Goal: Information Seeking & Learning: Find specific fact

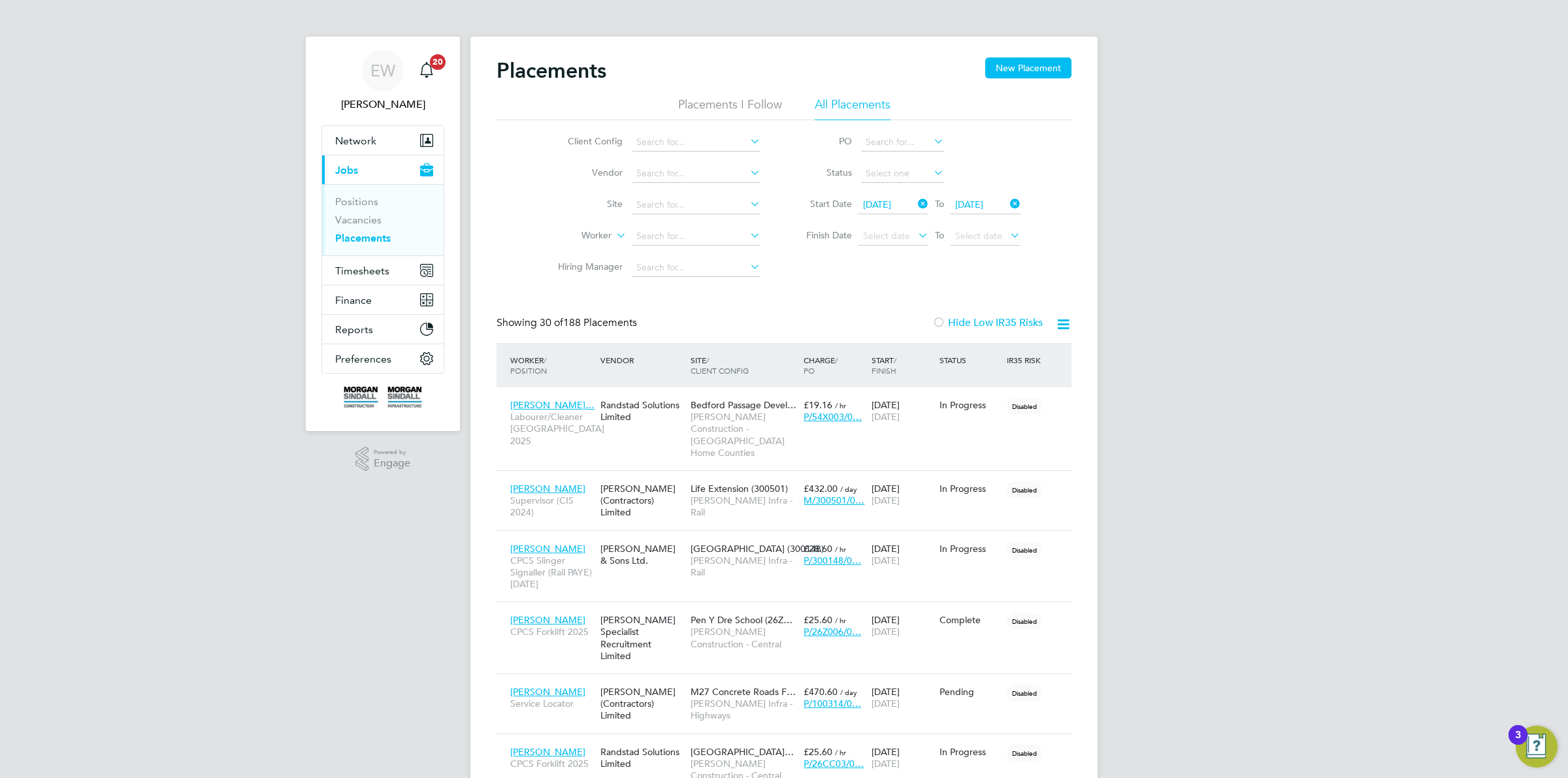
click at [915, 201] on icon at bounding box center [915, 203] width 0 height 19
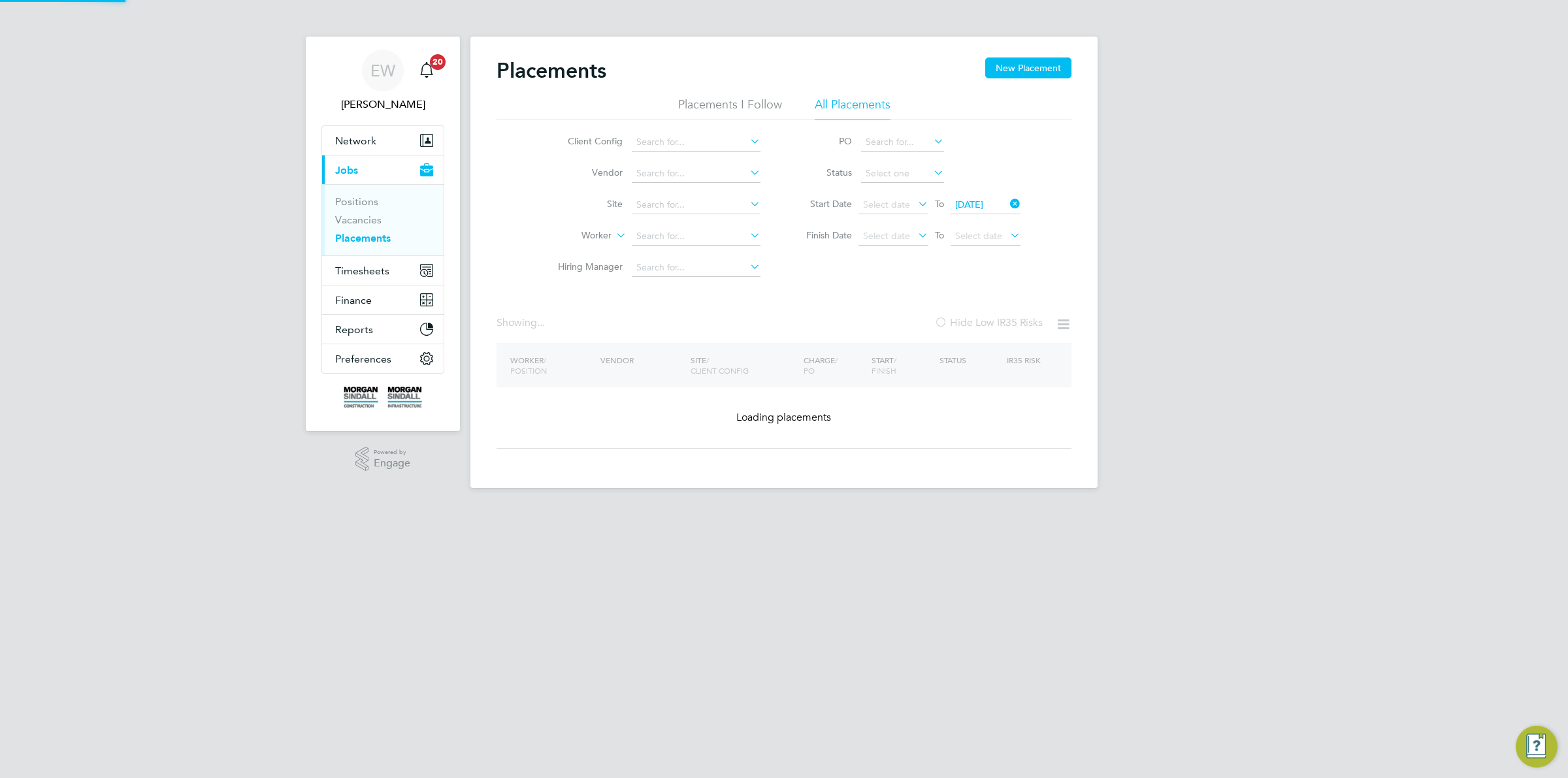
click at [1007, 204] on icon at bounding box center [1007, 203] width 0 height 19
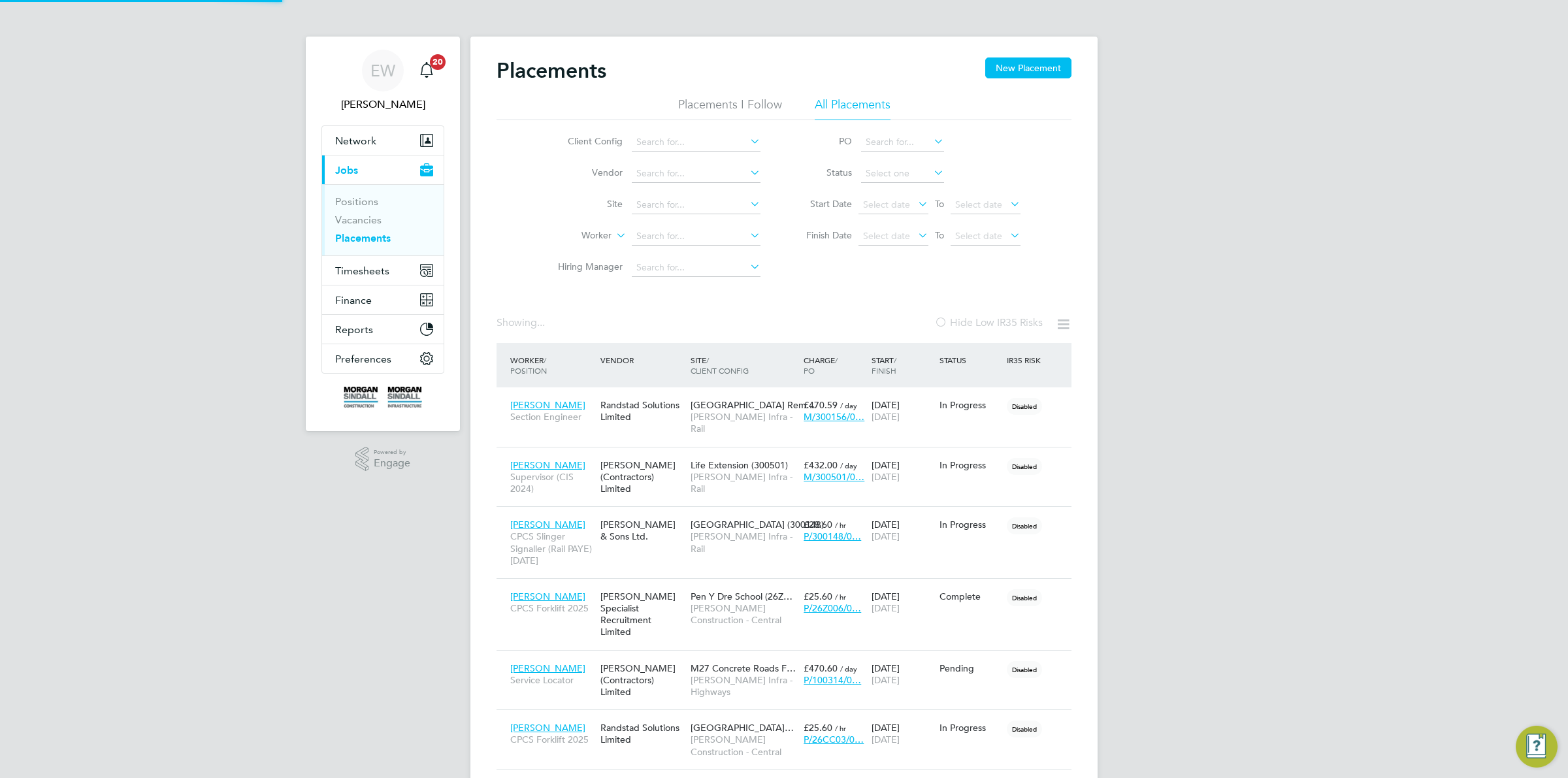
click at [699, 214] on li "Site" at bounding box center [654, 205] width 246 height 32
click at [692, 208] on input at bounding box center [696, 205] width 129 height 19
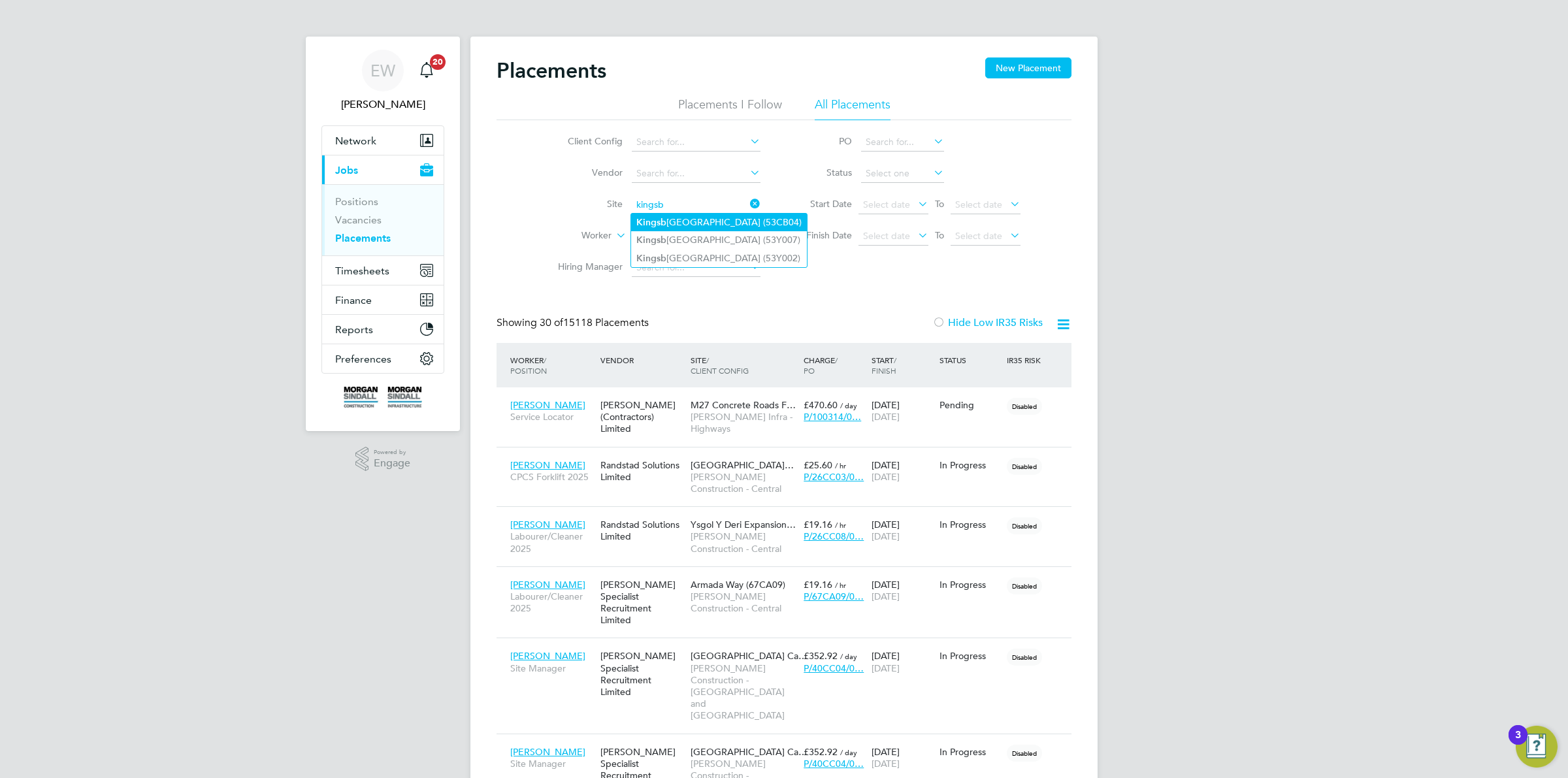
click at [696, 217] on li "Kingsb rook Primary School (53CB04)" at bounding box center [719, 223] width 176 height 18
type input "Kingsbrook Primary School (53CB04)"
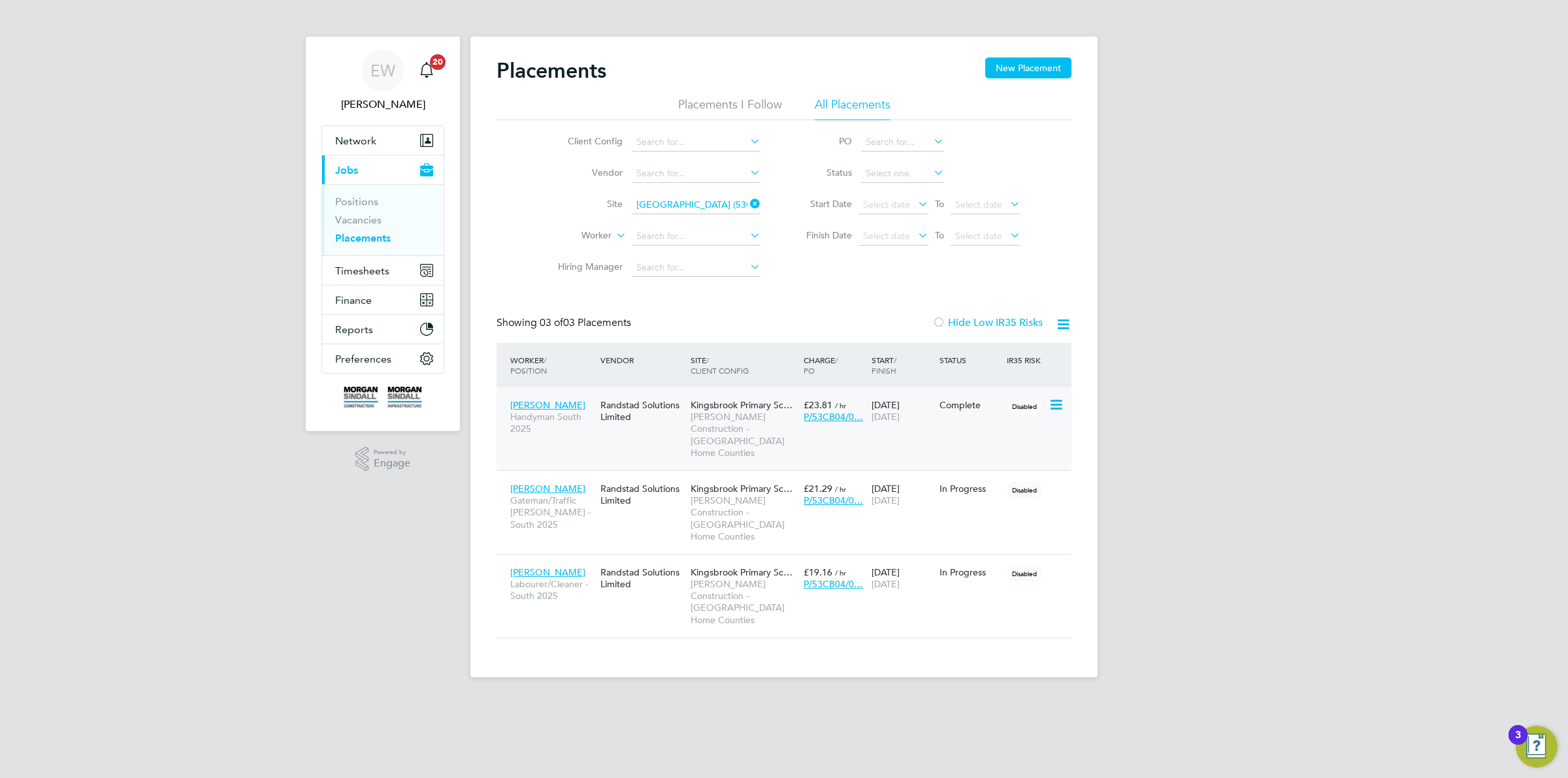
click at [528, 403] on span "Spyridon Tsioumis" at bounding box center [547, 405] width 75 height 12
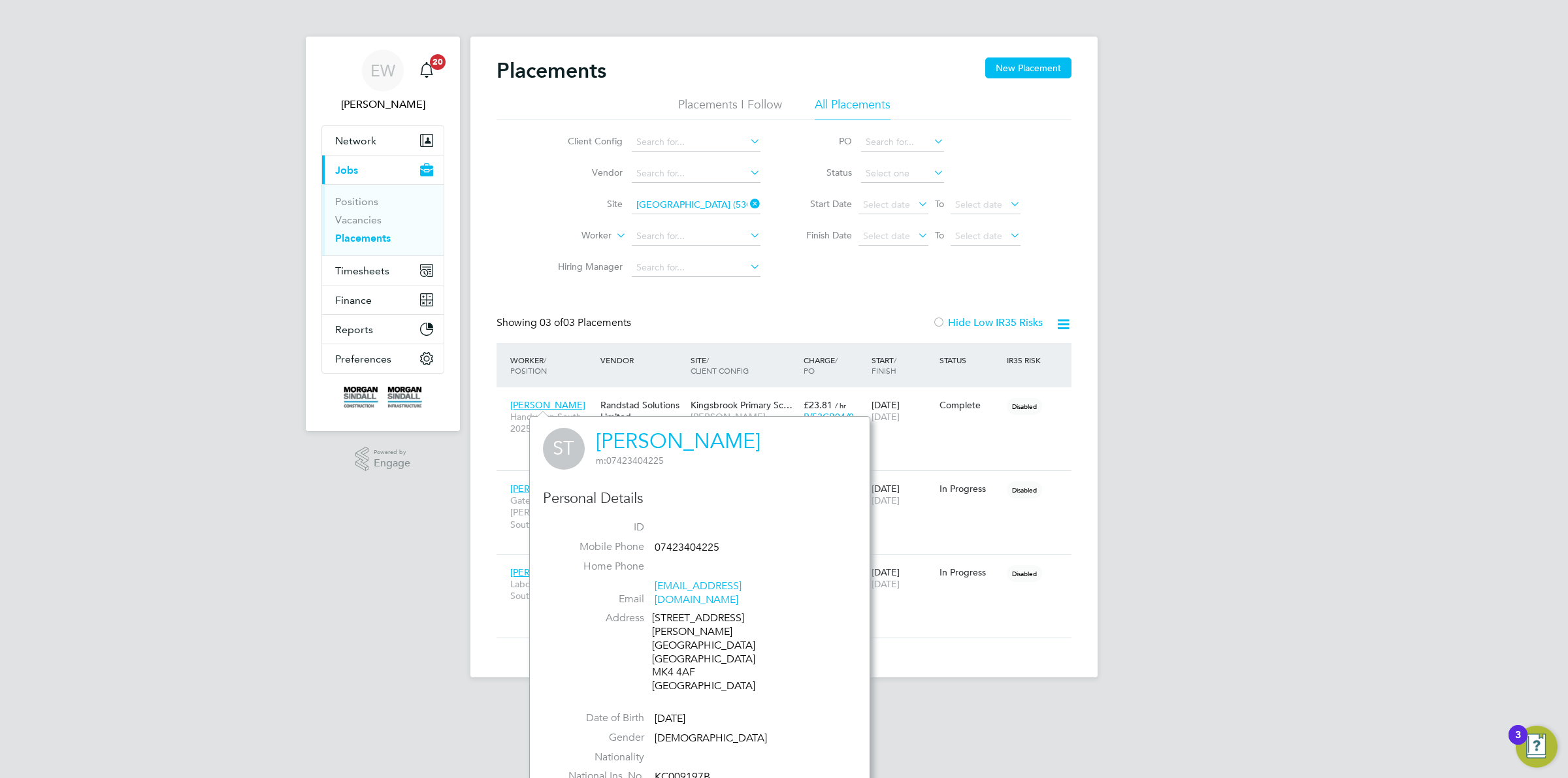
drag, startPoint x: 769, startPoint y: 441, endPoint x: 605, endPoint y: 437, distance: 164.0
click at [605, 437] on div "ST Spyridon Tsioumis m: 07423404225" at bounding box center [699, 449] width 314 height 41
click at [592, 435] on div "ST Spyridon Tsioumis m: 07423404225" at bounding box center [699, 449] width 314 height 41
drag, startPoint x: 598, startPoint y: 432, endPoint x: 768, endPoint y: 432, distance: 170.0
click at [768, 432] on div "ST Spyridon Tsioumis m: 07423404225" at bounding box center [699, 449] width 314 height 41
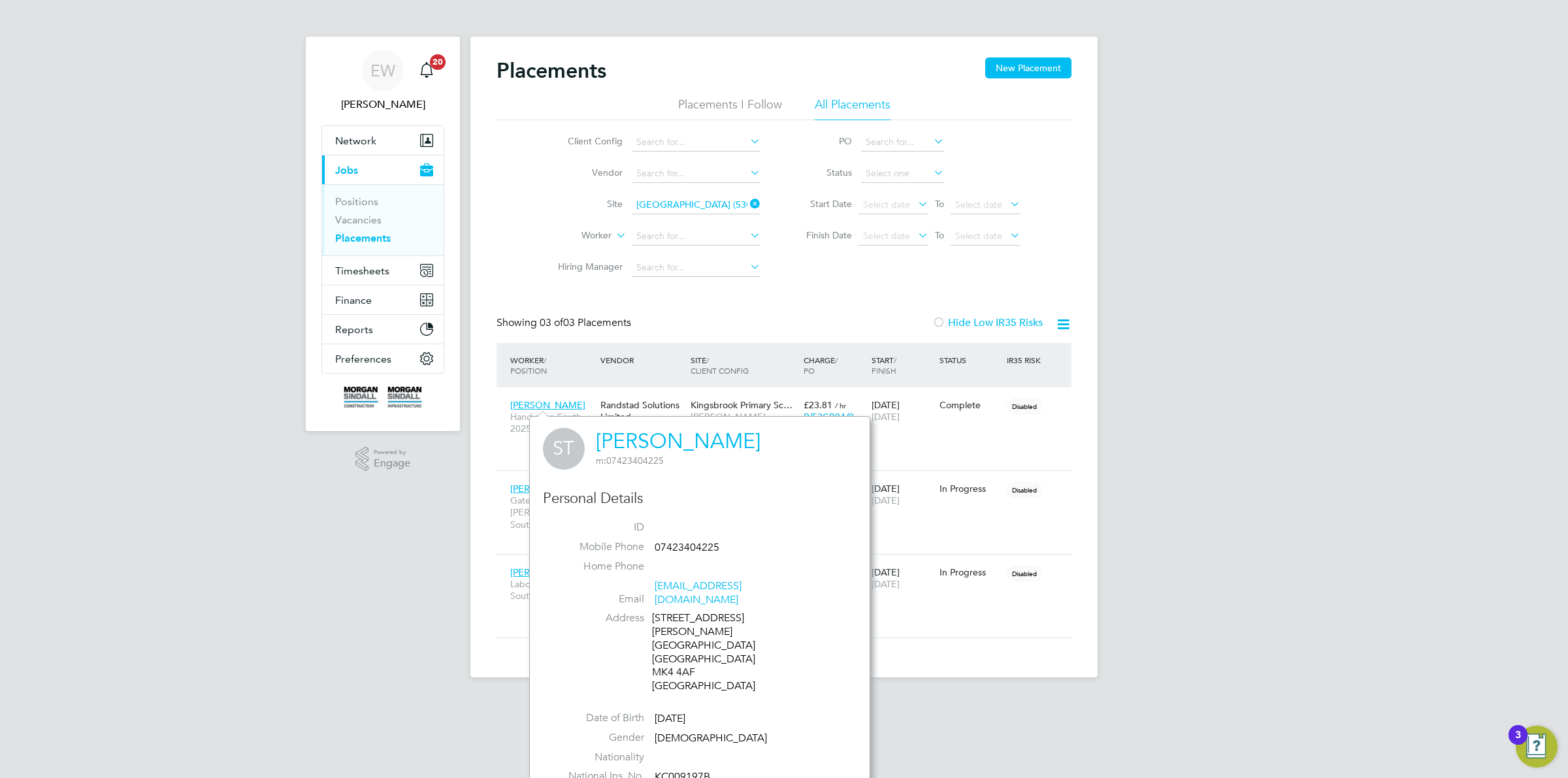
click at [777, 438] on div "ST Spyridon Tsioumis m: 07423404225" at bounding box center [699, 449] width 314 height 41
drag, startPoint x: 766, startPoint y: 439, endPoint x: 599, endPoint y: 427, distance: 167.4
click at [595, 425] on div "ST Spyridon Tsioumis m: 07423404225 Personal Details ID Mobile Phone 0742340422…" at bounding box center [700, 638] width 341 height 444
click at [774, 464] on div "ST Spyridon Tsioumis m: 07423404225" at bounding box center [699, 449] width 314 height 41
drag, startPoint x: 765, startPoint y: 441, endPoint x: 611, endPoint y: 436, distance: 154.1
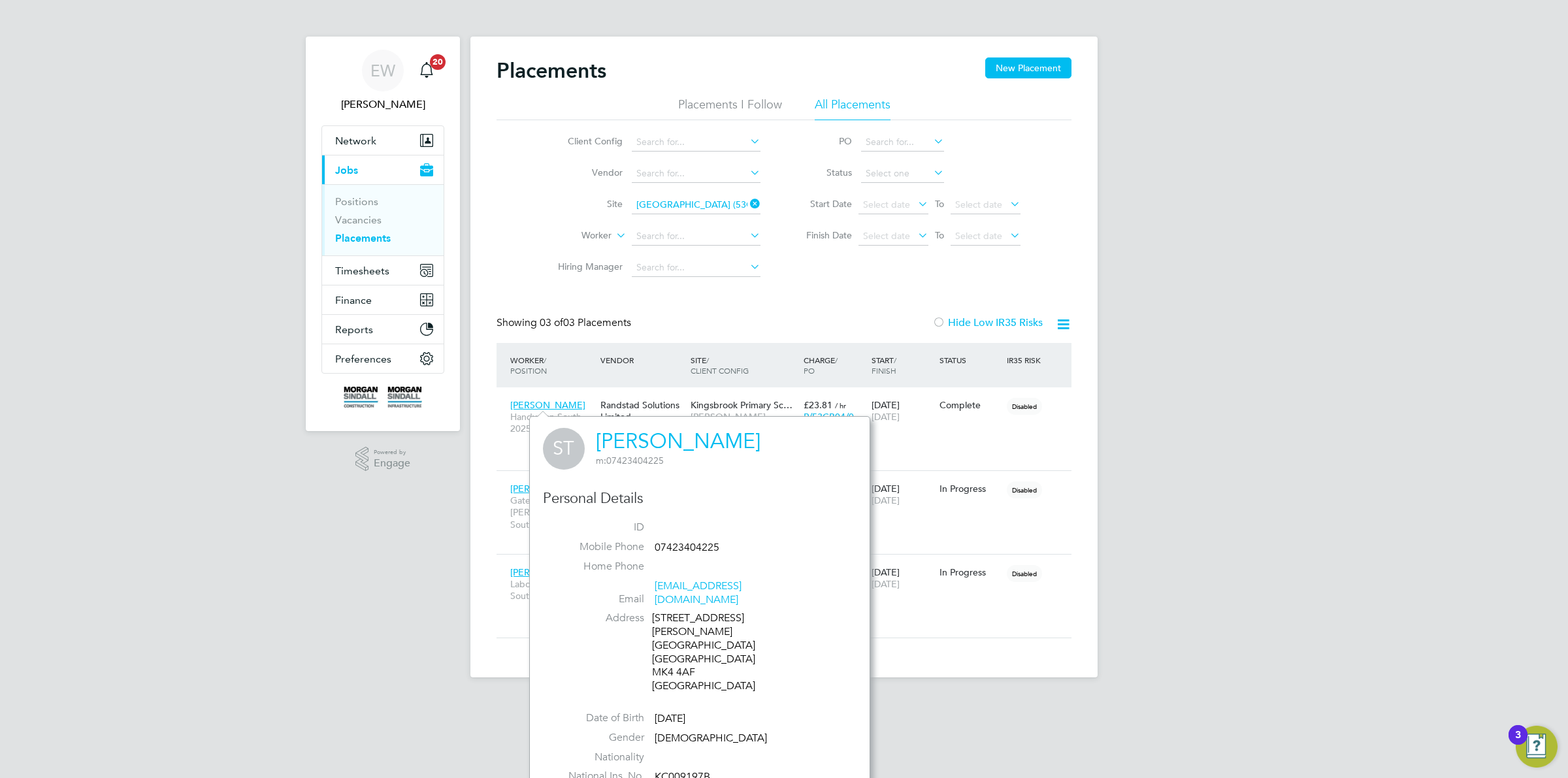
click at [611, 436] on div "ST Spyridon Tsioumis m: 07423404225" at bounding box center [699, 449] width 314 height 41
click at [594, 436] on div "ST Spyridon Tsioumis m: 07423404225" at bounding box center [699, 449] width 314 height 41
drag, startPoint x: 609, startPoint y: 433, endPoint x: 761, endPoint y: 442, distance: 152.3
click at [761, 442] on div "ST Spyridon Tsioumis m: 07423404225" at bounding box center [699, 449] width 314 height 41
copy link "Spyridon Tsioumis"
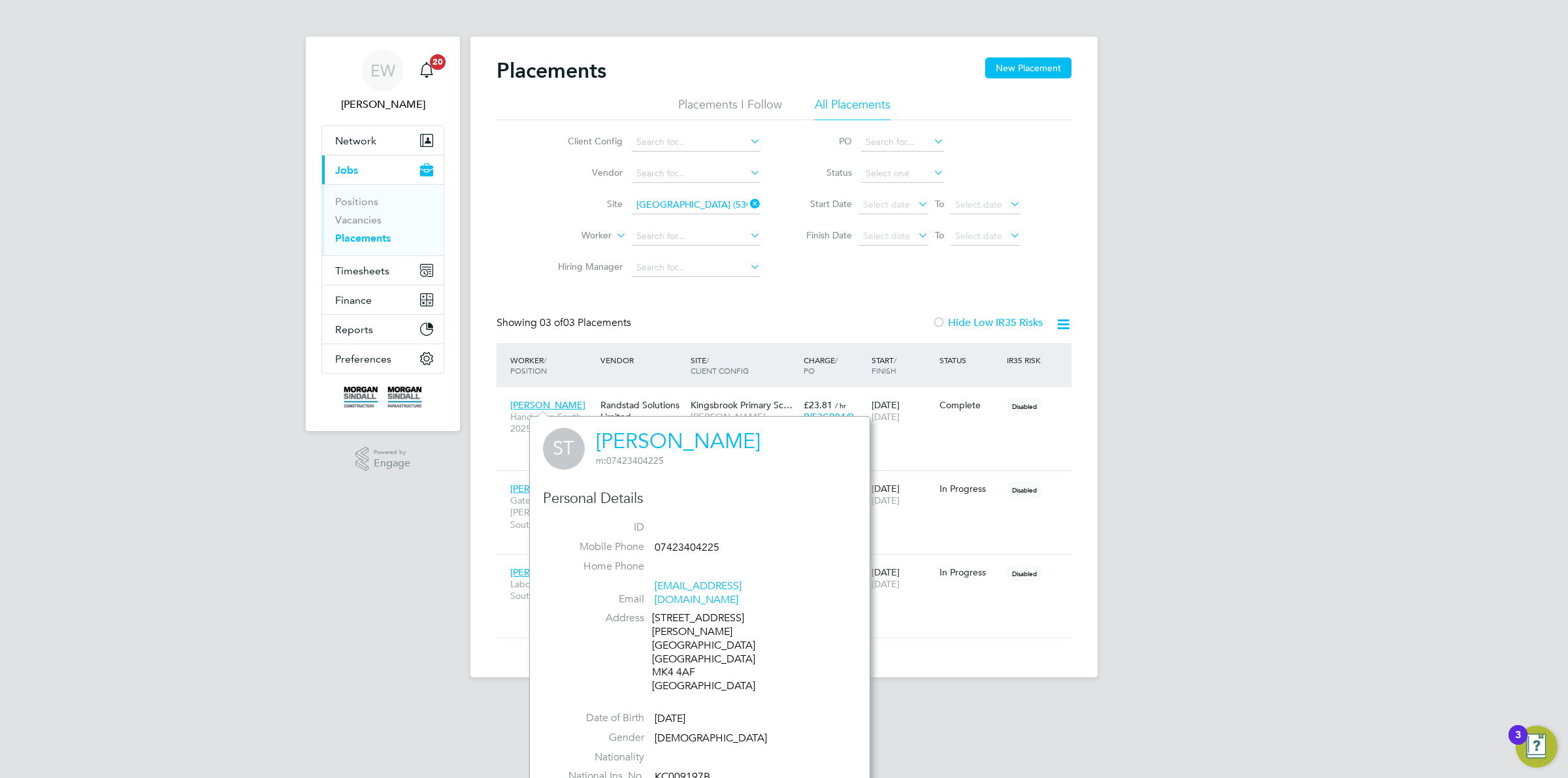
click at [664, 644] on div "53 Saltwood Avenue Milton Keynes Buckinghamshire MK4 4AF United Kingdom" at bounding box center [714, 652] width 124 height 82
drag, startPoint x: 664, startPoint y: 644, endPoint x: 694, endPoint y: 644, distance: 30.0
click at [694, 644] on div "53 Saltwood Avenue Milton Keynes Buckinghamshire MK4 4AF United Kingdom" at bounding box center [714, 652] width 124 height 82
copy div "MK4 4AF"
click at [239, 536] on div "EW Emma Wells Notifications 20 Applications: Network Team Members Businesses Si…" at bounding box center [784, 349] width 1568 height 698
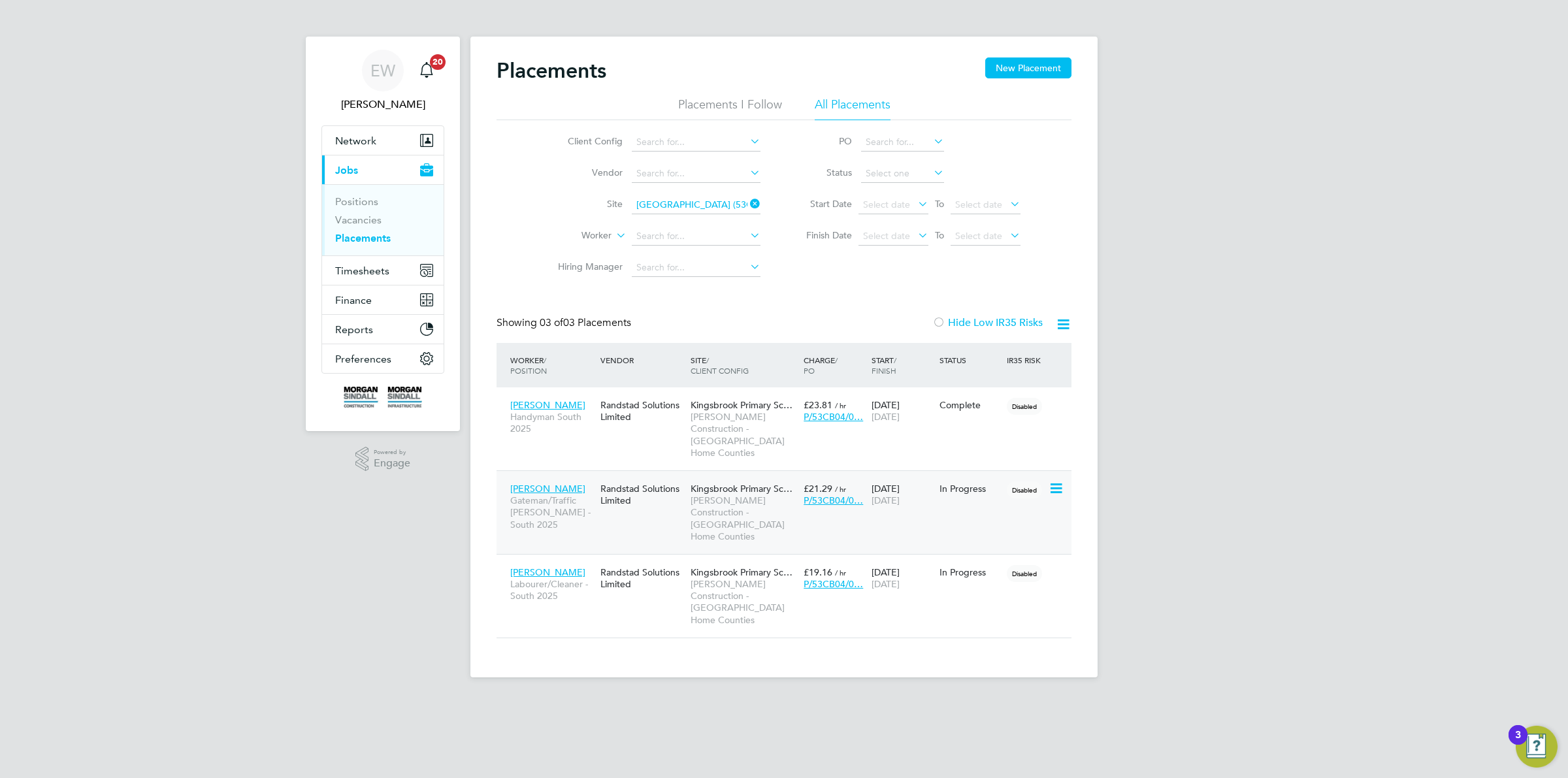
click at [531, 483] on span "James Rake" at bounding box center [547, 489] width 75 height 12
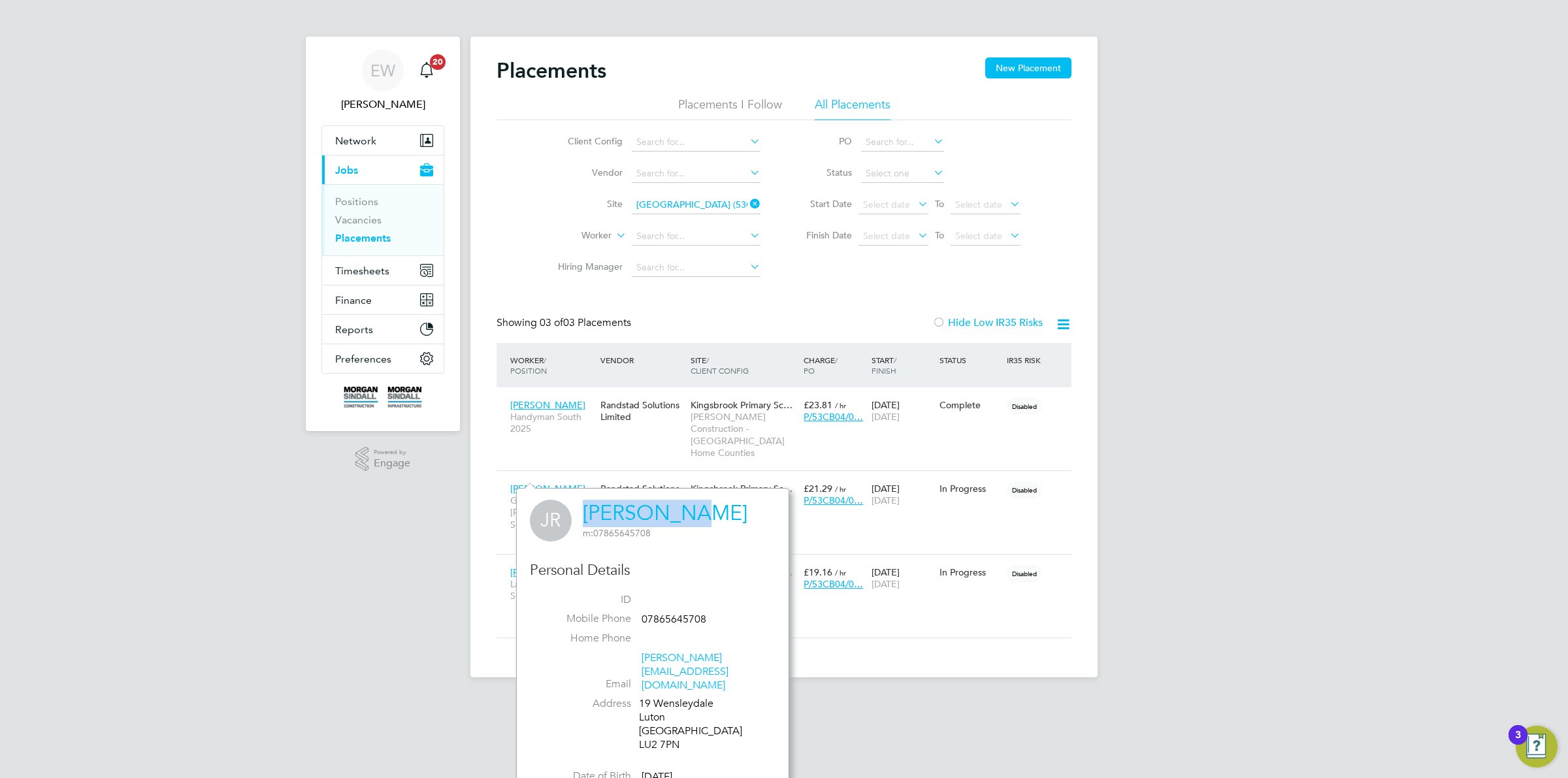
drag, startPoint x: 580, startPoint y: 506, endPoint x: 690, endPoint y: 506, distance: 110.0
click at [690, 506] on div "JR James Rake m: 07865645708" at bounding box center [652, 521] width 246 height 41
copy link "James Rake"
click at [652, 715] on div "19 Wensleydale Luton Bedfordshire LU2 7PN" at bounding box center [701, 724] width 124 height 54
drag, startPoint x: 652, startPoint y: 714, endPoint x: 677, endPoint y: 713, distance: 25.0
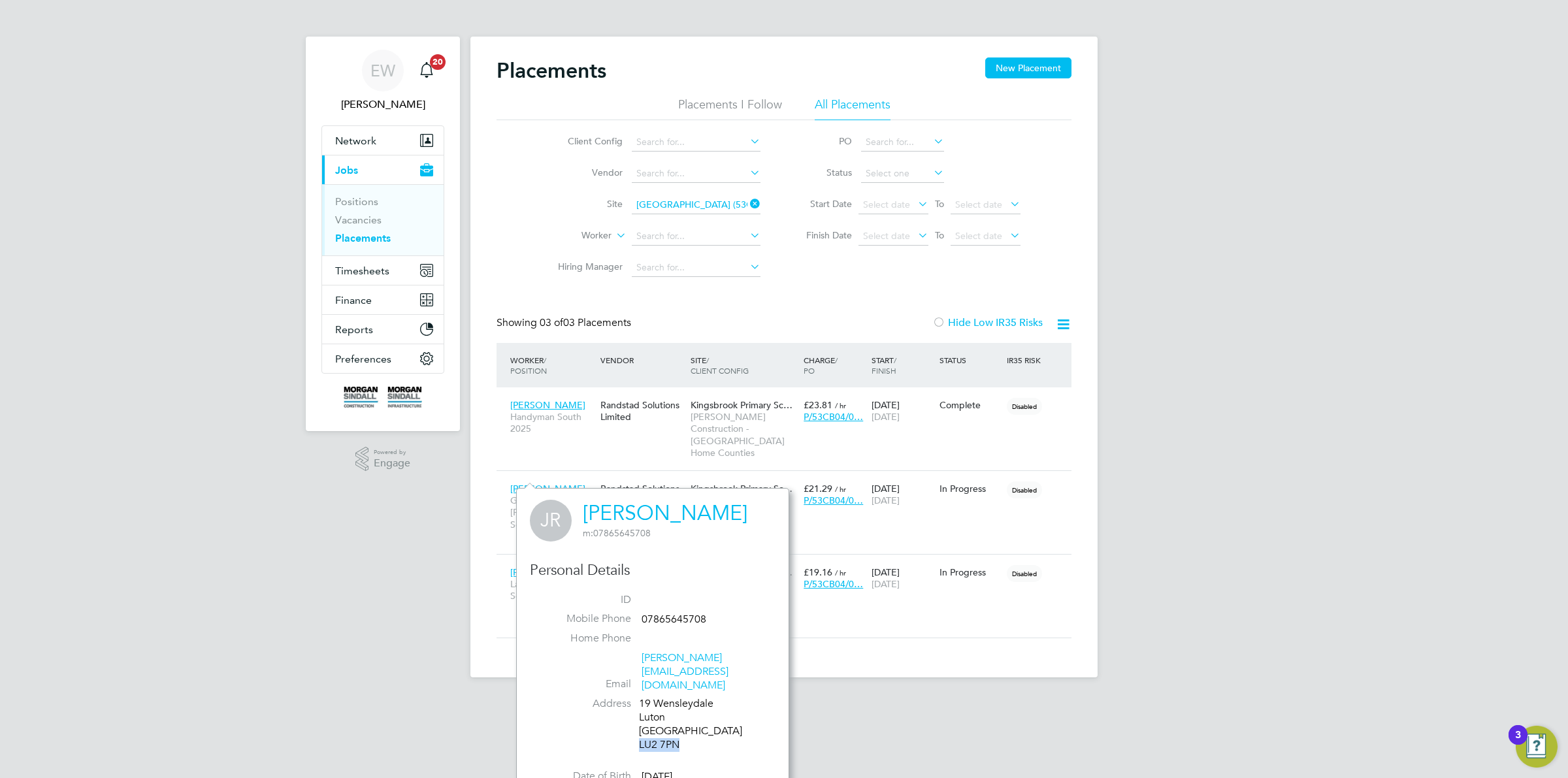
click at [677, 713] on div "19 Wensleydale Luton Bedfordshire LU2 7PN" at bounding box center [701, 724] width 124 height 54
copy div "LU2 7PN"
click at [409, 567] on div "EW Emma Wells Notifications 20 Applications: Network Team Members Businesses Si…" at bounding box center [784, 349] width 1568 height 698
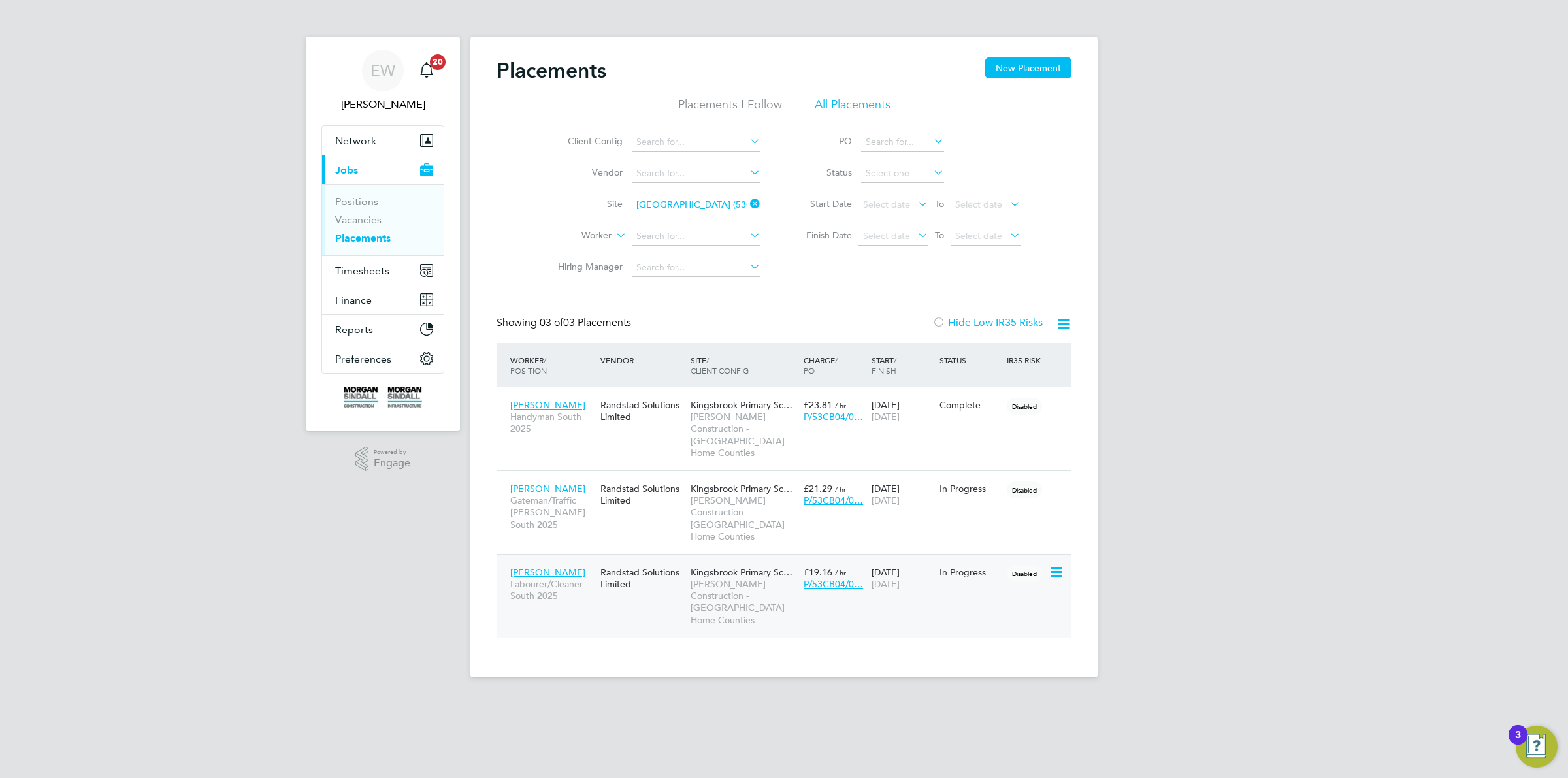
click at [526, 566] on span "Michael Monti" at bounding box center [547, 572] width 75 height 12
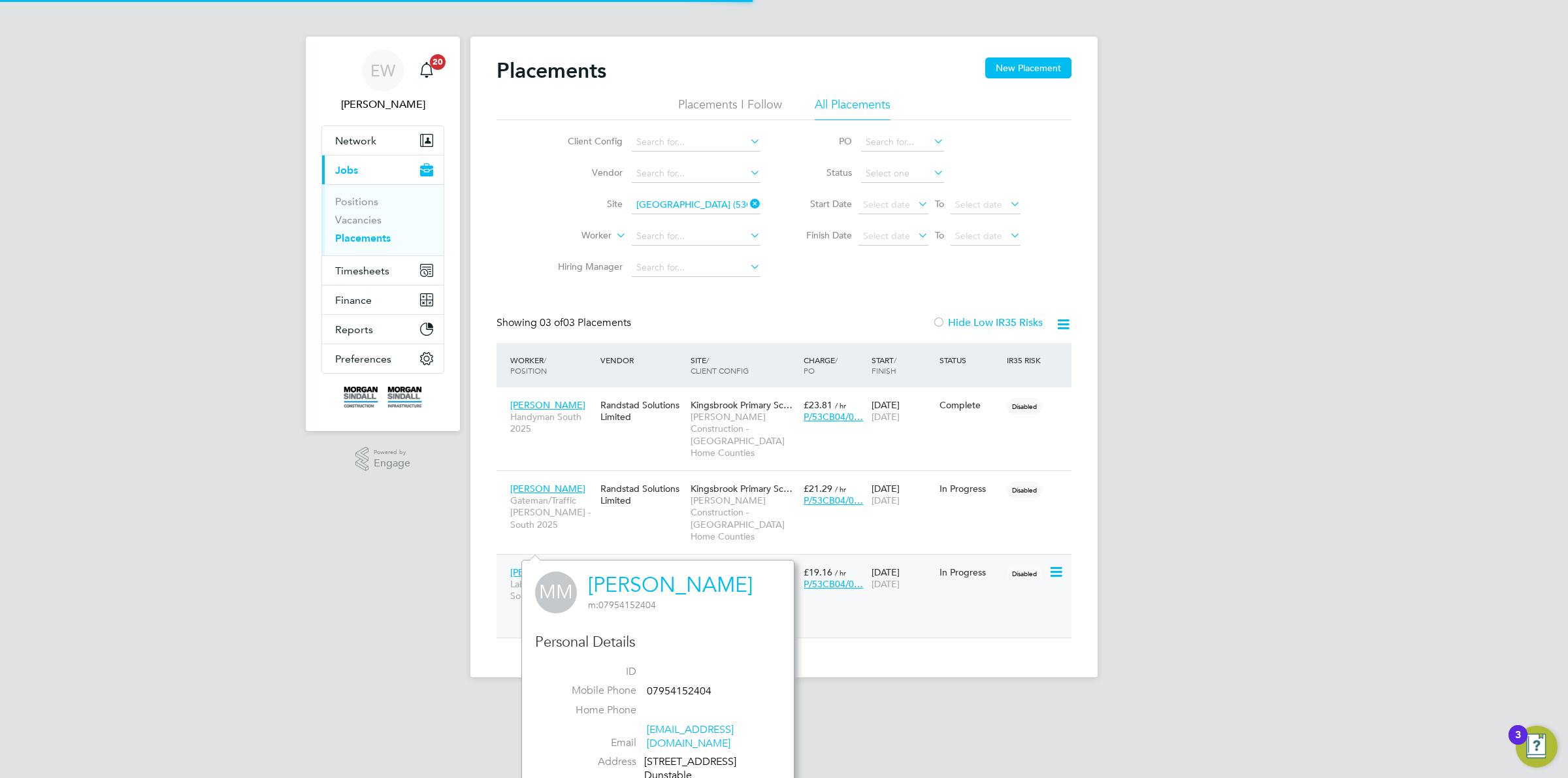
scroll to position [371, 272]
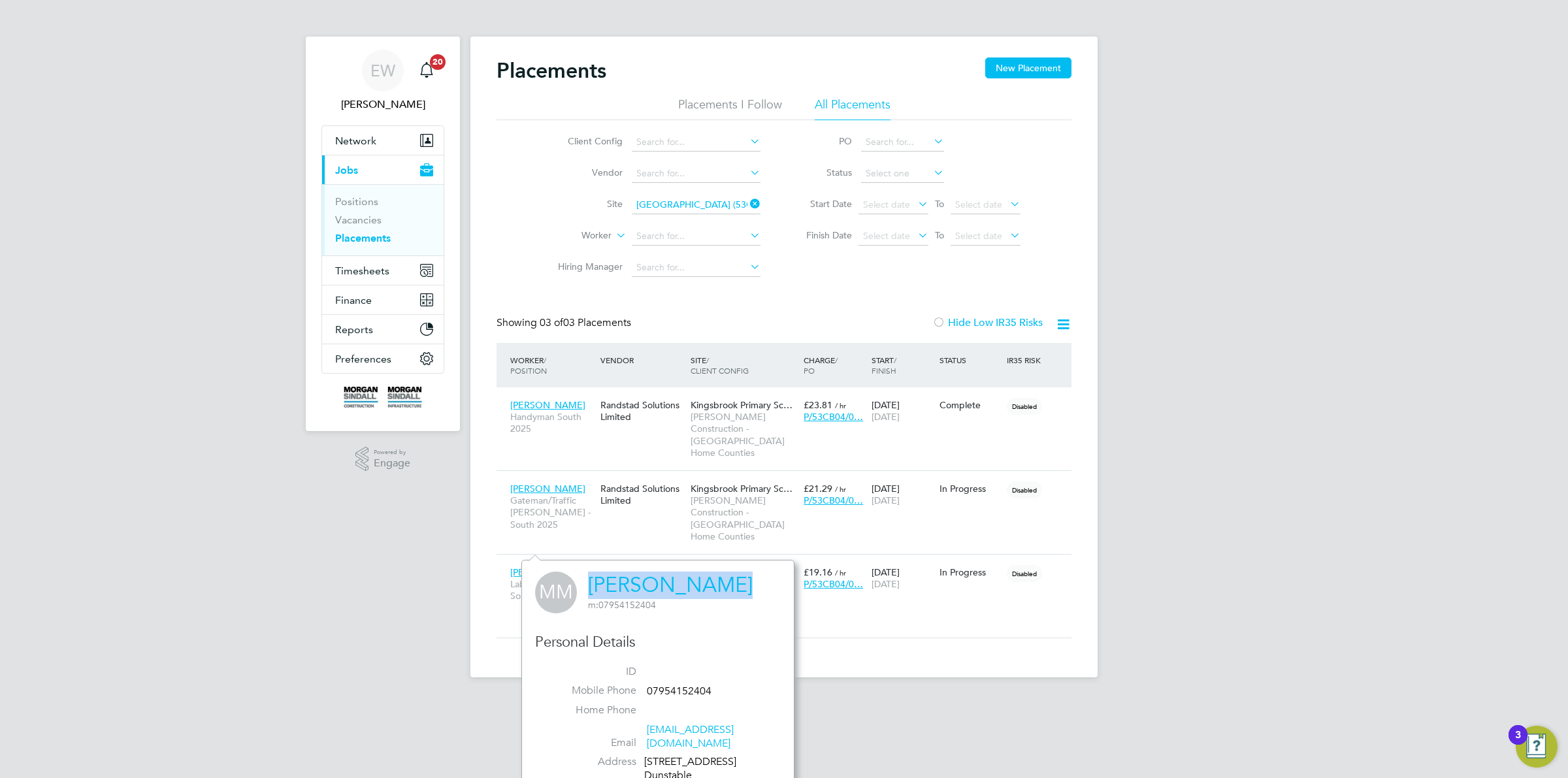
drag, startPoint x: 583, startPoint y: 580, endPoint x: 720, endPoint y: 584, distance: 137.1
click at [720, 584] on div "MM Michael Monti m: 07954152404" at bounding box center [658, 593] width 246 height 41
copy link "Michael Monti"
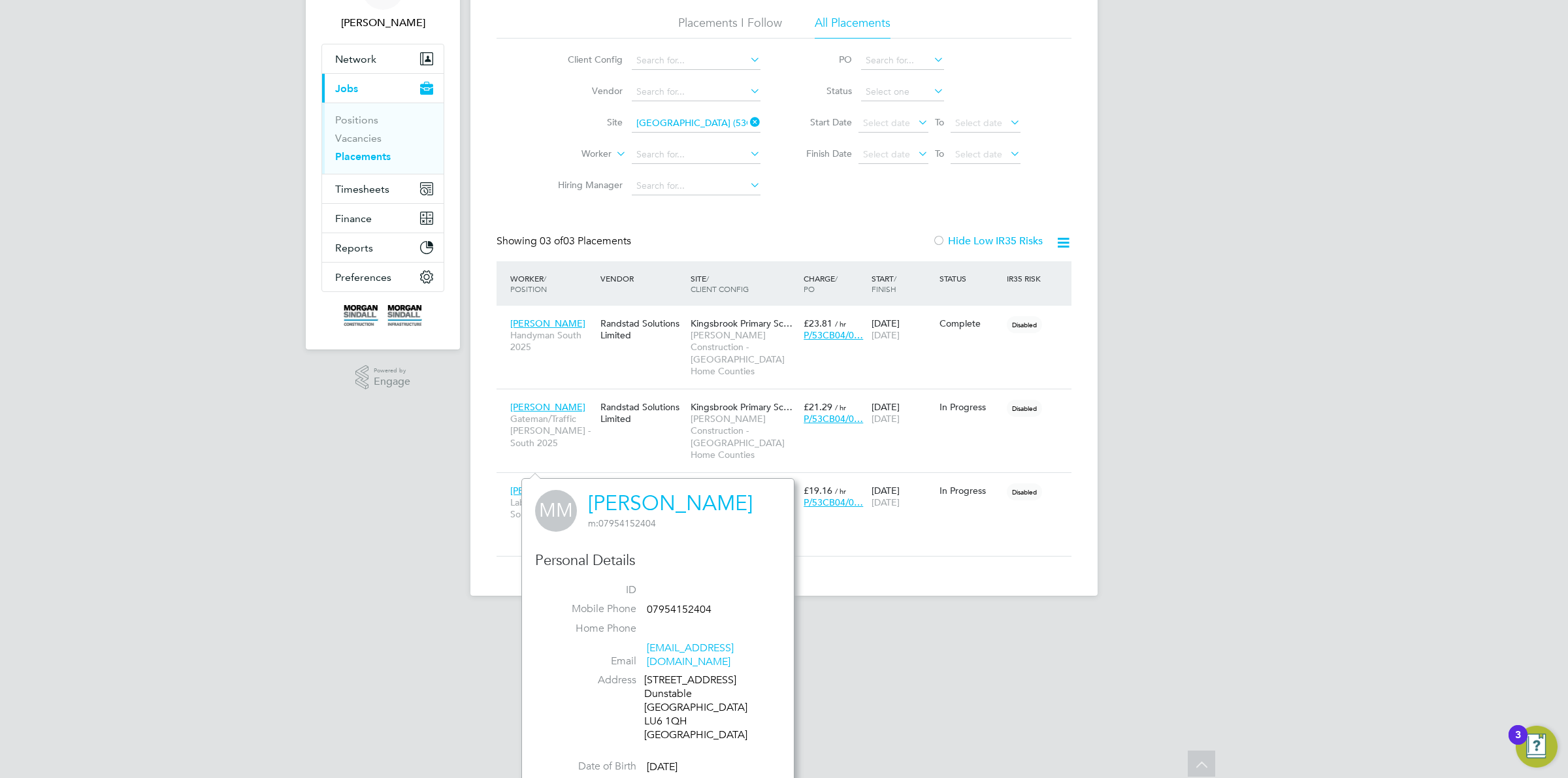
click at [652, 722] on div "14 Poplar Farm Castle Hill Road Dunstable Bedfordshire LU6 1QH United Kingdom" at bounding box center [706, 707] width 124 height 68
drag, startPoint x: 652, startPoint y: 722, endPoint x: 675, endPoint y: 722, distance: 23.0
click at [675, 722] on div "14 Poplar Farm Castle Hill Road Dunstable Bedfordshire LU6 1QH United Kingdom" at bounding box center [706, 707] width 124 height 68
copy div "LU6 1QH"
click at [707, 125] on div "Client Config Vendor Site Kingsbrook Primary School (53CB04) Worker Hiring Mana…" at bounding box center [783, 120] width 575 height 164
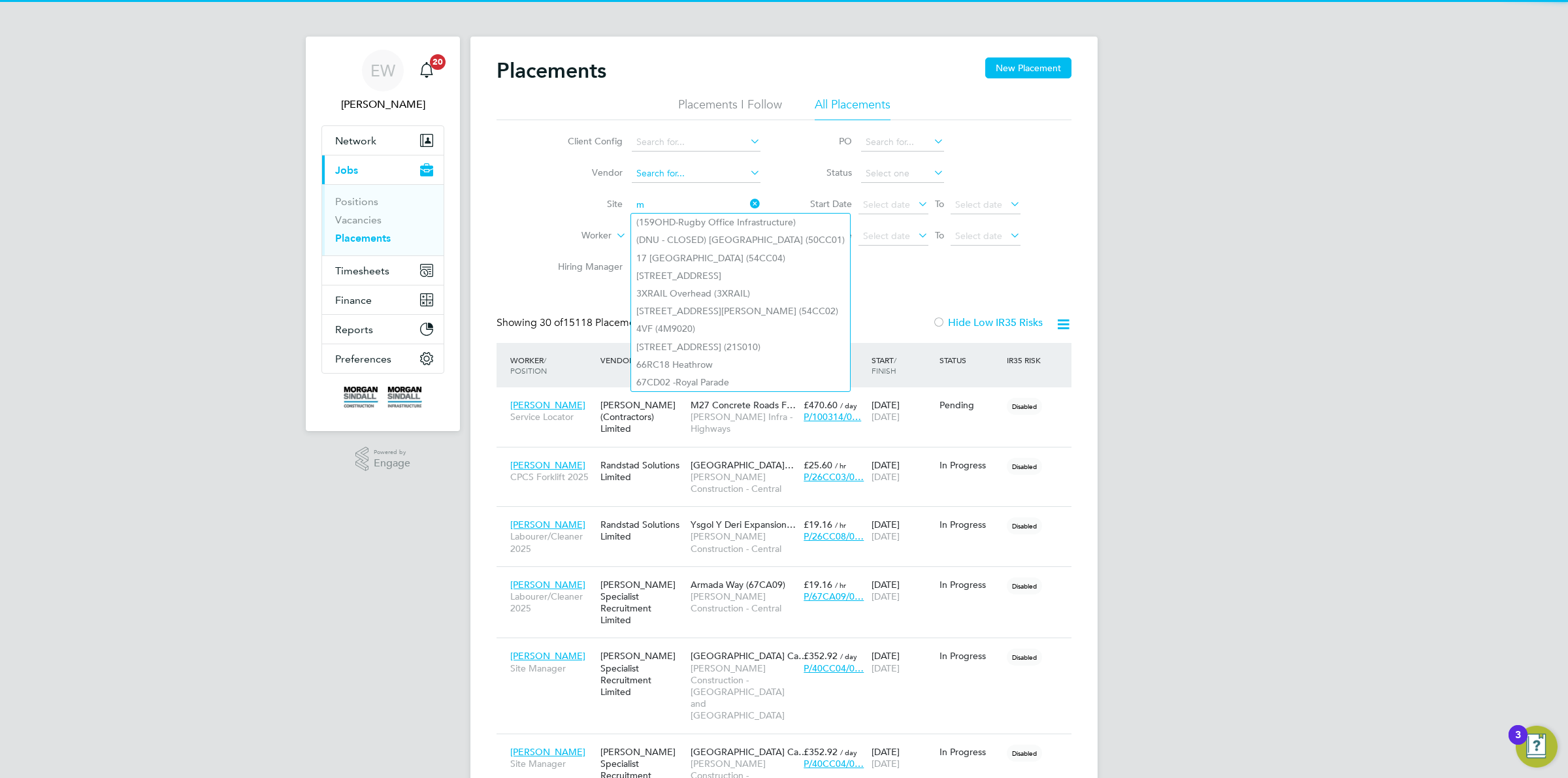
scroll to position [49, 113]
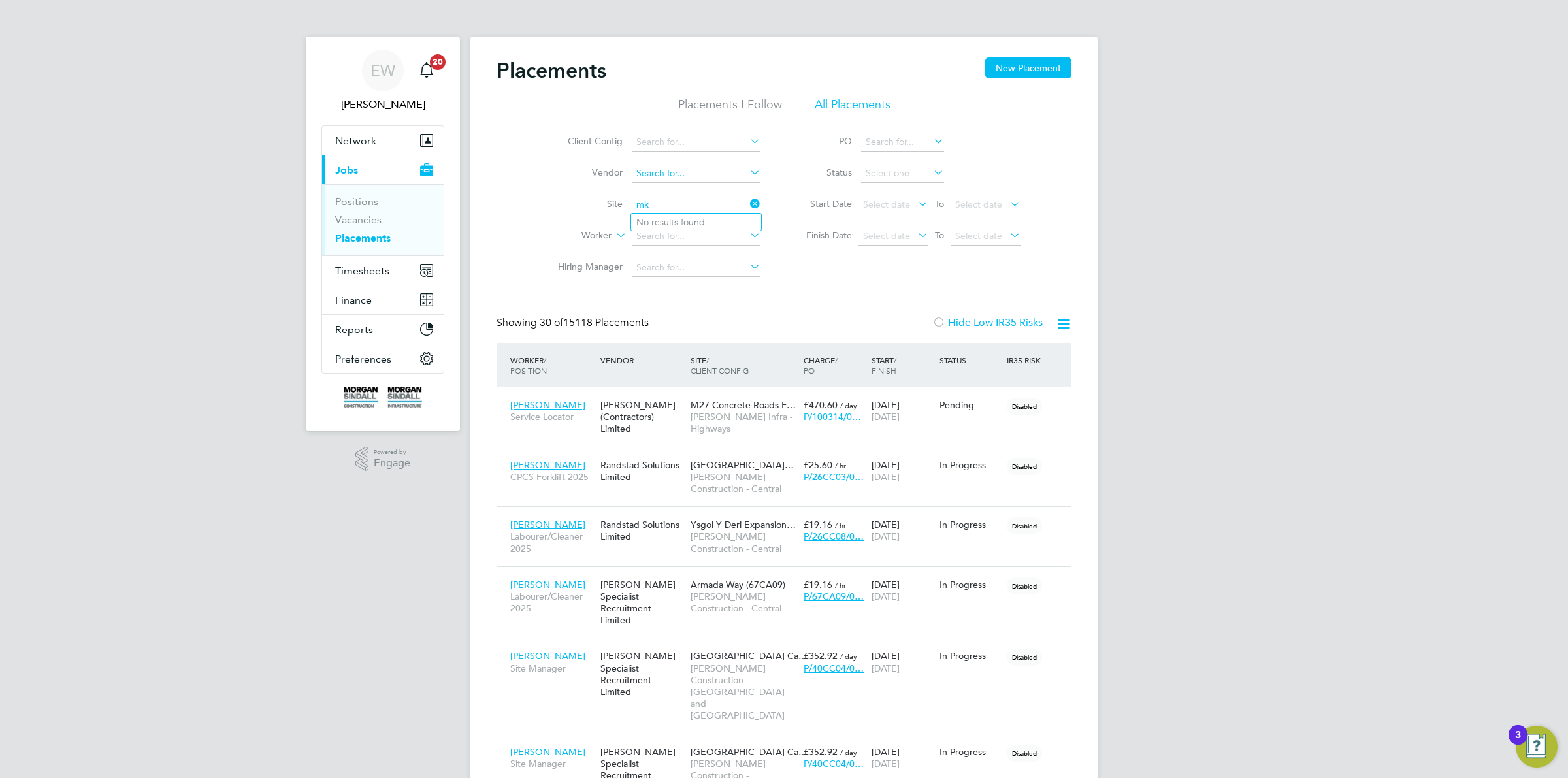
type input "m"
click at [711, 235] on li "Kingsb rook Secondary School (53Y007)" at bounding box center [719, 241] width 176 height 18
type input "Kingsbrook Secondary School (53Y007)"
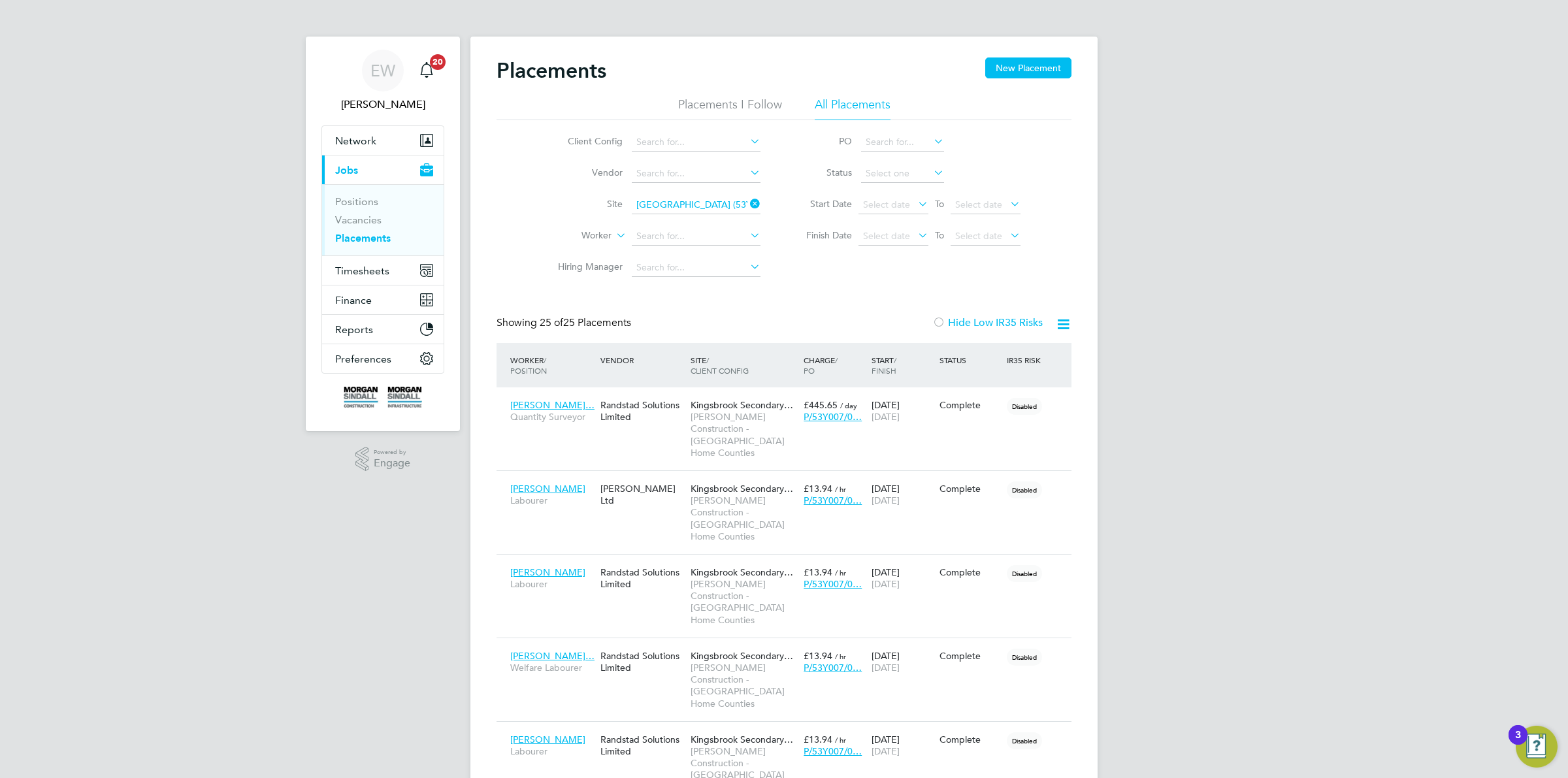
click at [1063, 318] on icon at bounding box center [1063, 324] width 17 height 17
click at [1021, 353] on li "Download Placements Report" at bounding box center [998, 355] width 139 height 19
click at [696, 201] on input "Kingsbrook Secondary School (53Y007)" at bounding box center [696, 205] width 129 height 19
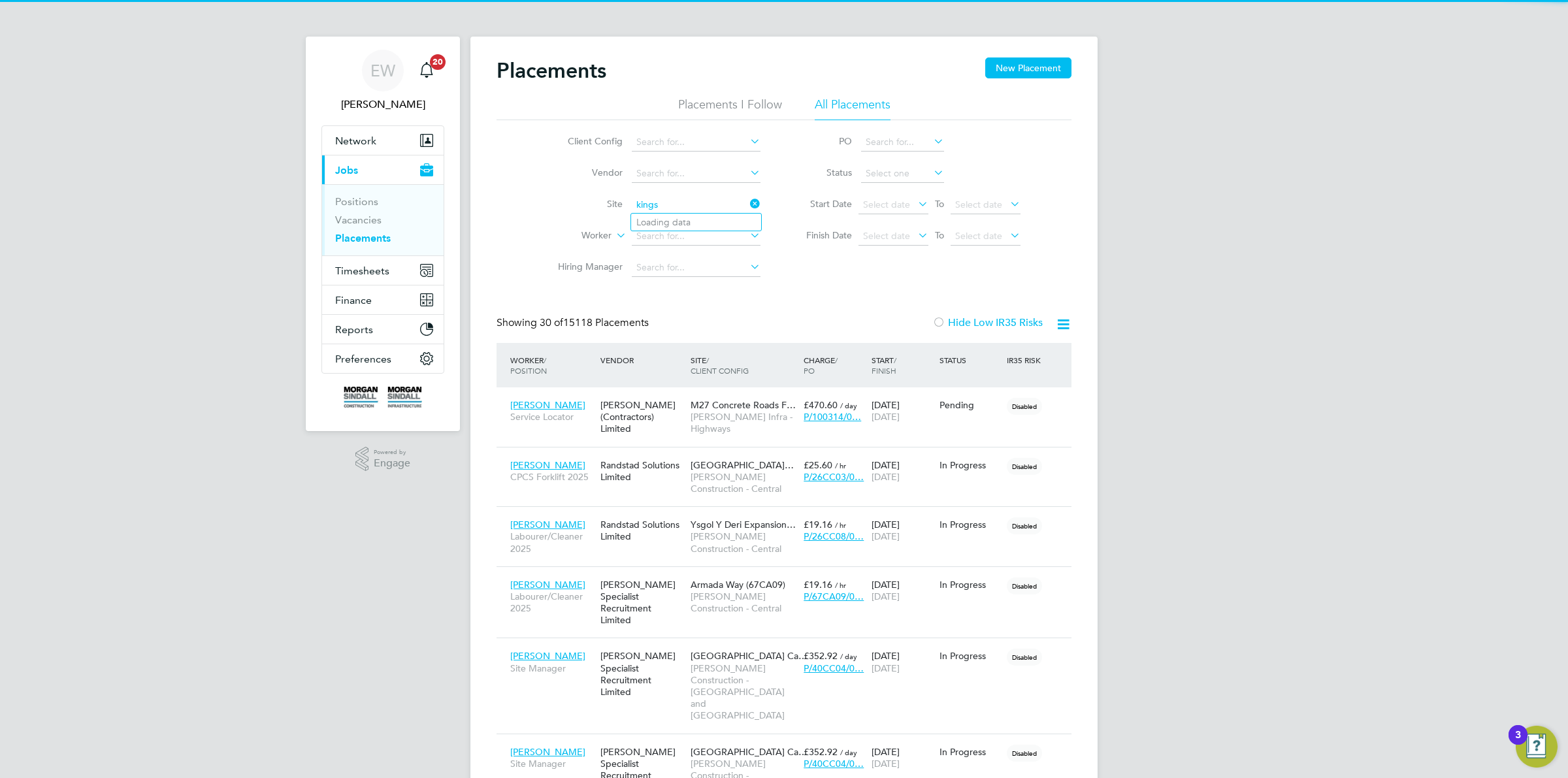
scroll to position [49, 113]
click at [700, 222] on li "Kingsbroo k Primary School (53CB04)" at bounding box center [726, 223] width 190 height 18
type input "Kingsbrook Primary School (53CB04)"
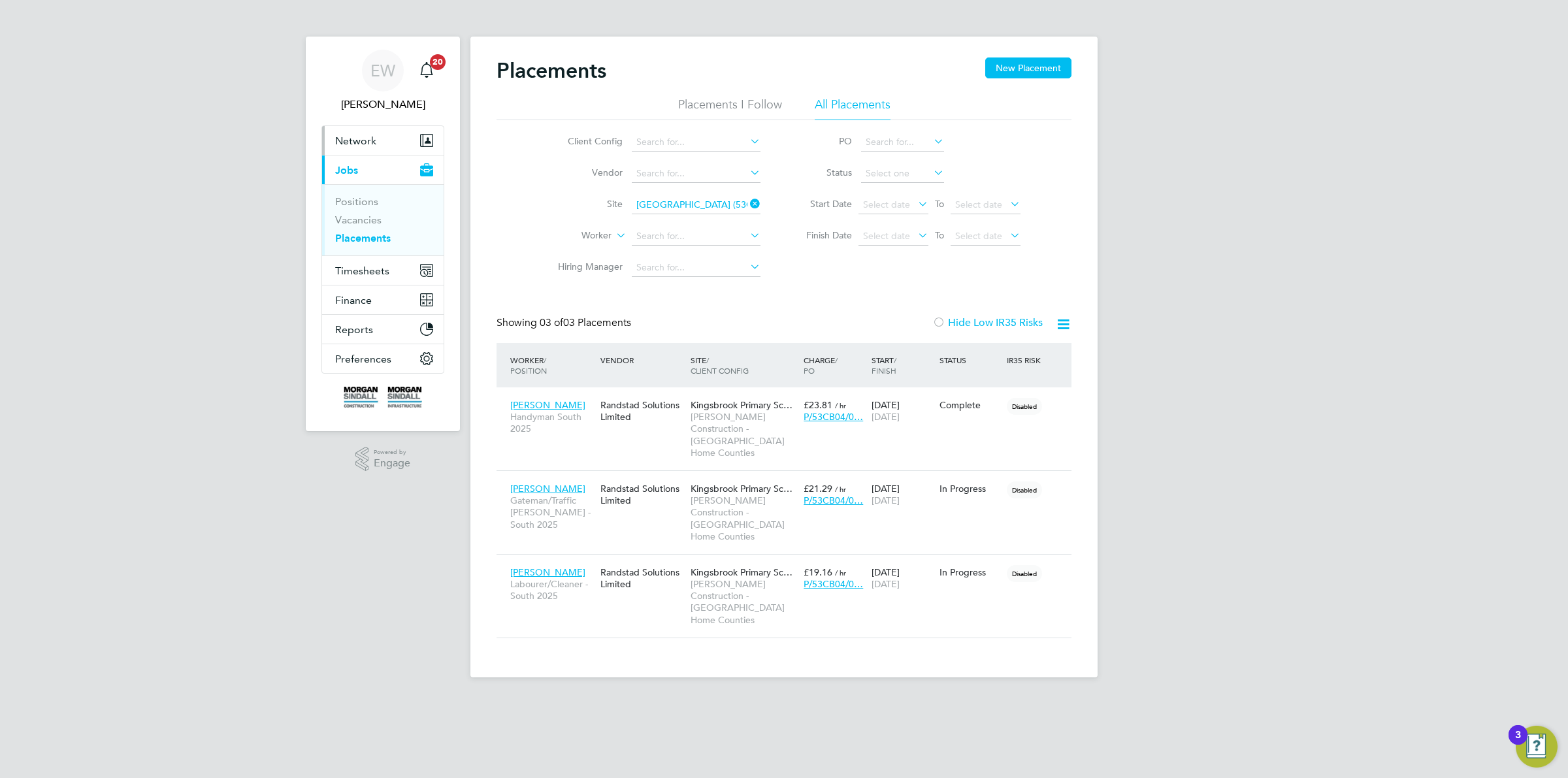
click at [365, 139] on span "Network" at bounding box center [356, 140] width 41 height 13
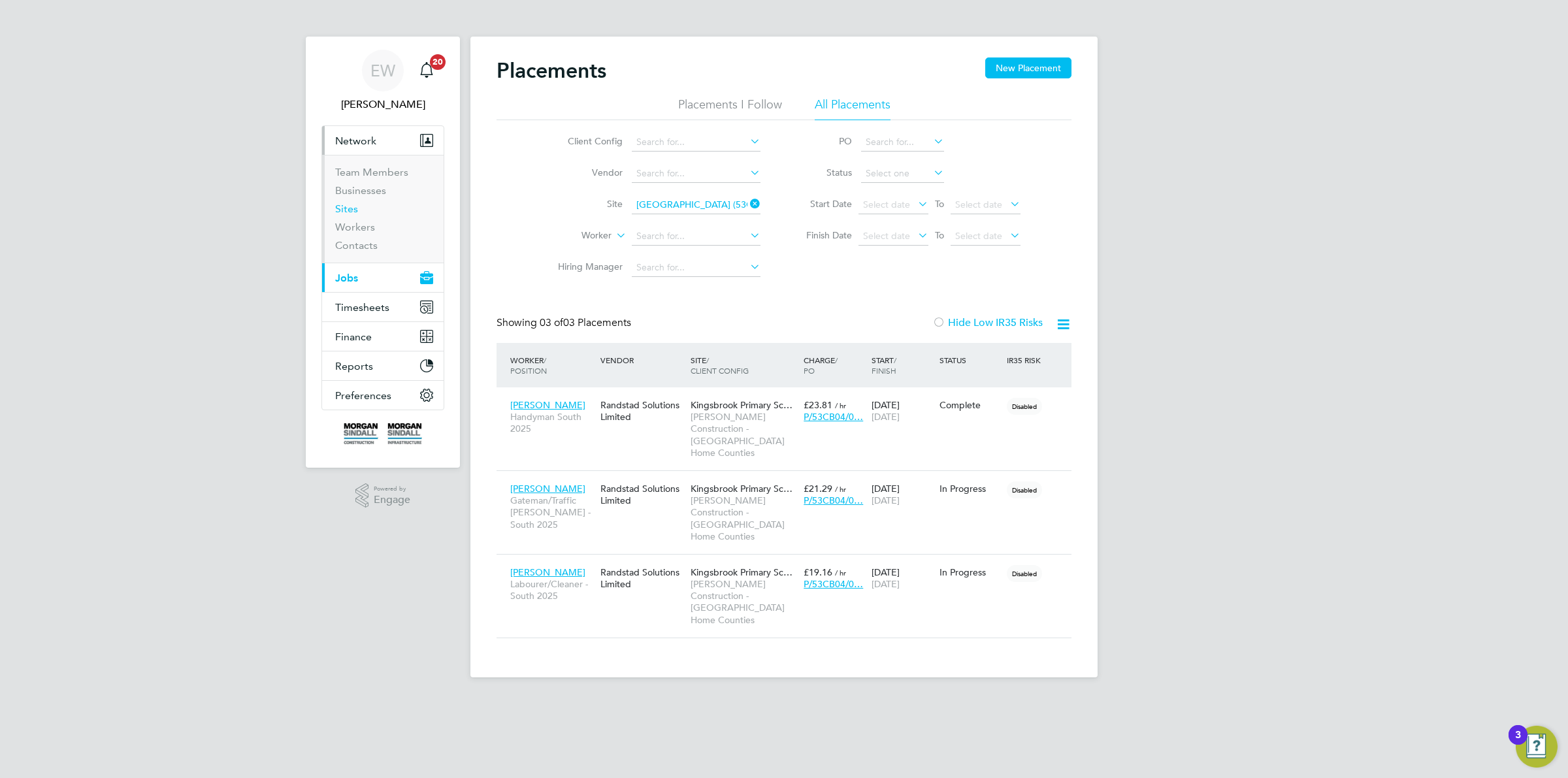
click at [354, 211] on link "Sites" at bounding box center [346, 208] width 23 height 13
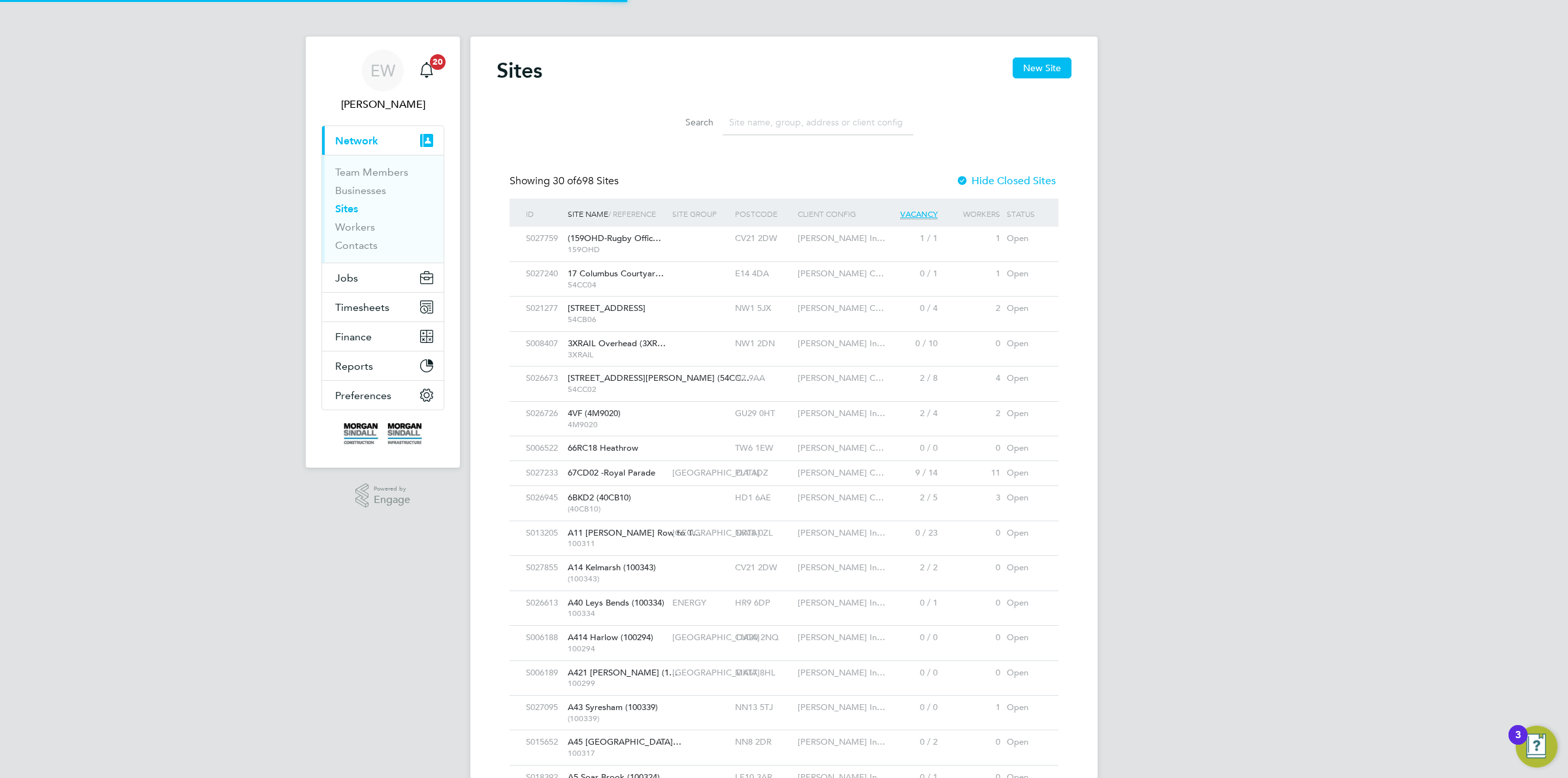
scroll to position [25, 63]
click at [753, 129] on input at bounding box center [818, 122] width 190 height 26
paste input "Abbeywood Community School"
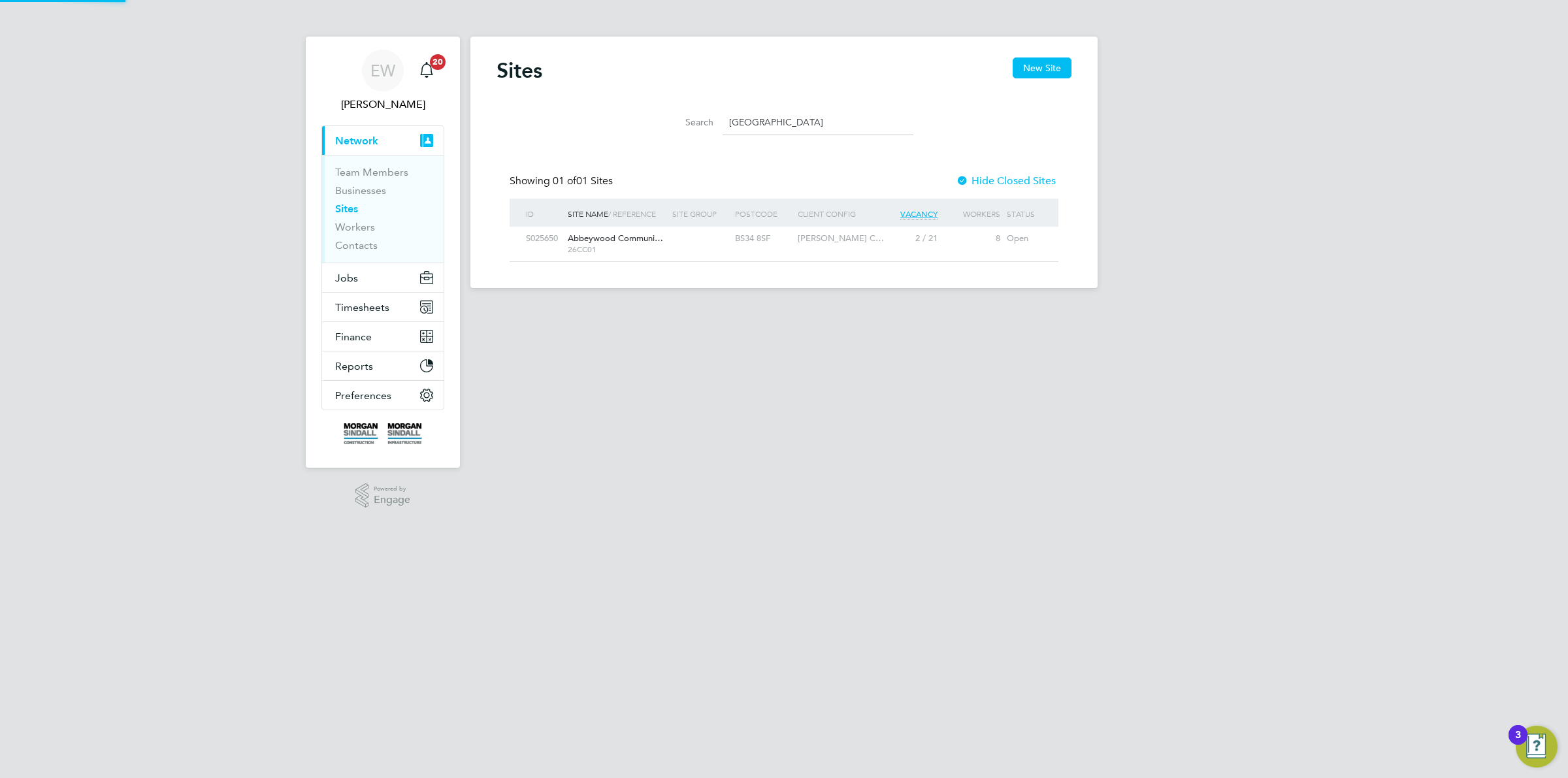
click at [614, 252] on span "26CC01" at bounding box center [616, 249] width 98 height 11
click at [872, 121] on input "Abbeywood Community School" at bounding box center [818, 122] width 190 height 26
drag, startPoint x: 873, startPoint y: 121, endPoint x: 700, endPoint y: 111, distance: 173.3
click at [700, 111] on div "Search Abbeywood Community School" at bounding box center [784, 122] width 258 height 26
paste input "Ysgol y Deri"
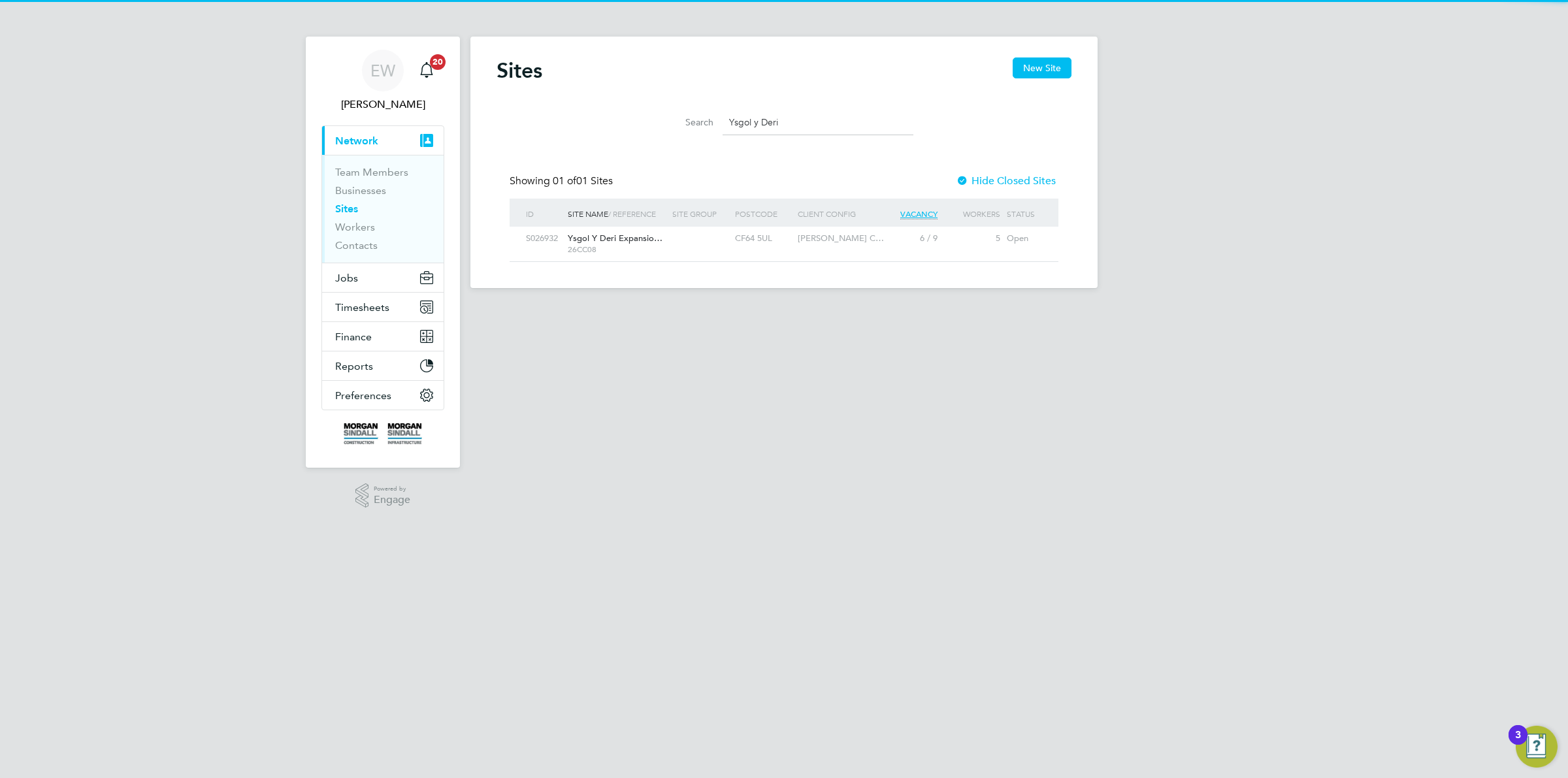
type input "Ysgol y Deri"
click at [671, 237] on div at bounding box center [700, 239] width 63 height 25
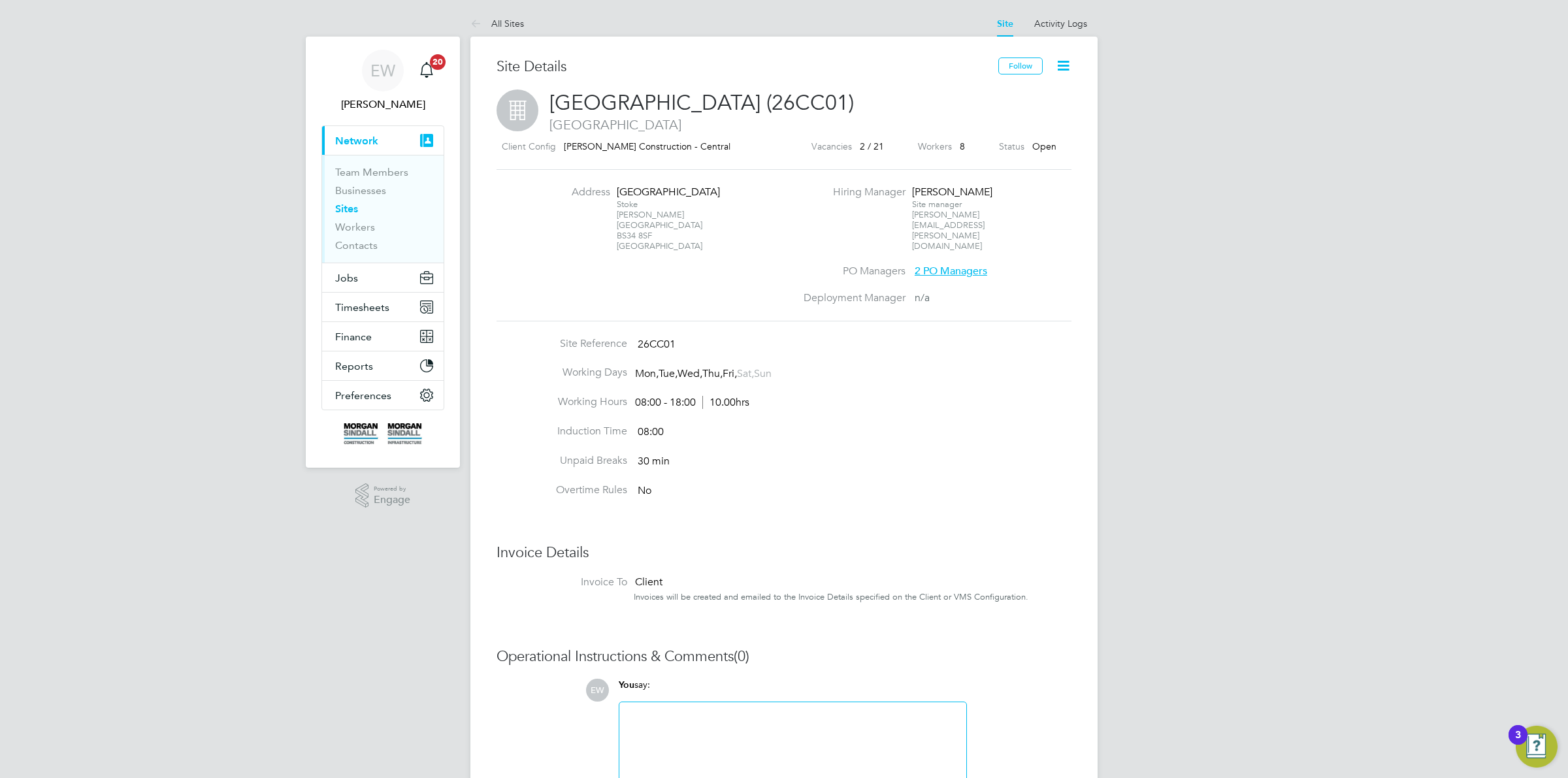
click at [621, 224] on div "Stoke Gifford Bristol BS34 8SF United Kingdom" at bounding box center [657, 225] width 82 height 52
drag, startPoint x: 621, startPoint y: 224, endPoint x: 44, endPoint y: 230, distance: 577.0
click at [640, 222] on div "Stoke Gifford Bristol BS34 8SF United Kingdom" at bounding box center [657, 225] width 82 height 52
copy div "BS34 8SF"
click at [463, 18] on div "EW Emma Wells Notifications 20 Applications: Current page: Network Team Members…" at bounding box center [784, 451] width 1568 height 902
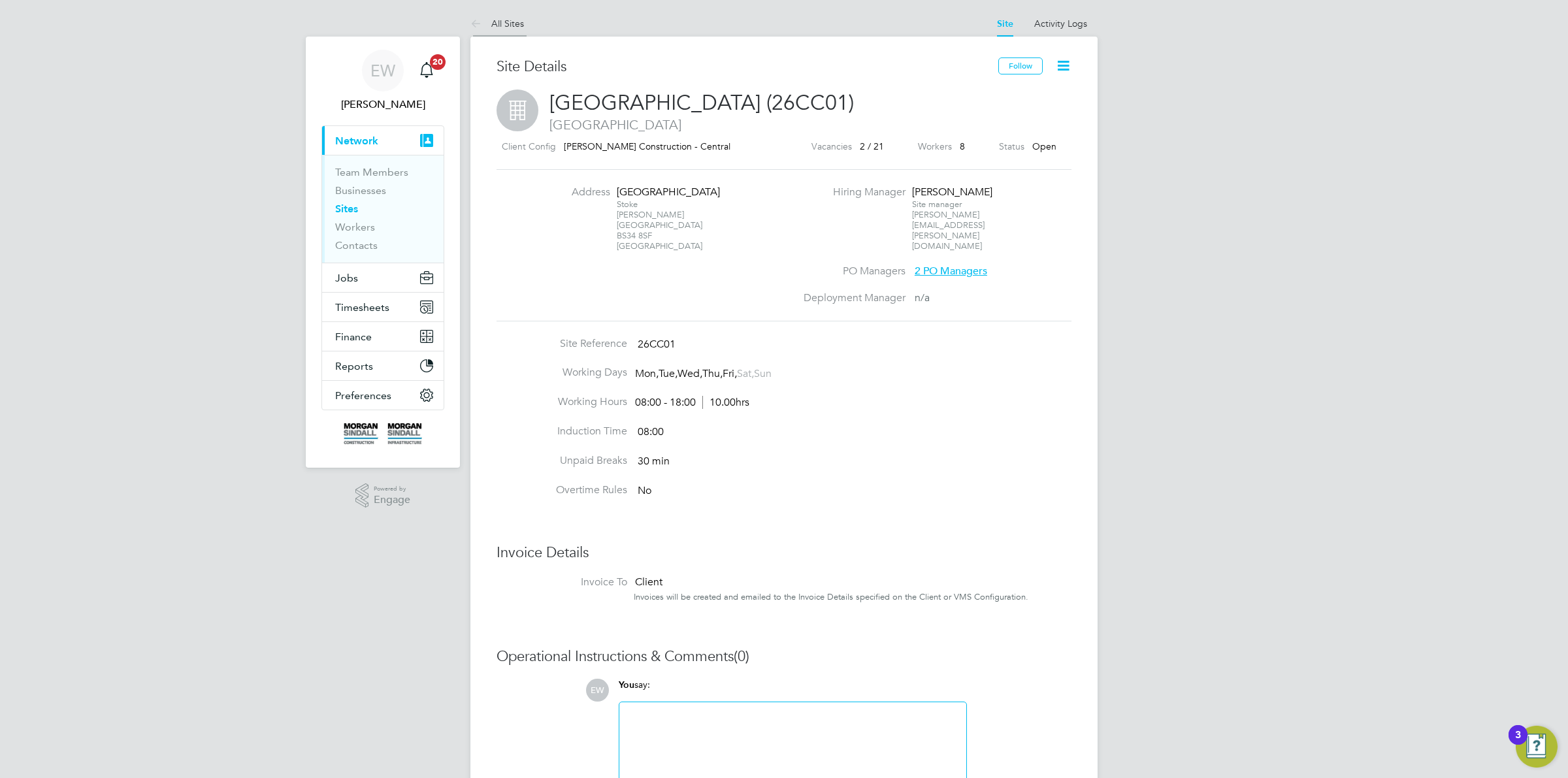
click at [473, 18] on icon at bounding box center [478, 25] width 17 height 17
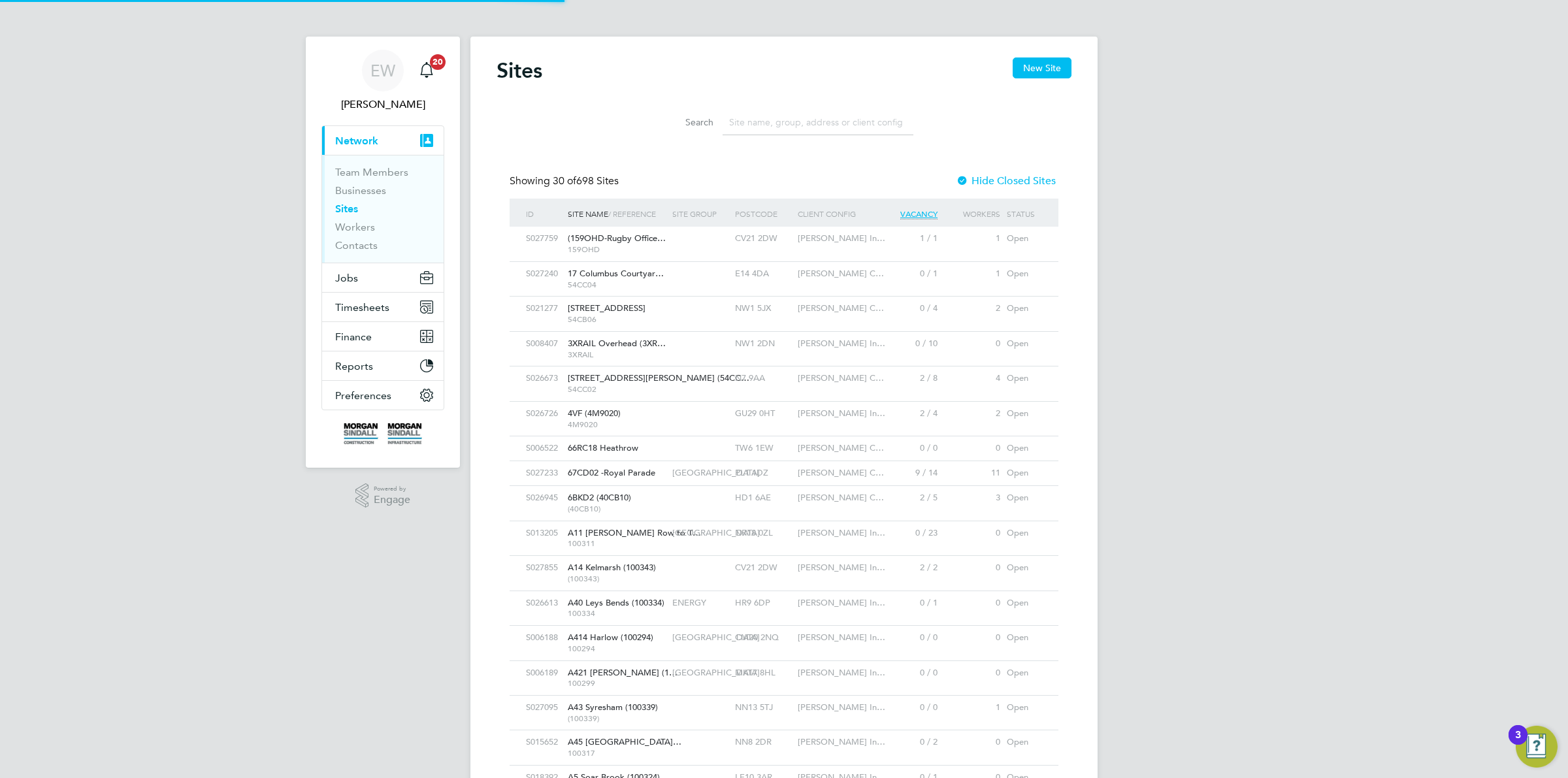
click at [781, 126] on input at bounding box center [818, 122] width 190 height 26
paste input "Abergavenny"
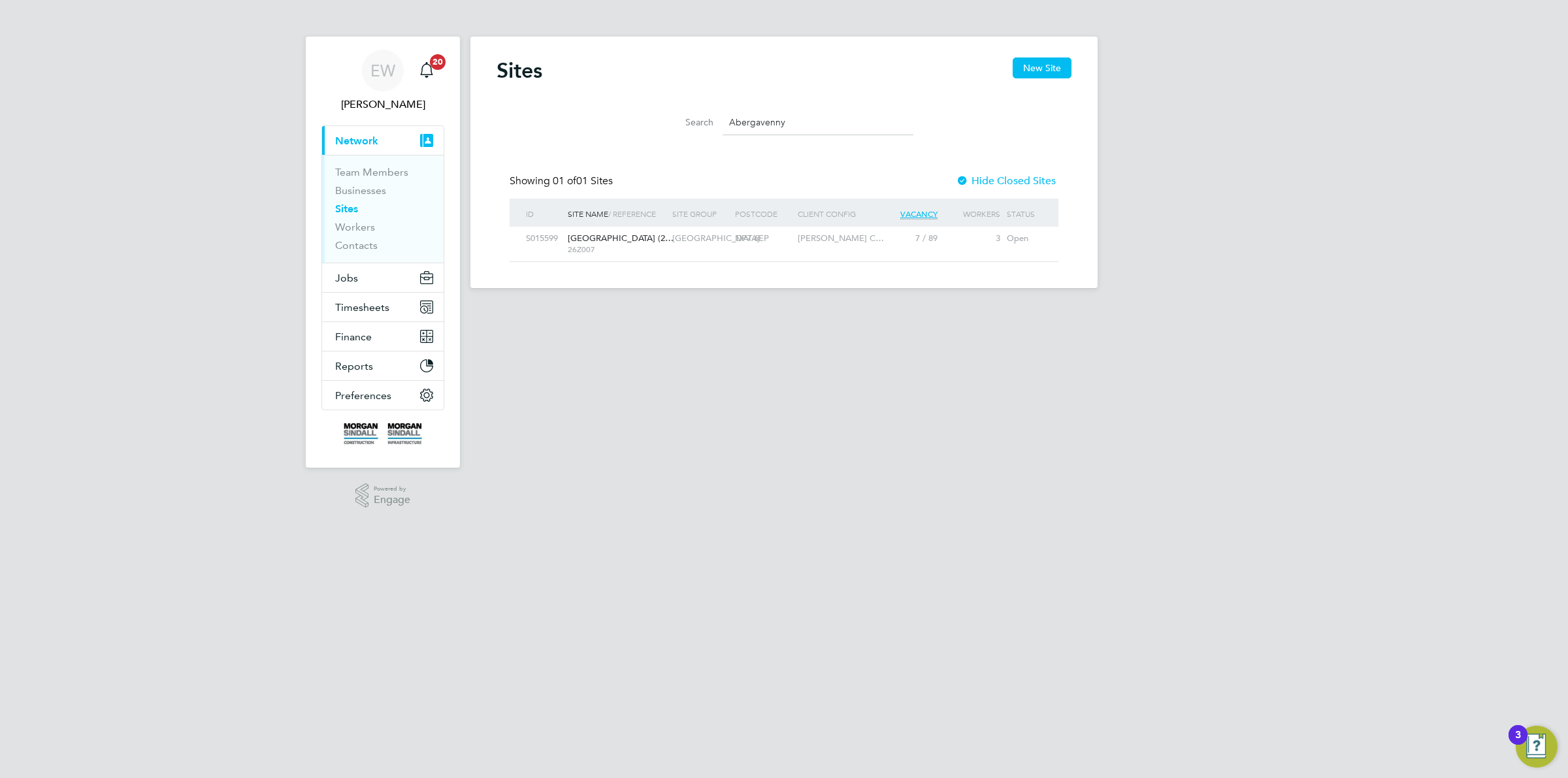
type input "Abergavenny"
click at [608, 239] on span "Abergavenny School (2…" at bounding box center [620, 238] width 106 height 11
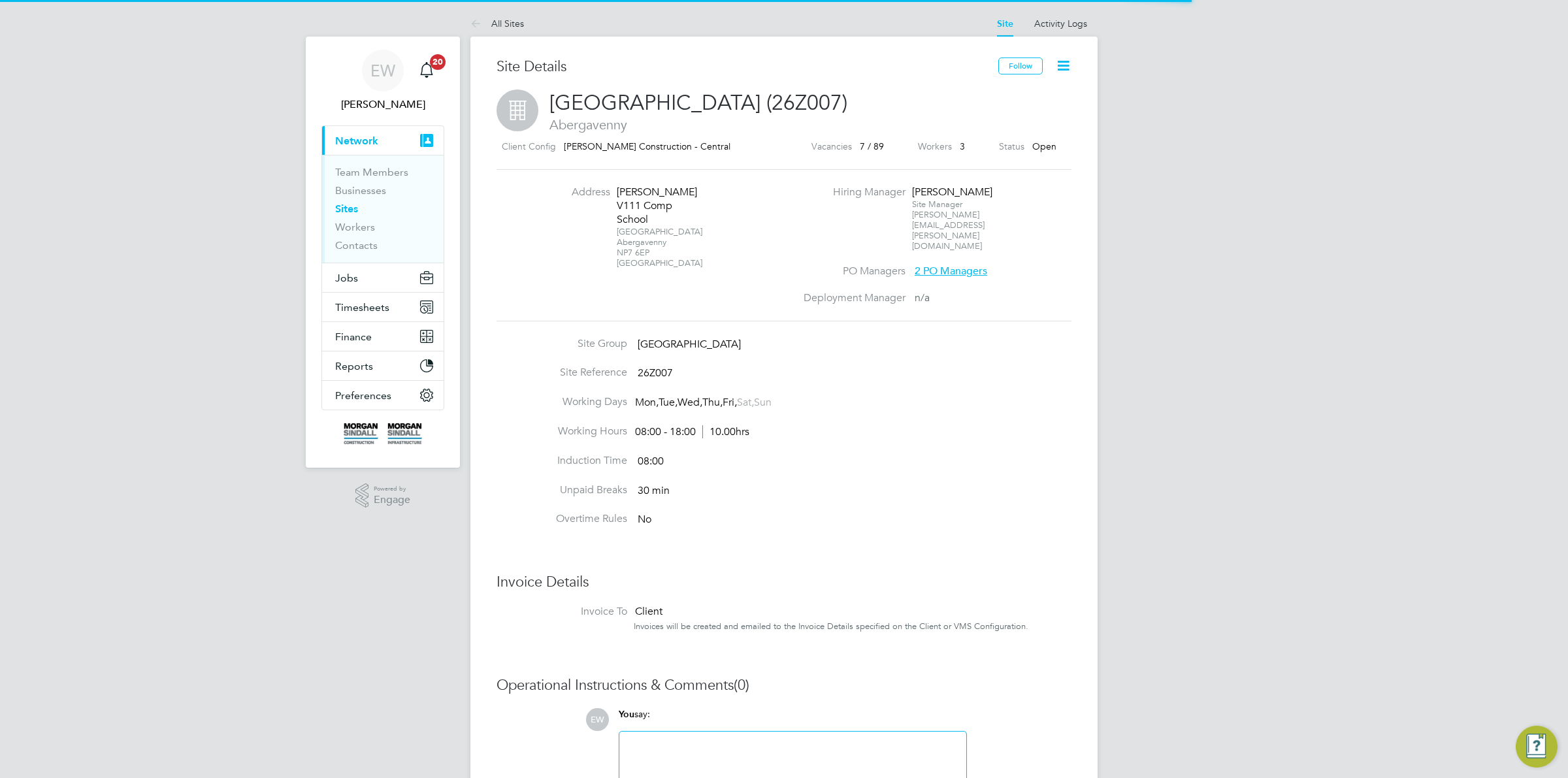
click at [621, 237] on div "old Hereford Road Abergavenny NP7 6EP United Kingdom" at bounding box center [657, 248] width 82 height 41
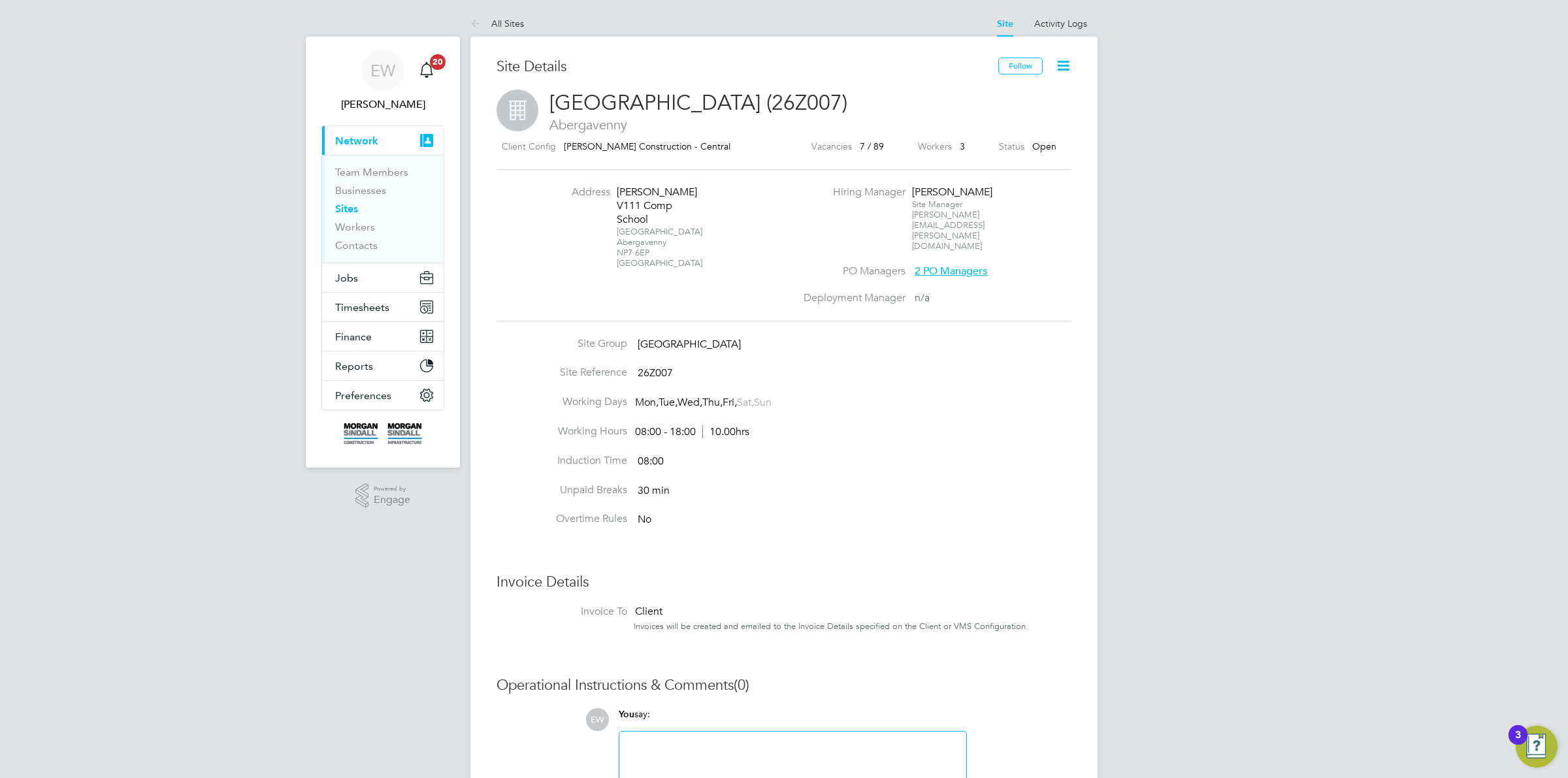
drag, startPoint x: 621, startPoint y: 237, endPoint x: 644, endPoint y: 237, distance: 23.0
click at [644, 237] on div "old Hereford Road Abergavenny NP7 6EP United Kingdom" at bounding box center [657, 248] width 82 height 41
copy div "NP7 6EP"
click at [462, 27] on div "EW Emma Wells Notifications 20 Applications: Current page: Network Team Members…" at bounding box center [784, 465] width 1568 height 932
click at [470, 24] on icon at bounding box center [478, 25] width 17 height 17
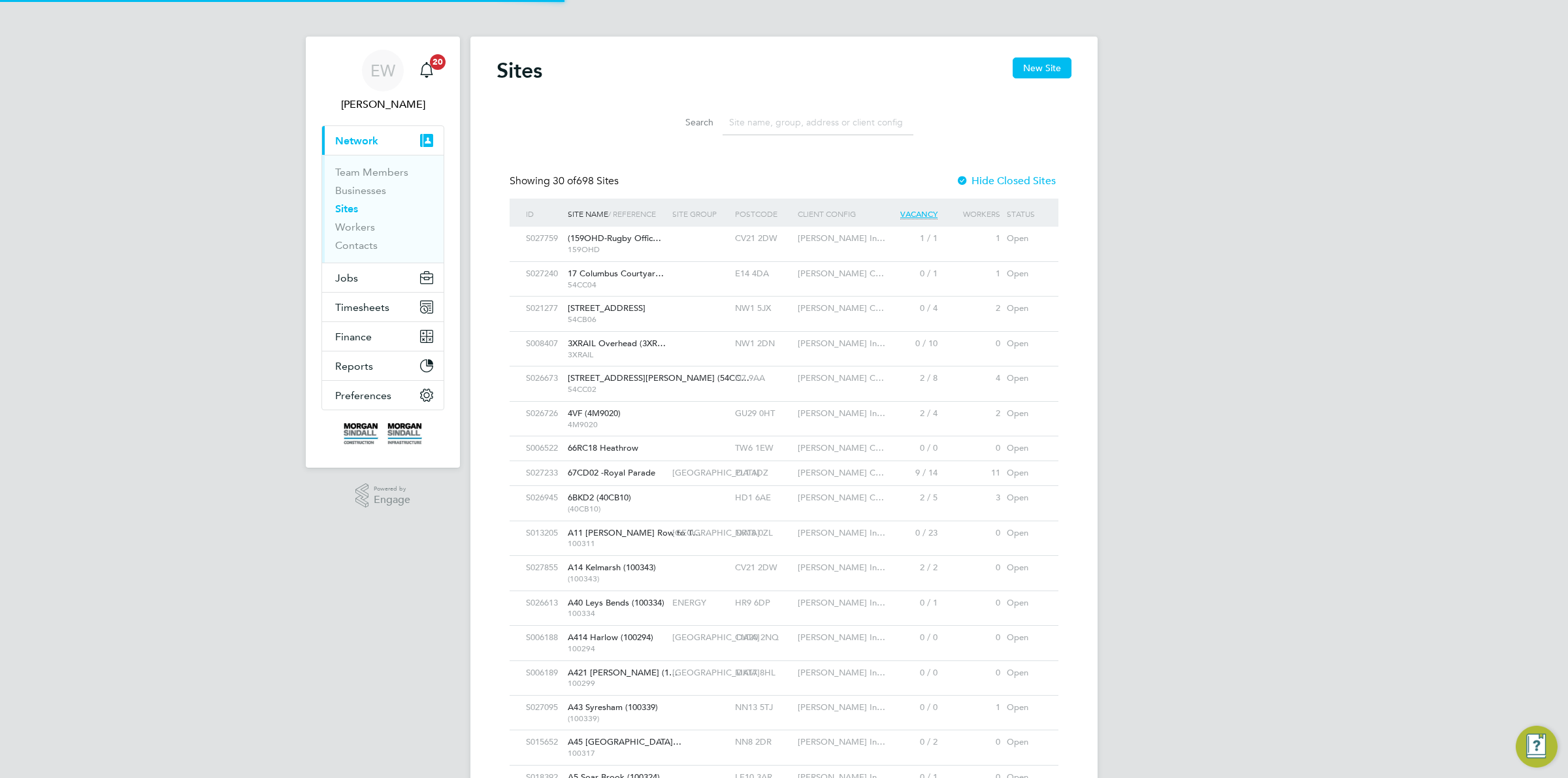
click at [775, 116] on input at bounding box center [818, 122] width 190 height 26
paste input "Princess Royal Theatre"
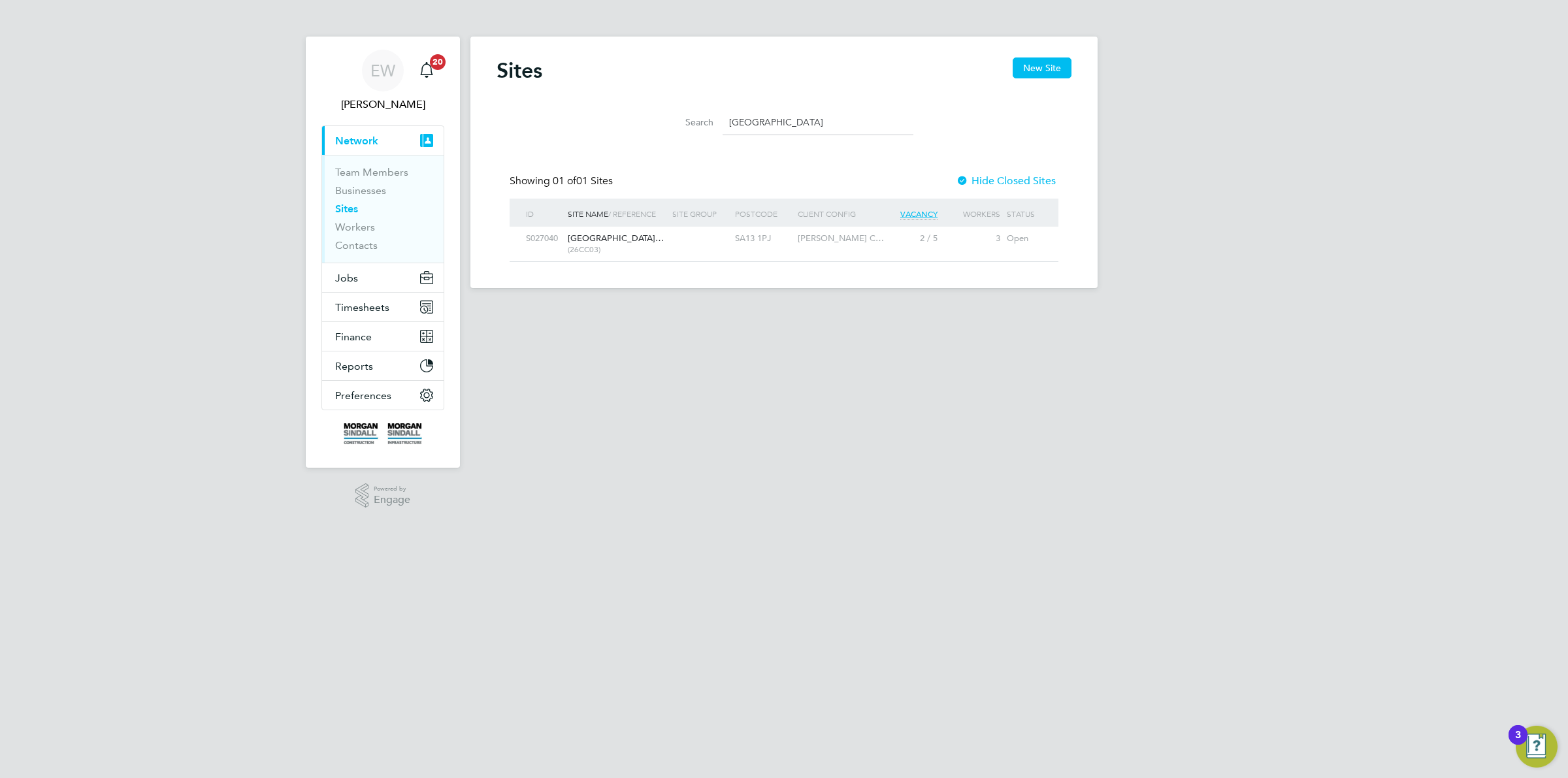
type input "Princess Royal Theatre"
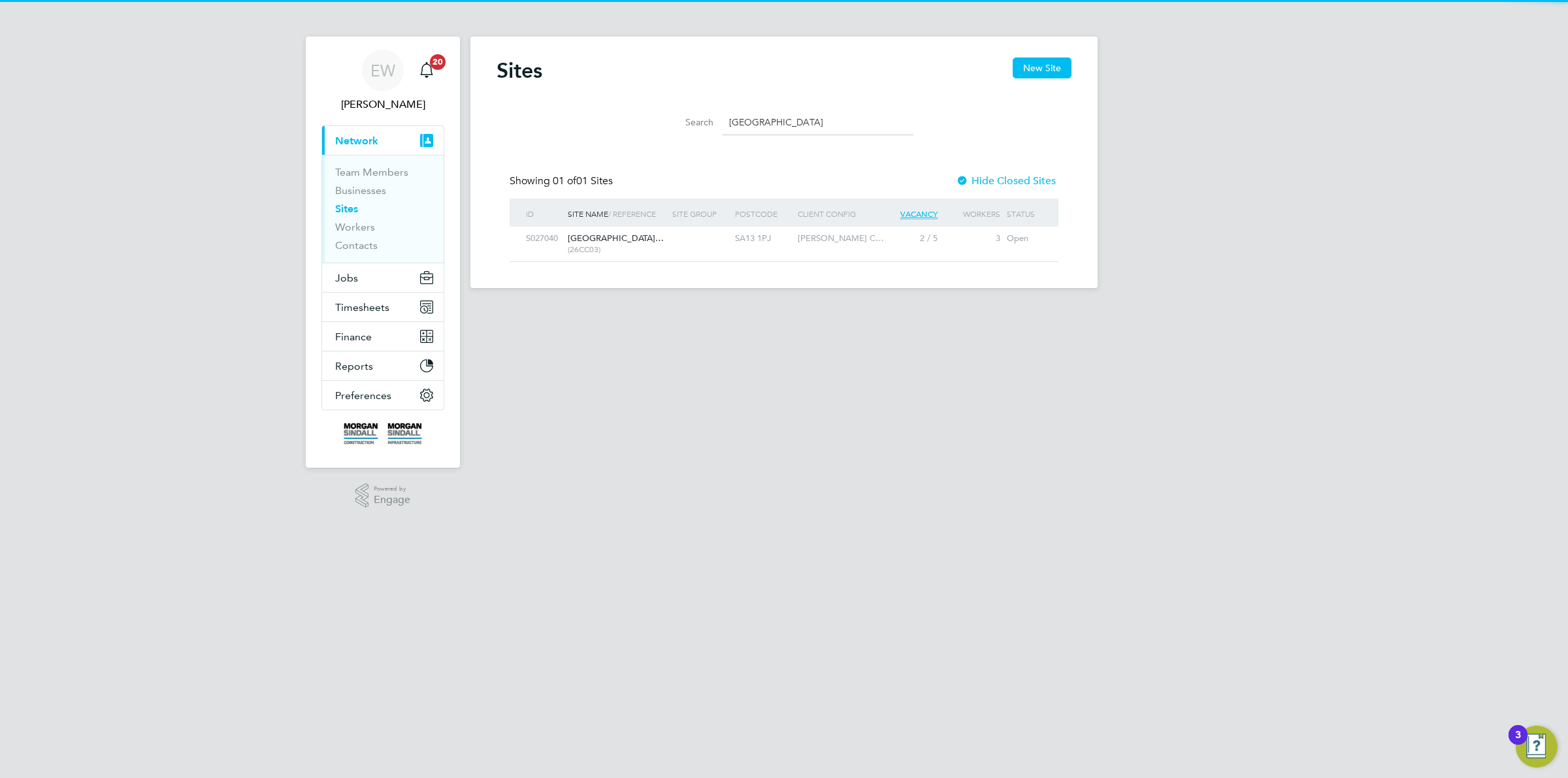
click at [632, 242] on span "[GEOGRAPHIC_DATA]…" at bounding box center [615, 238] width 96 height 11
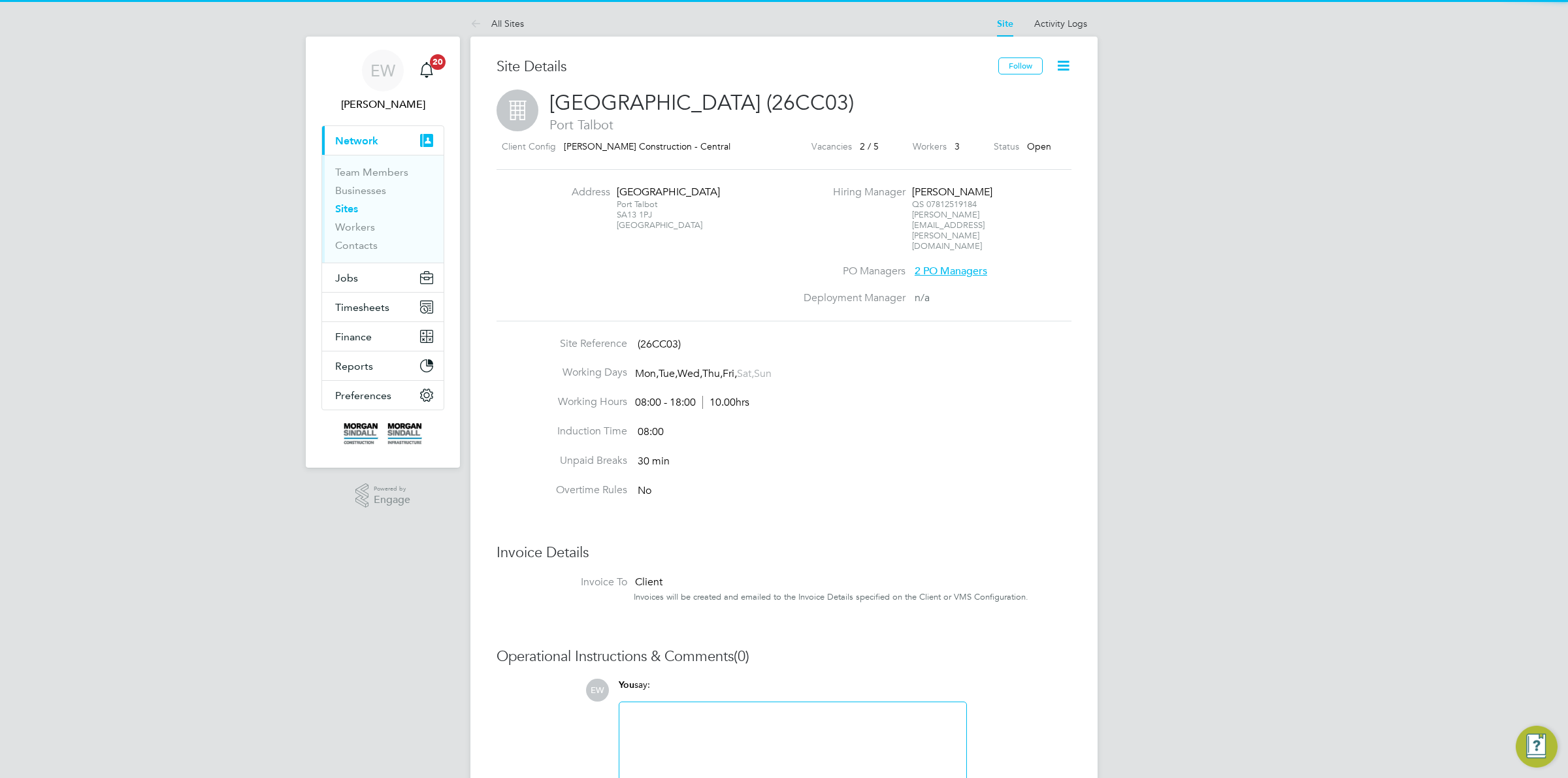
click at [627, 231] on div "Port Talbot SA13 1PJ United Kingdom" at bounding box center [657, 215] width 82 height 32
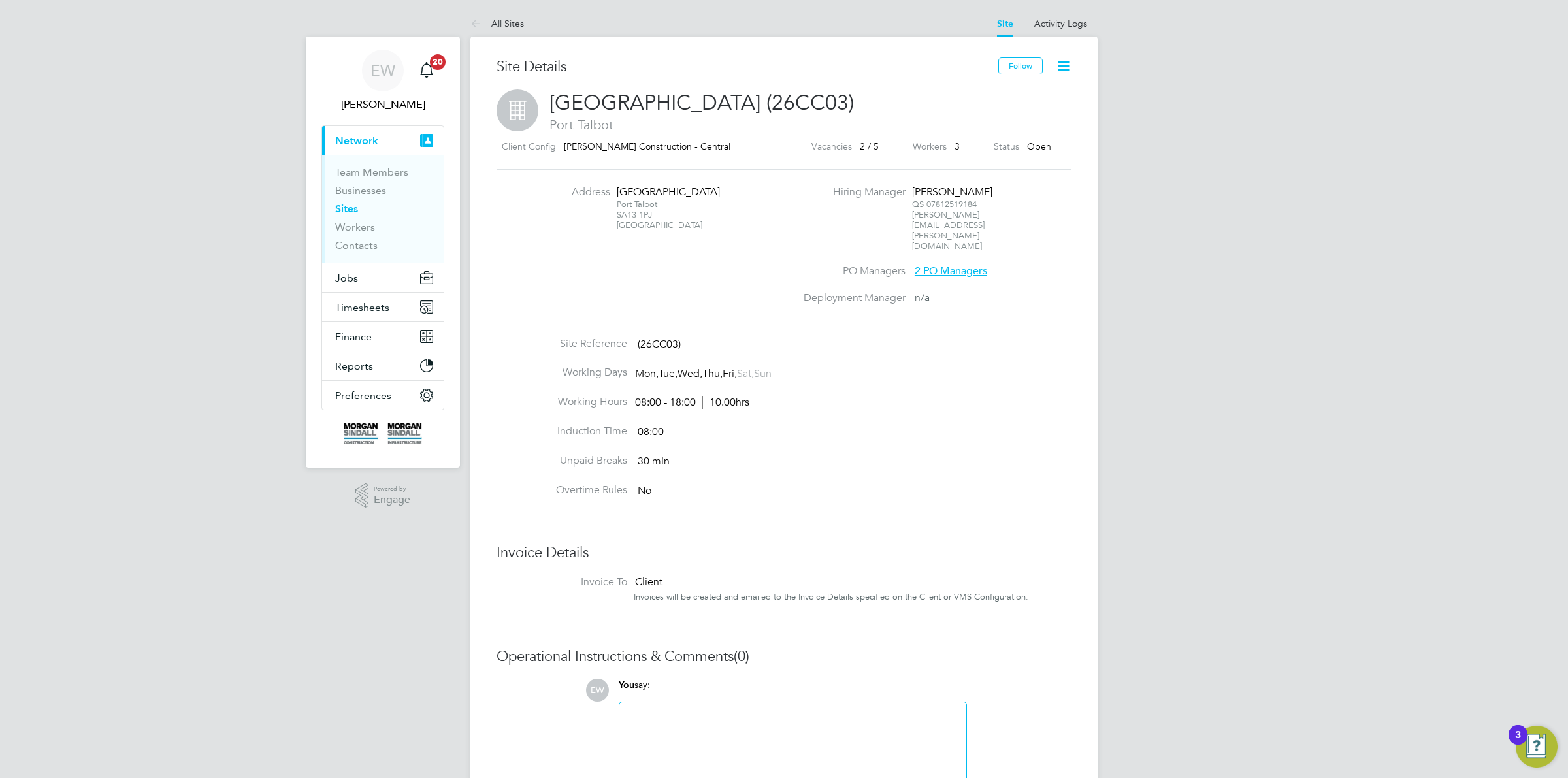
drag, startPoint x: 627, startPoint y: 231, endPoint x: 642, endPoint y: 227, distance: 15.5
click at [642, 227] on div "Port Talbot SA13 1PJ United Kingdom" at bounding box center [657, 215] width 82 height 32
copy div "SA13 1PJ"
click at [484, 27] on icon at bounding box center [478, 25] width 17 height 17
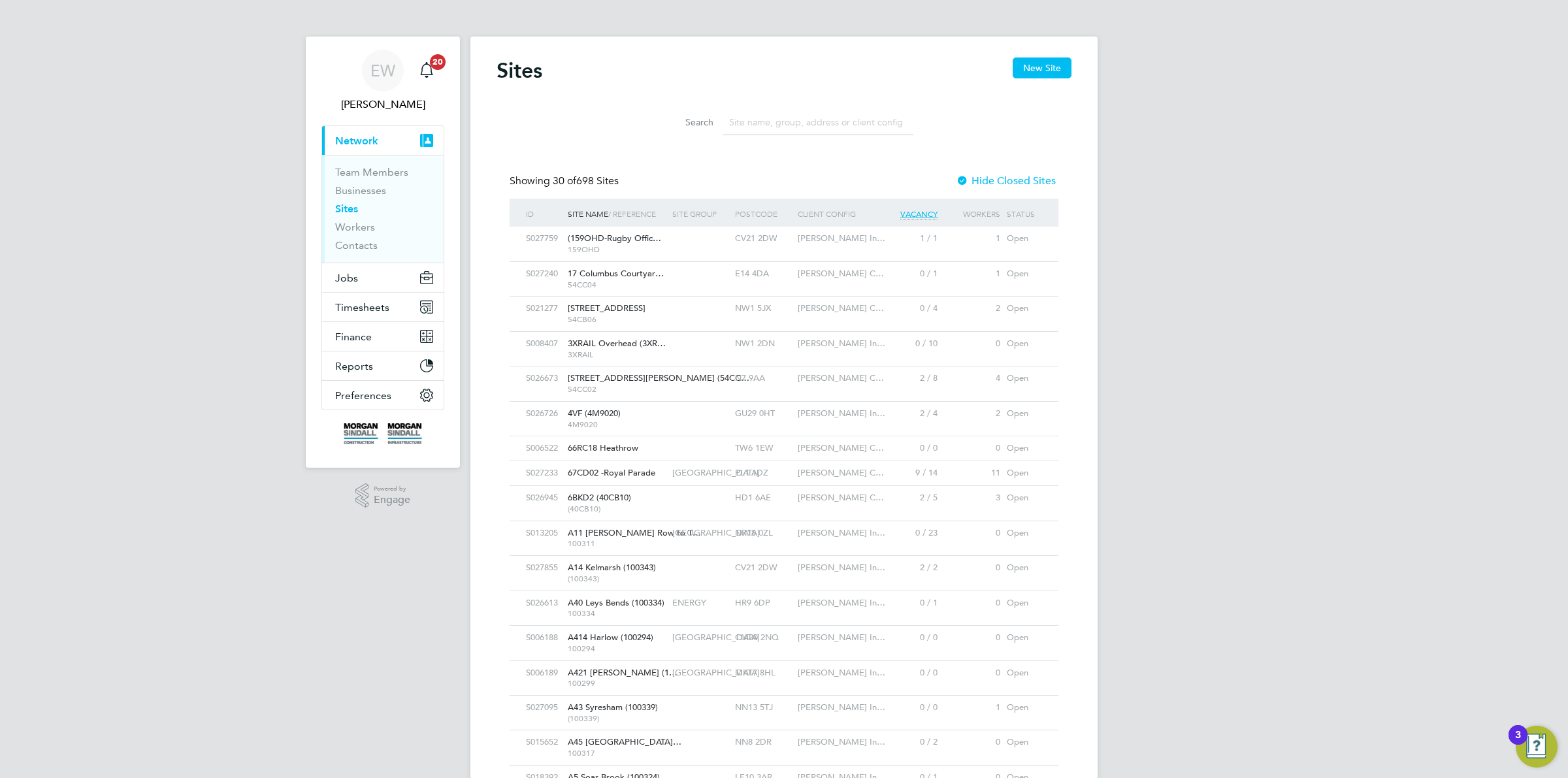
click at [817, 135] on li "Search" at bounding box center [783, 122] width 291 height 38
click at [815, 127] on input at bounding box center [818, 122] width 190 height 26
paste input "The Grange Hospital Extension"
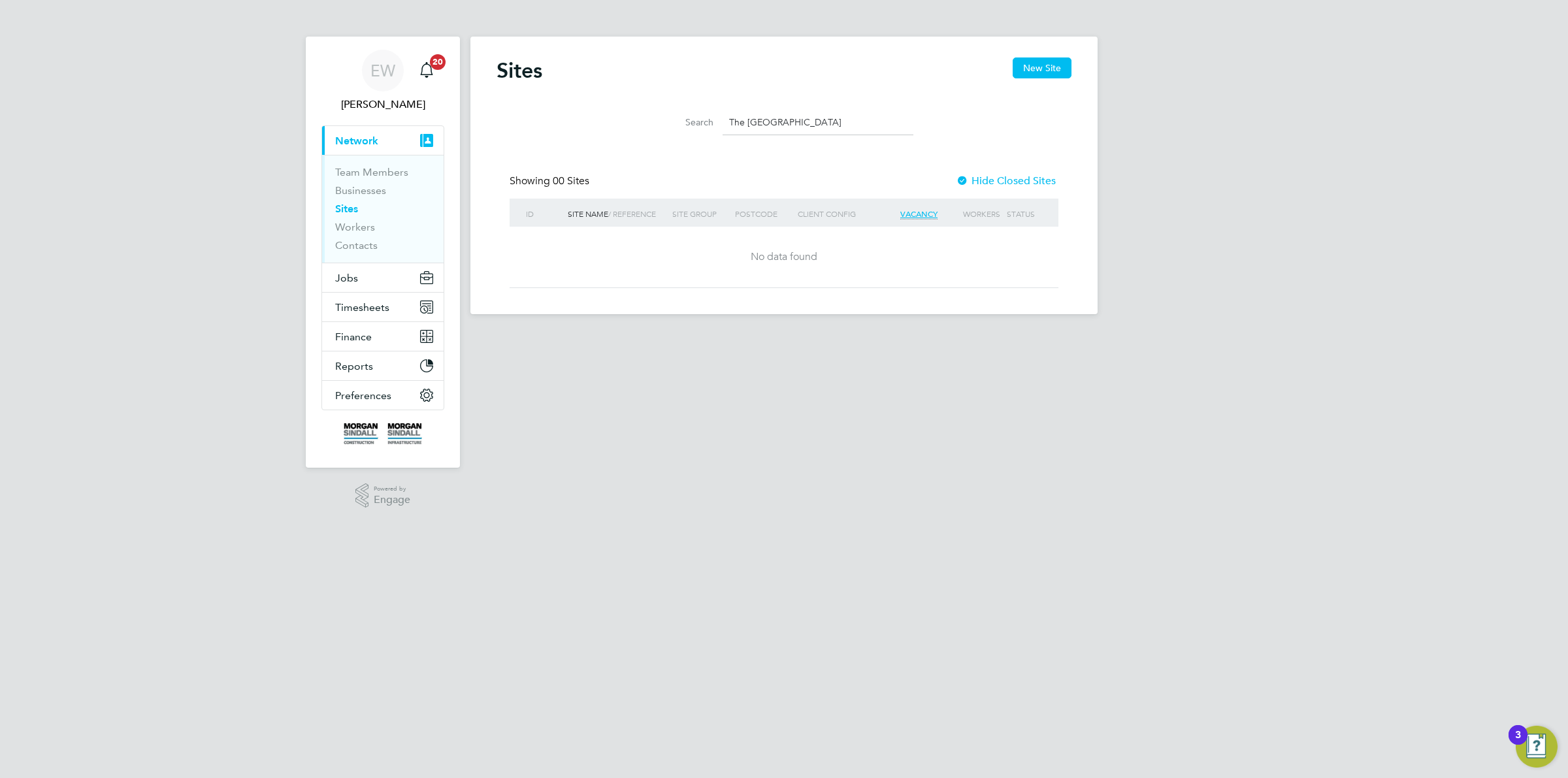
click at [781, 121] on input "The Grange Hospital Extension" at bounding box center [818, 122] width 190 height 26
drag, startPoint x: 781, startPoint y: 121, endPoint x: 857, endPoint y: 121, distance: 76.0
click at [856, 121] on input "The Grange Hospital Extension" at bounding box center [818, 122] width 190 height 26
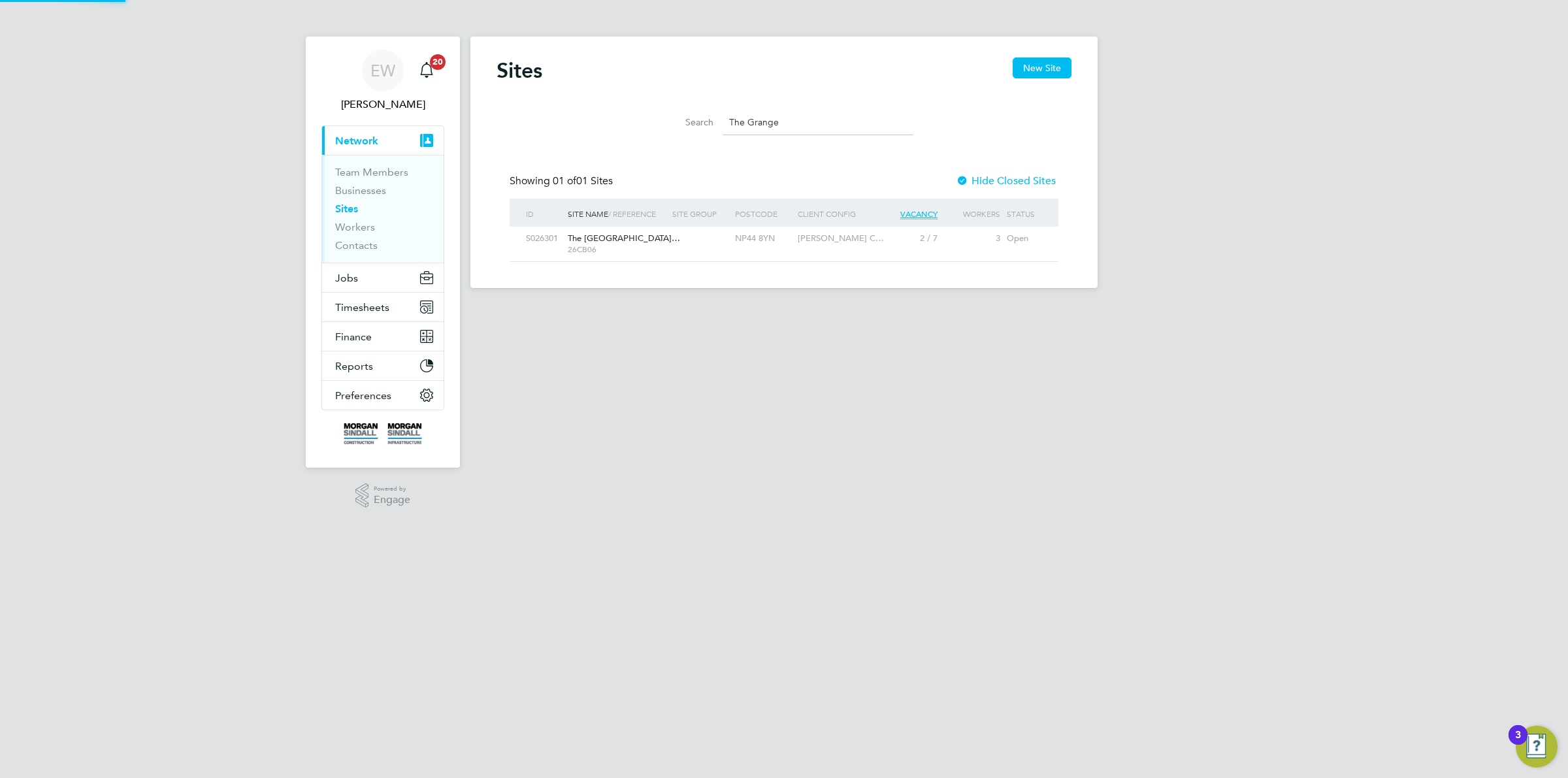
type input "The Grange"
click at [677, 233] on div at bounding box center [700, 239] width 63 height 25
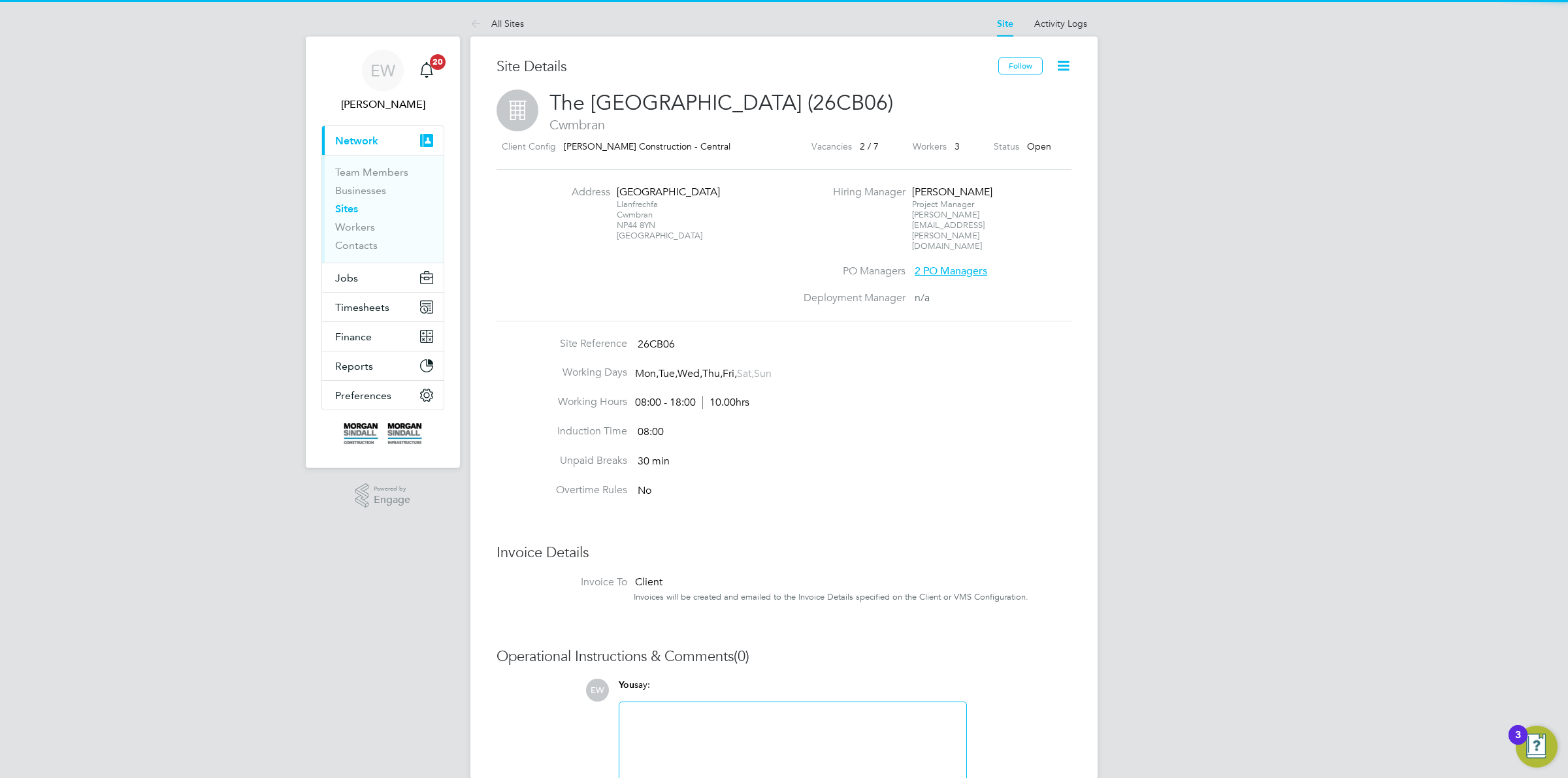
click at [625, 221] on div "Llanfrechfa Cwmbran NP44 8YN [GEOGRAPHIC_DATA]" at bounding box center [657, 220] width 82 height 41
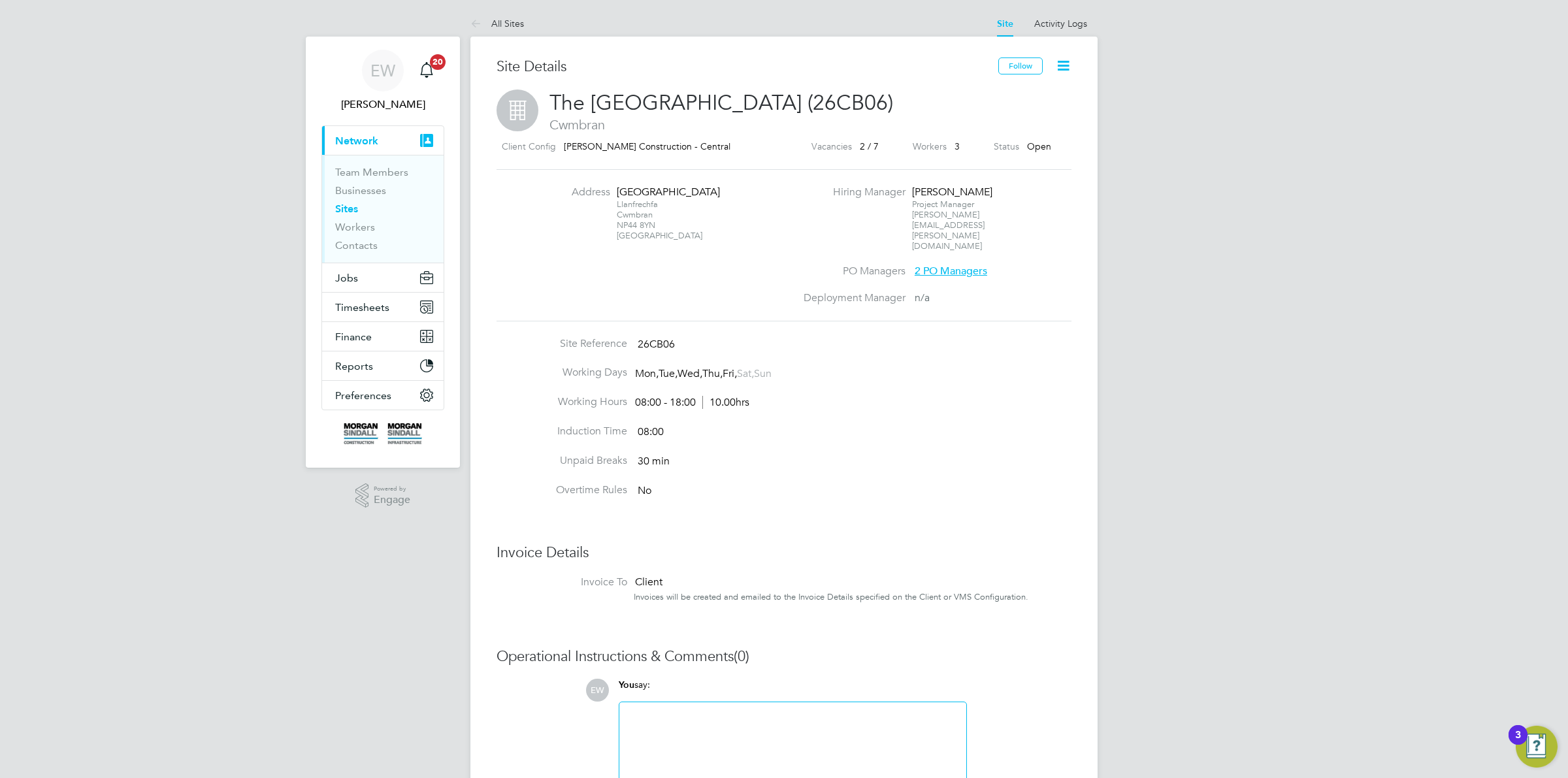
drag, startPoint x: 625, startPoint y: 221, endPoint x: 644, endPoint y: 222, distance: 19.0
click at [644, 222] on div "Llanfrechfa Cwmbran NP44 8YN United Kingdom" at bounding box center [657, 220] width 82 height 41
copy div "NP44 8YN"
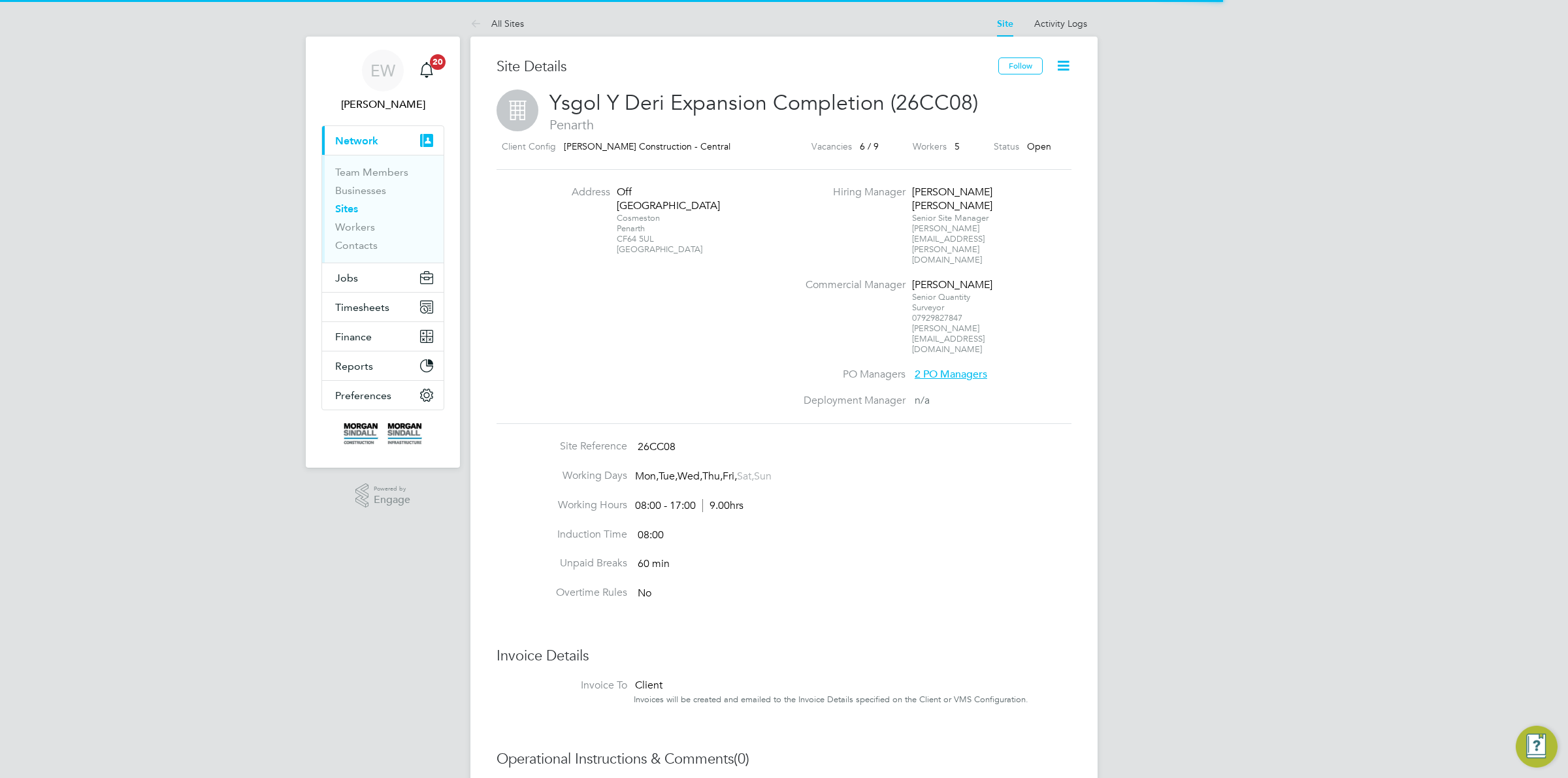
click at [622, 223] on div "Cosmeston Penarth CF64 5UL [GEOGRAPHIC_DATA]" at bounding box center [657, 234] width 82 height 41
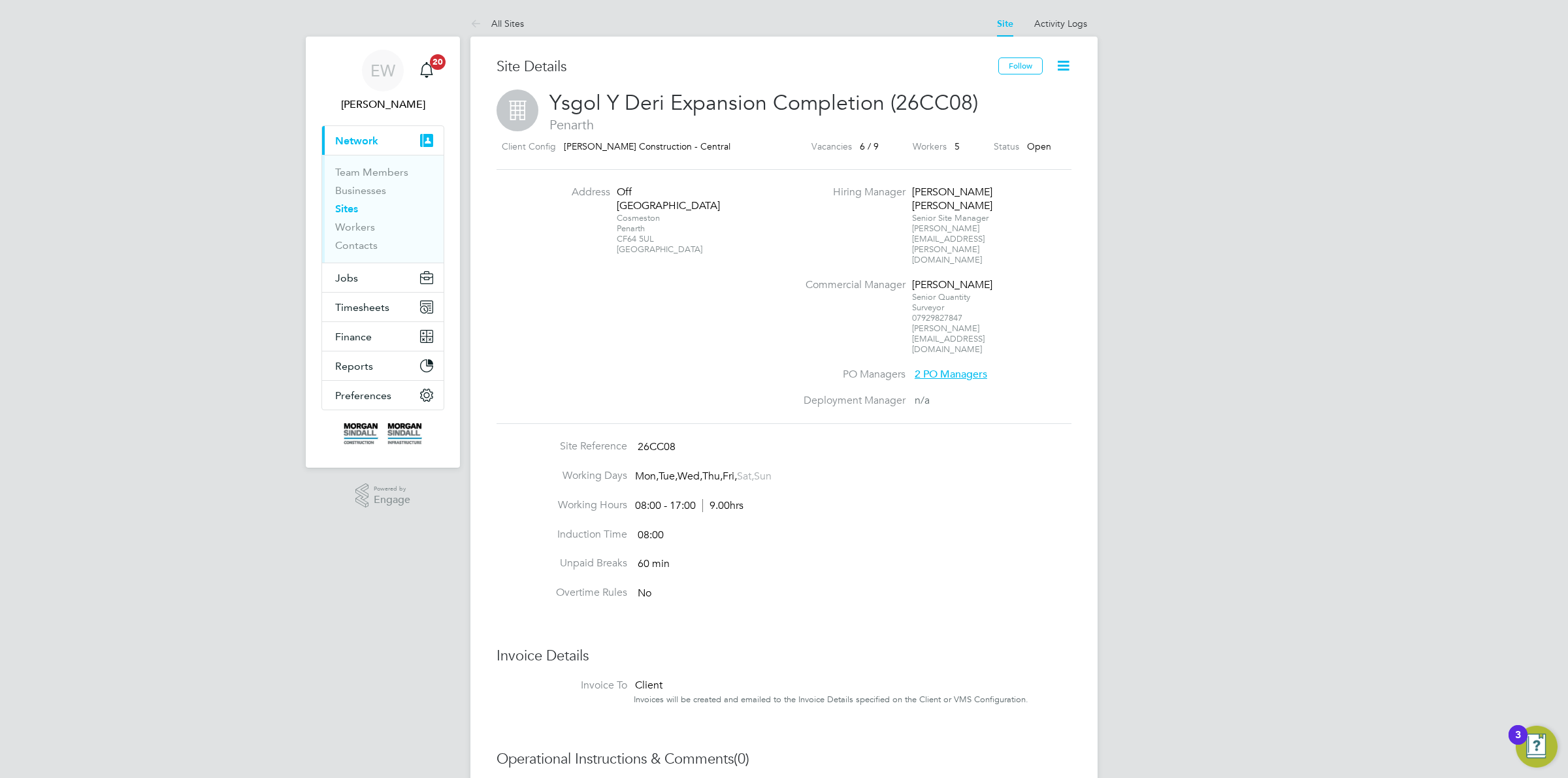
drag, startPoint x: 622, startPoint y: 223, endPoint x: 644, endPoint y: 220, distance: 22.2
click at [644, 220] on div "Cosmeston Penarth CF64 5UL [GEOGRAPHIC_DATA]" at bounding box center [657, 234] width 82 height 41
copy div "CF64 5UL"
click at [484, 25] on icon at bounding box center [478, 25] width 17 height 17
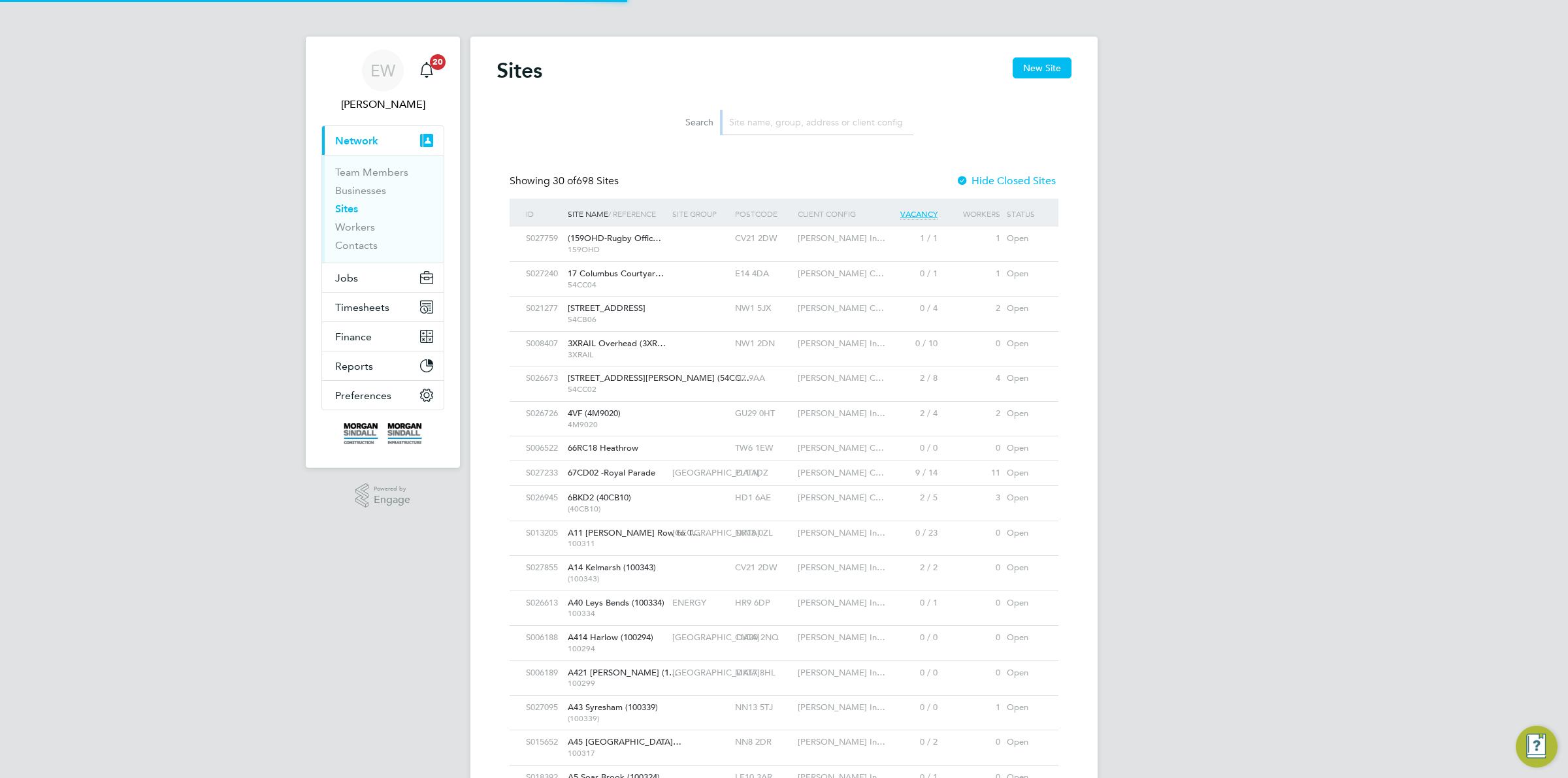
click at [775, 121] on input at bounding box center [818, 122] width 190 height 26
paste input "Kingsbrook Primary School Phase 2"
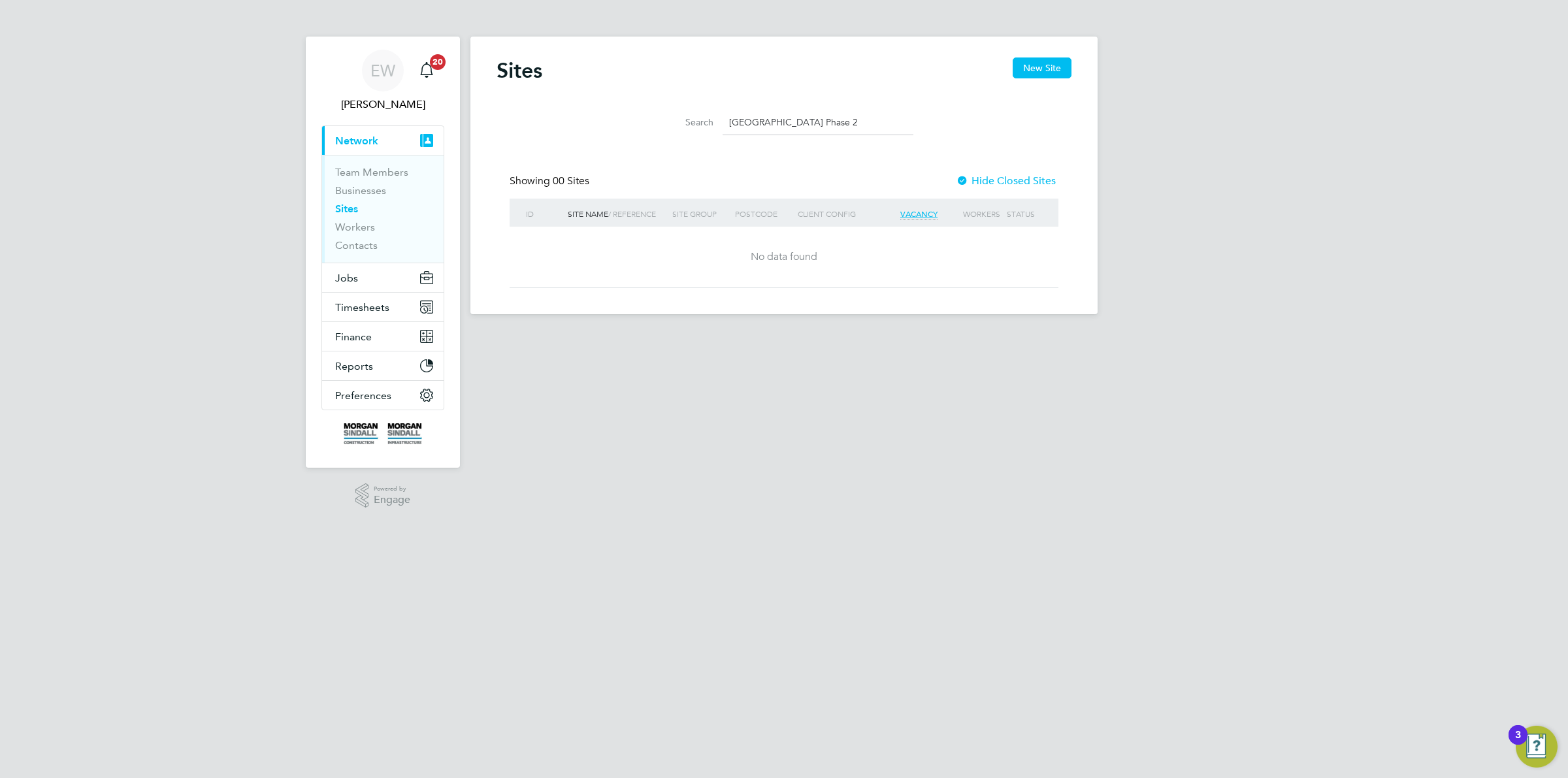
click at [833, 119] on input "Kingsbrook Primary School Phase 2" at bounding box center [818, 122] width 190 height 26
drag, startPoint x: 833, startPoint y: 119, endPoint x: 908, endPoint y: 125, distance: 75.2
click at [908, 125] on input "Kingsbrook Primary School Phase 2" at bounding box center [818, 122] width 190 height 26
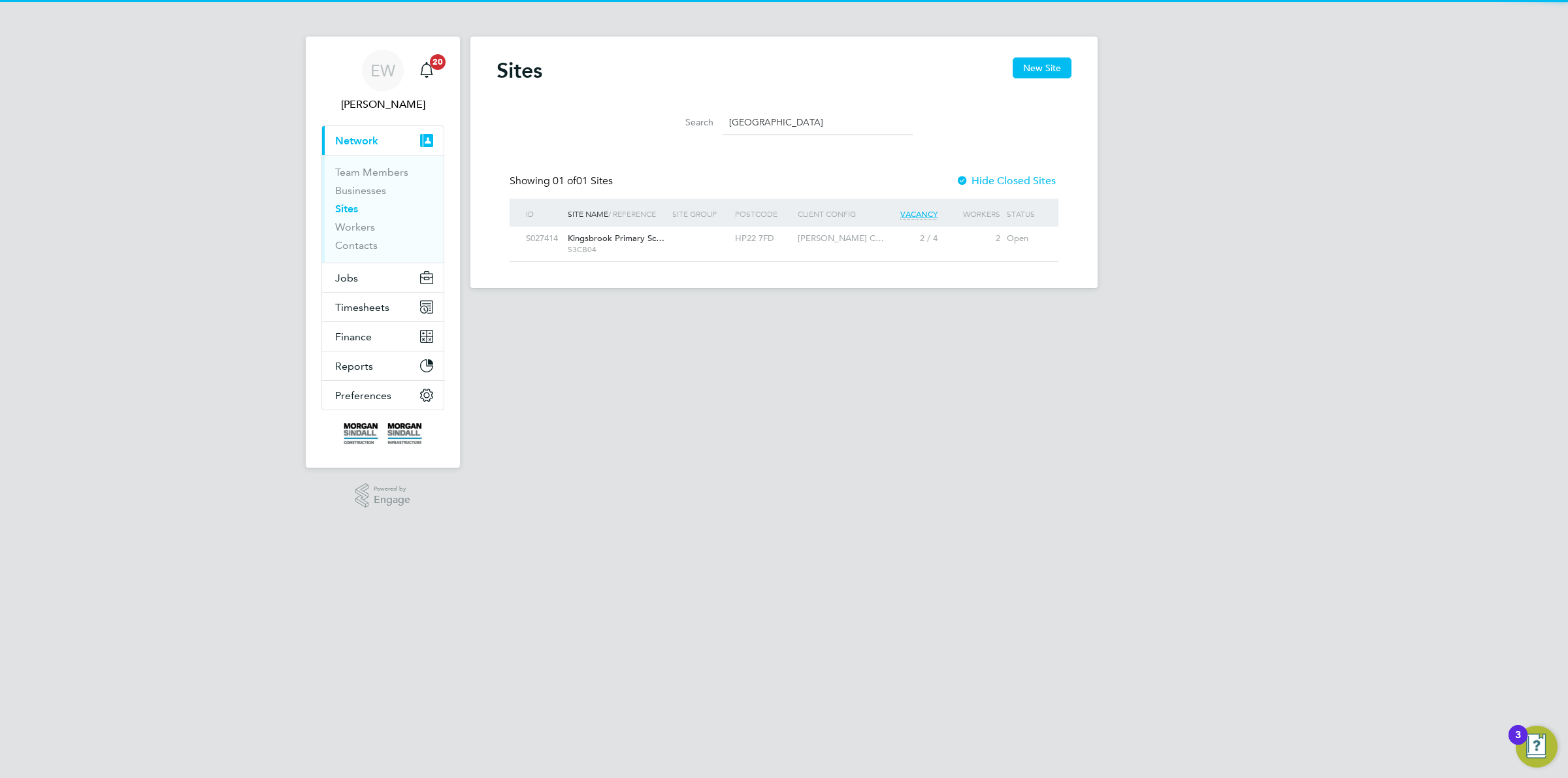
type input "Kingsbrook Primary"
click at [683, 250] on div at bounding box center [700, 239] width 63 height 25
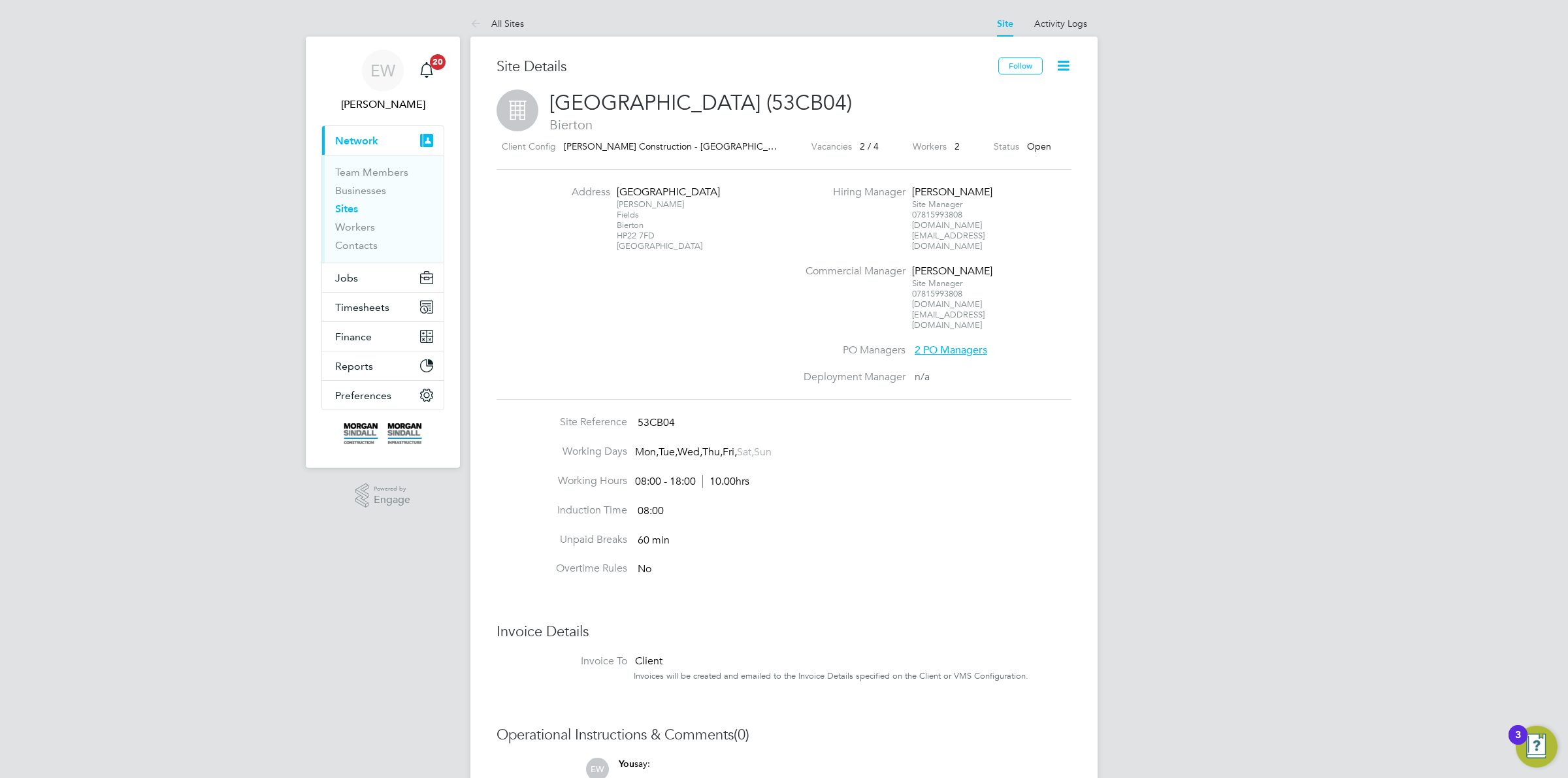
click at [627, 234] on div "Armstrong Fields Bierton HP22 7FD United Kingdom" at bounding box center [657, 225] width 82 height 52
drag, startPoint x: 627, startPoint y: 234, endPoint x: 642, endPoint y: 234, distance: 15.0
click at [642, 234] on div "Armstrong Fields Bierton HP22 7FD United Kingdom" at bounding box center [657, 225] width 82 height 52
copy div "HP22 7FD"
click at [477, 23] on icon at bounding box center [478, 25] width 17 height 17
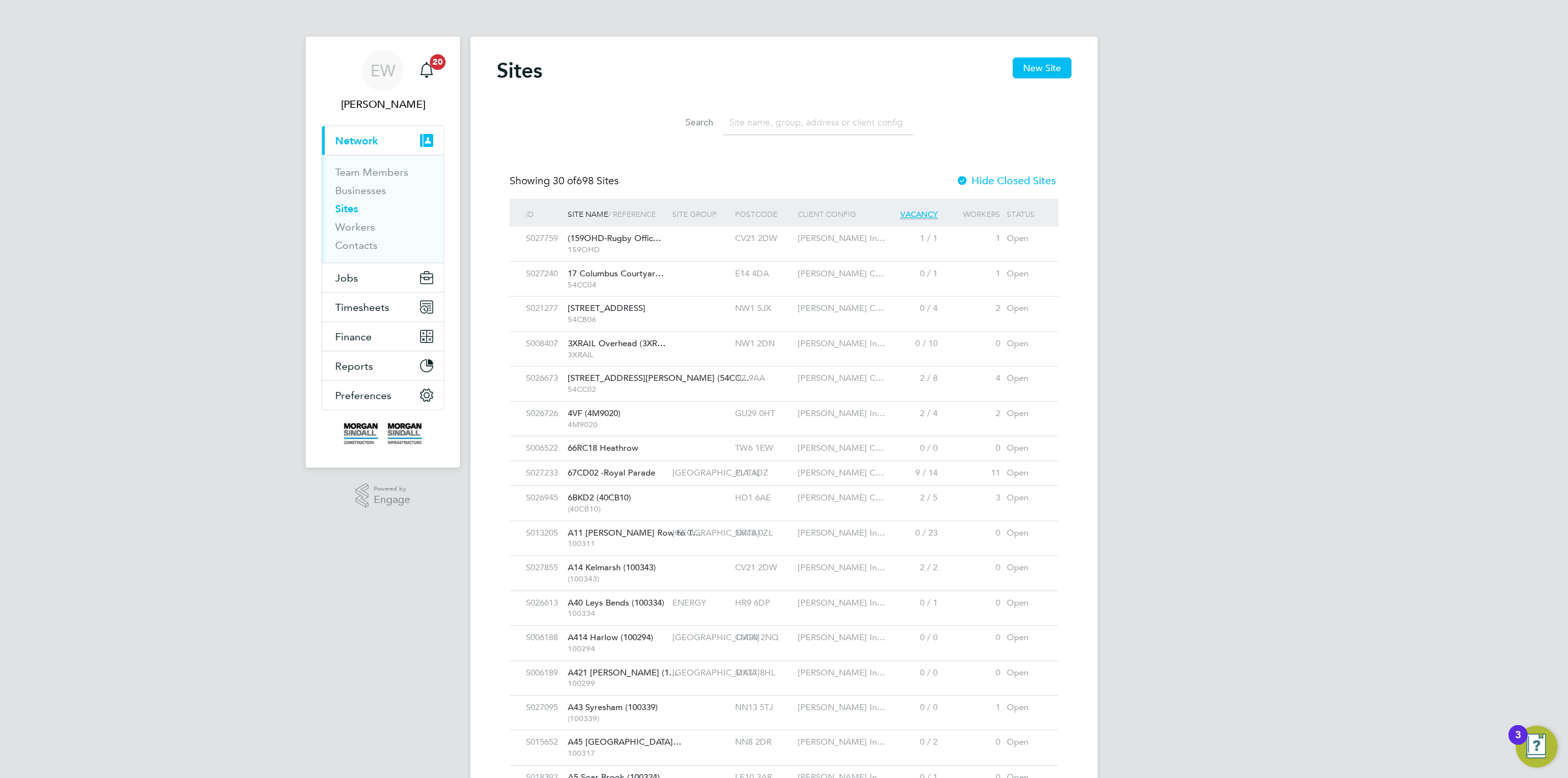
click at [785, 111] on input at bounding box center [818, 122] width 190 height 26
paste input "Kingsbrook Secondary"
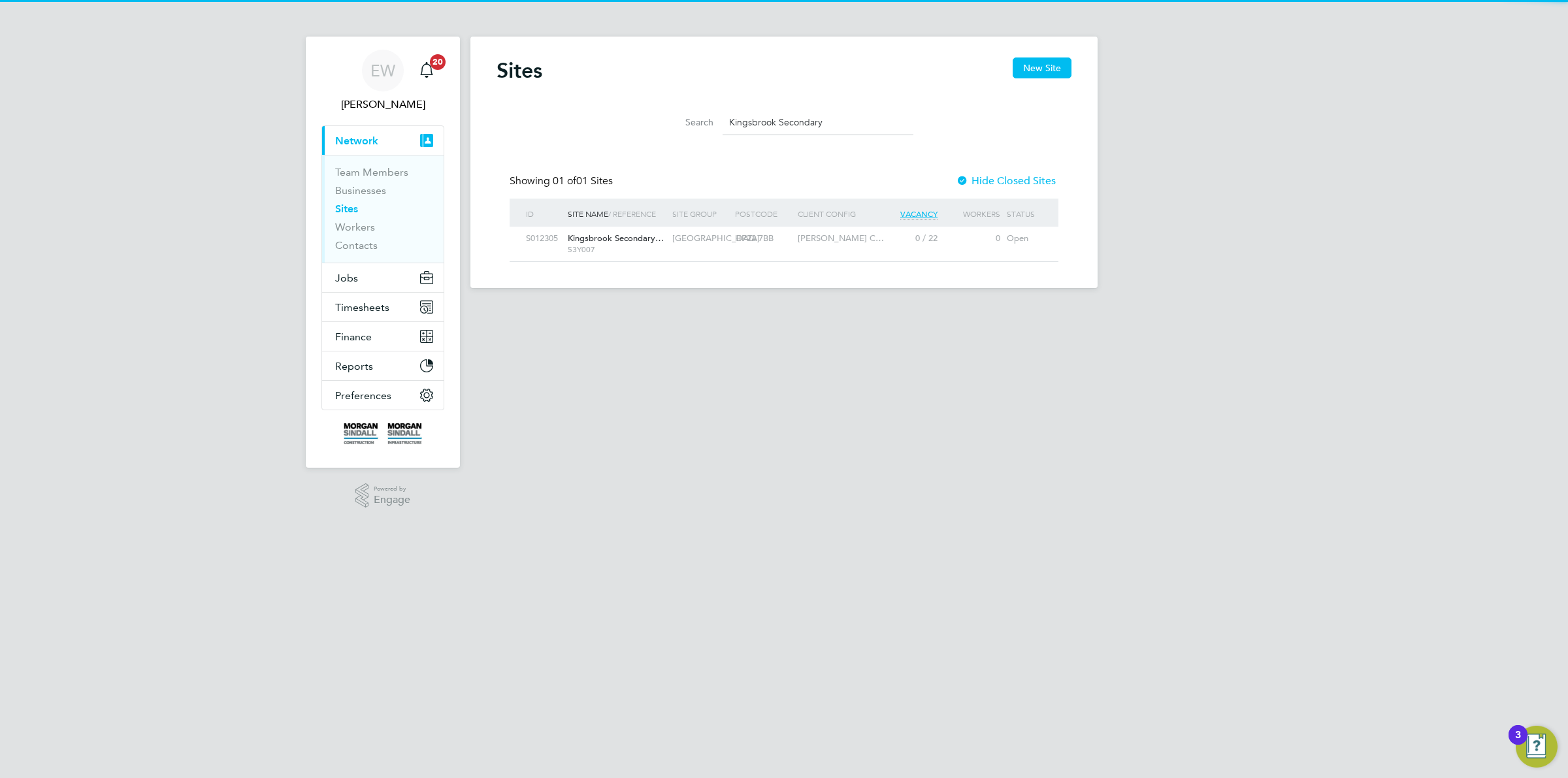
click at [733, 239] on div "HP22 7BB" at bounding box center [763, 239] width 63 height 25
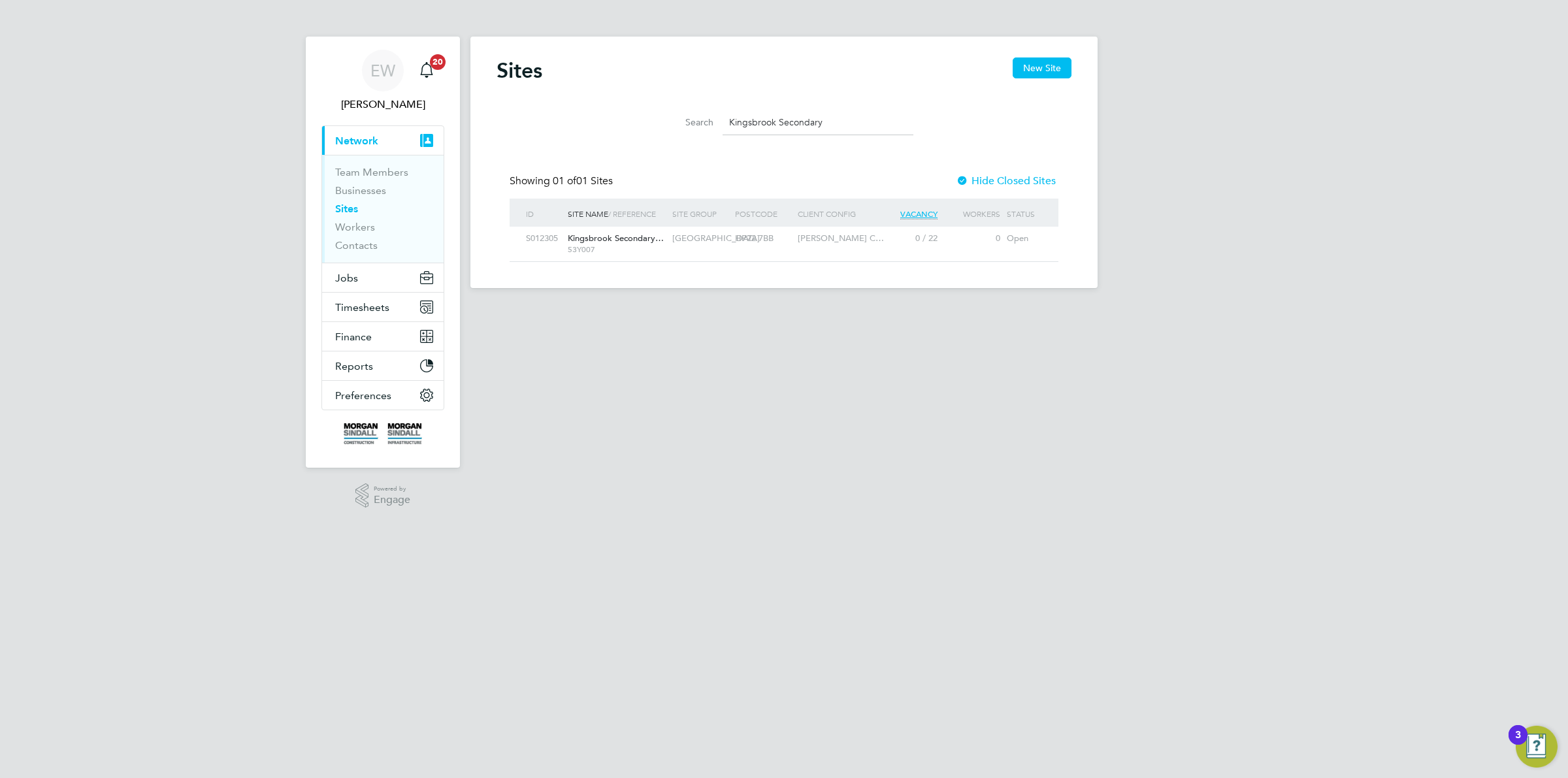
click at [781, 129] on input "Kingsbrook Secondary" at bounding box center [818, 122] width 190 height 26
drag, startPoint x: 781, startPoint y: 129, endPoint x: 727, endPoint y: 122, distance: 54.5
click at [727, 122] on input "Kingsbrook Secondary" at bounding box center [818, 122] width 190 height 26
paste input "Preston Park Primary School"
type input "Preston Park Primary School"
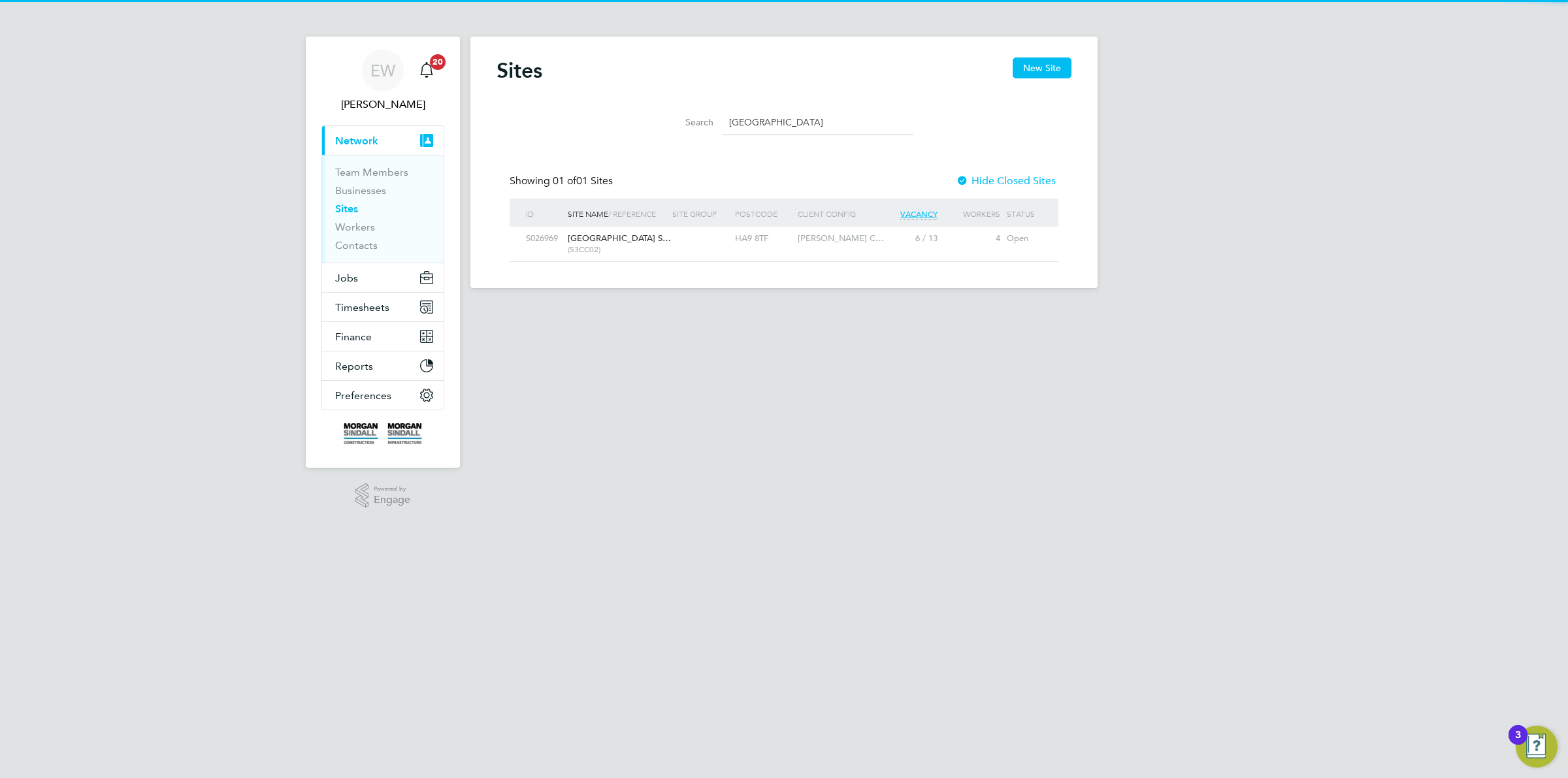
click at [686, 236] on div at bounding box center [700, 239] width 63 height 25
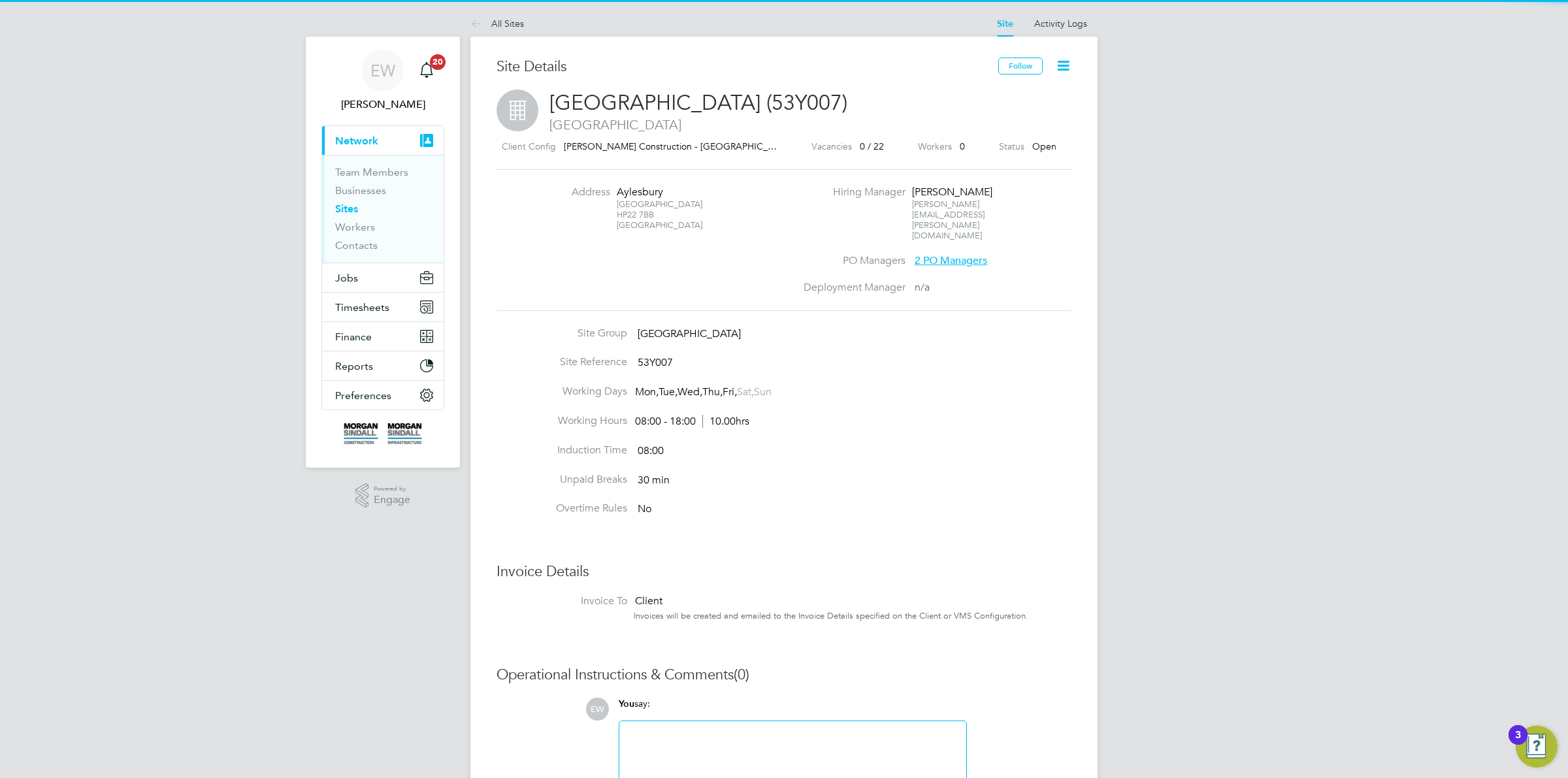
click at [627, 216] on div "Buckinghamshire HP22 7BB [GEOGRAPHIC_DATA]" at bounding box center [657, 215] width 82 height 32
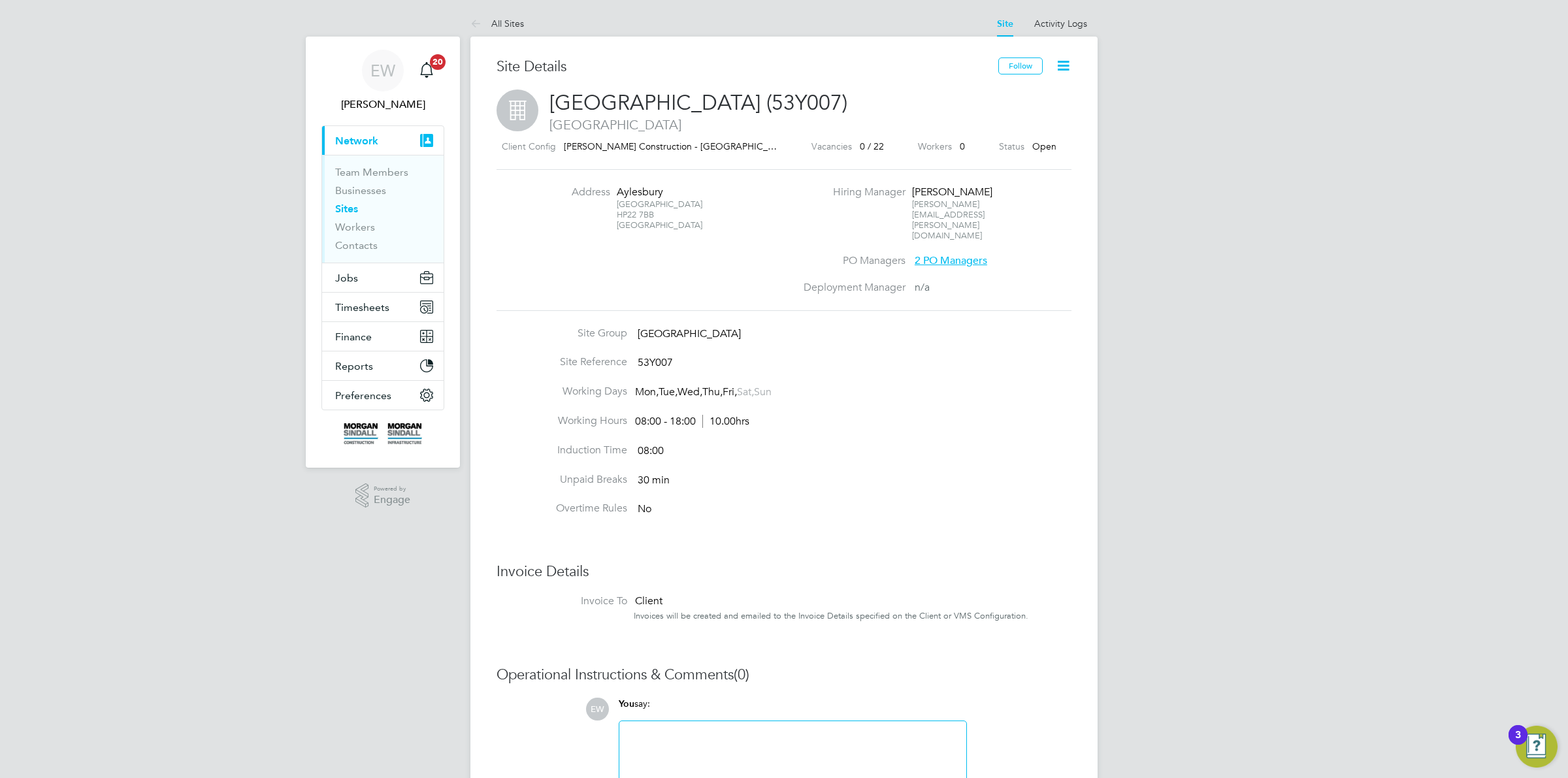
drag, startPoint x: 627, startPoint y: 216, endPoint x: 644, endPoint y: 211, distance: 17.7
click at [644, 211] on div "Buckinghamshire HP22 7BB [GEOGRAPHIC_DATA]" at bounding box center [657, 215] width 82 height 32
copy div "HP22 7BB"
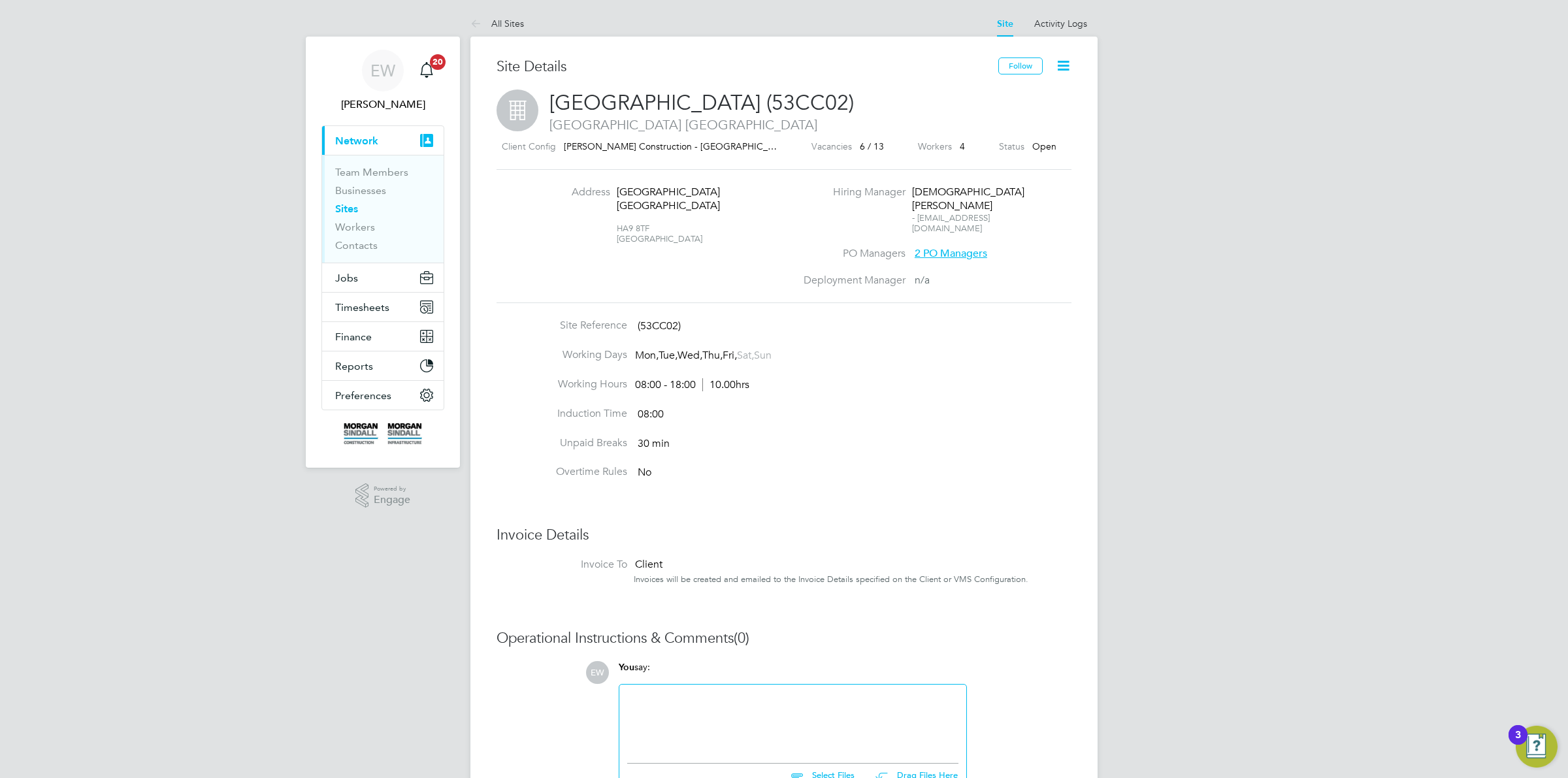
click at [622, 245] on div "HA9 8TF [GEOGRAPHIC_DATA]" at bounding box center [657, 229] width 82 height 32
drag, startPoint x: 622, startPoint y: 255, endPoint x: 639, endPoint y: 253, distance: 17.1
click at [639, 245] on div "HA9 8TF [GEOGRAPHIC_DATA]" at bounding box center [657, 229] width 82 height 32
copy div "HA9 8TF"
click at [481, 17] on icon at bounding box center [478, 25] width 17 height 17
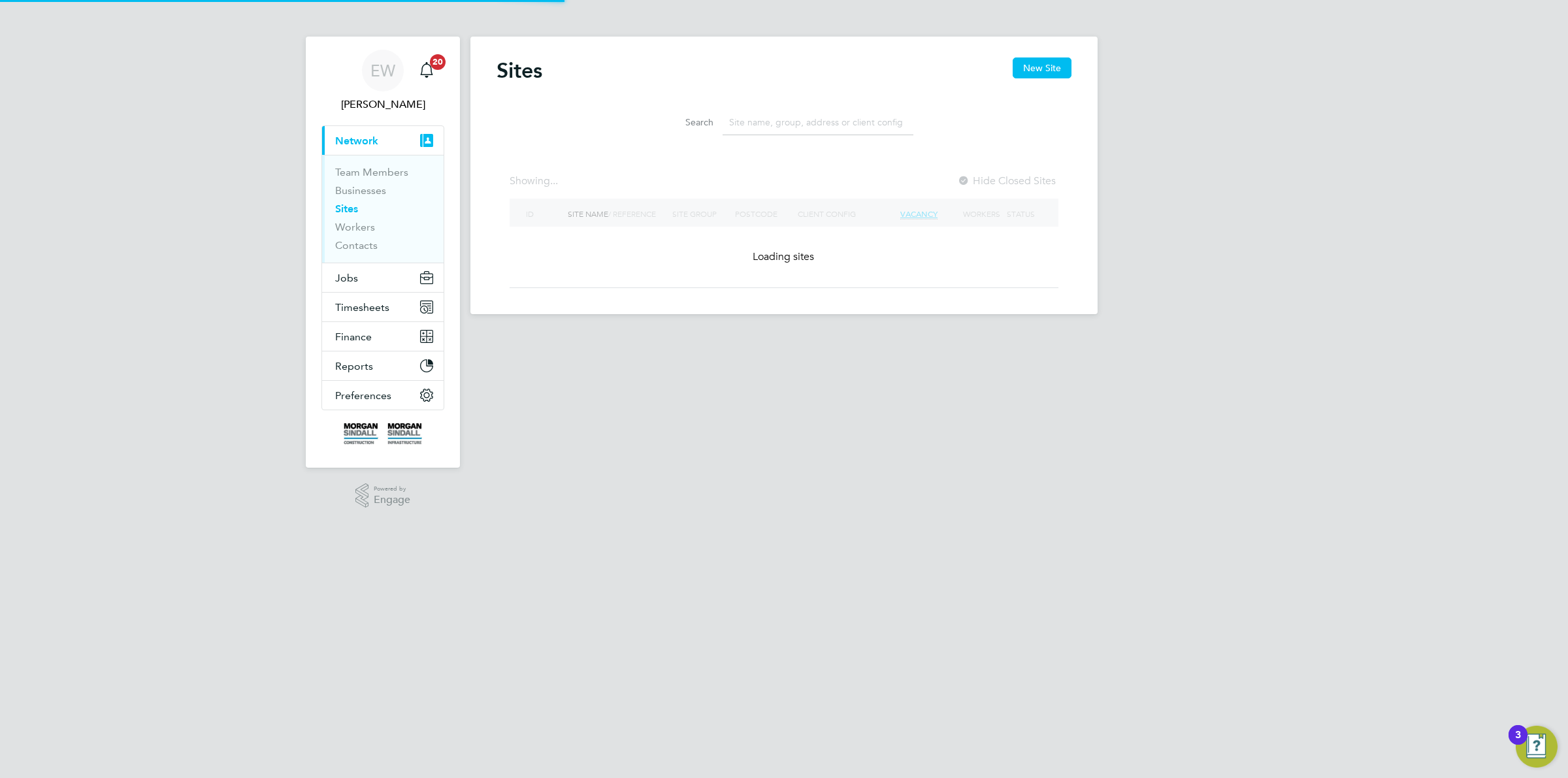
click at [827, 121] on input at bounding box center [818, 122] width 190 height 26
paste input "[GEOGRAPHIC_DATA]"
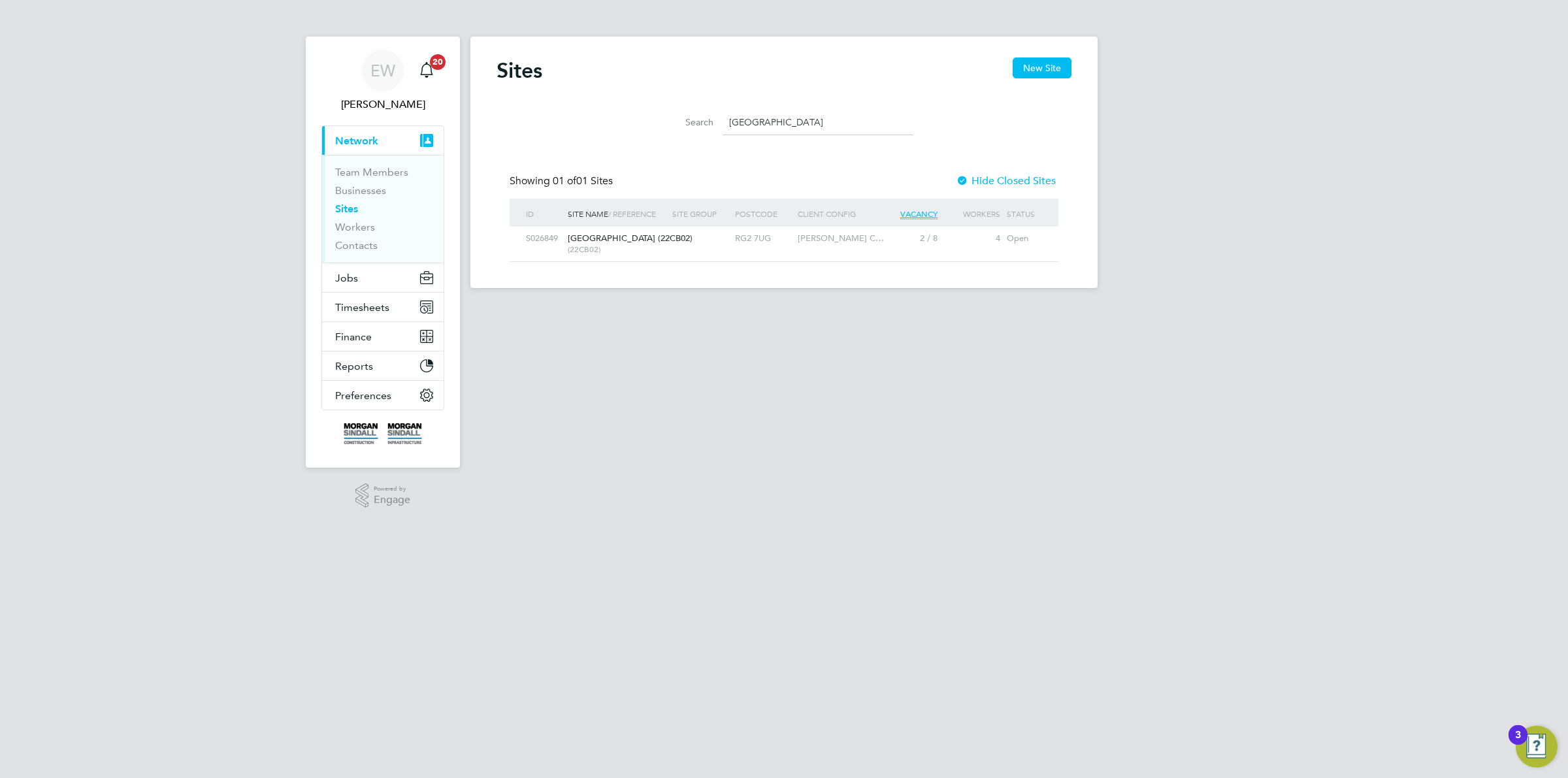
click at [684, 237] on div at bounding box center [700, 239] width 63 height 25
drag, startPoint x: 814, startPoint y: 109, endPoint x: 711, endPoint y: 113, distance: 103.1
click at [711, 113] on div "Search Hexham Road" at bounding box center [784, 122] width 258 height 26
paste input "Clive Booth"
click at [647, 248] on span "22CA01" at bounding box center [616, 249] width 98 height 11
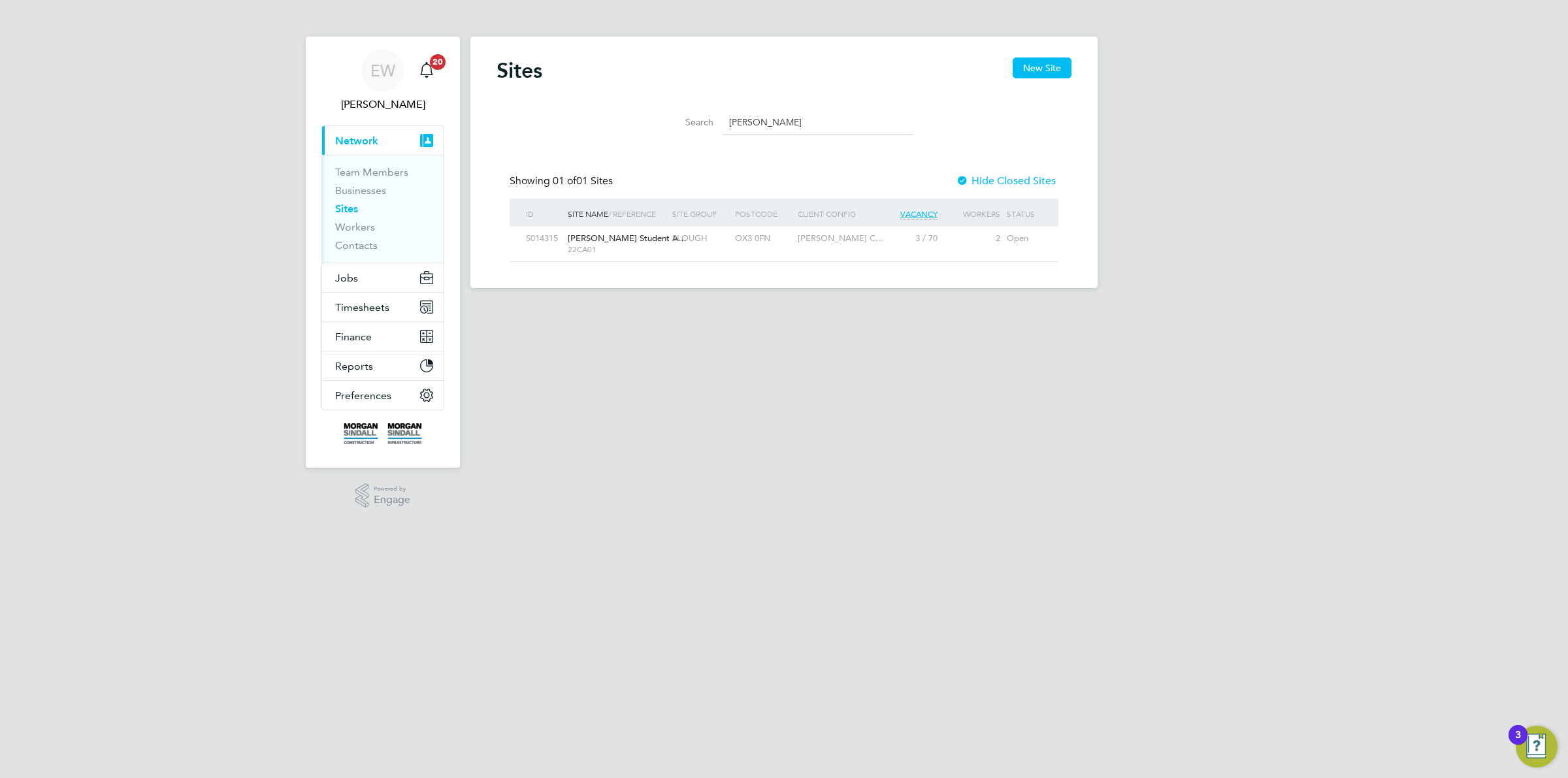
drag, startPoint x: 818, startPoint y: 123, endPoint x: 638, endPoint y: 106, distance: 180.8
click at [638, 106] on li "Search Clive Booth" at bounding box center [783, 122] width 291 height 38
paste input "52Z003"
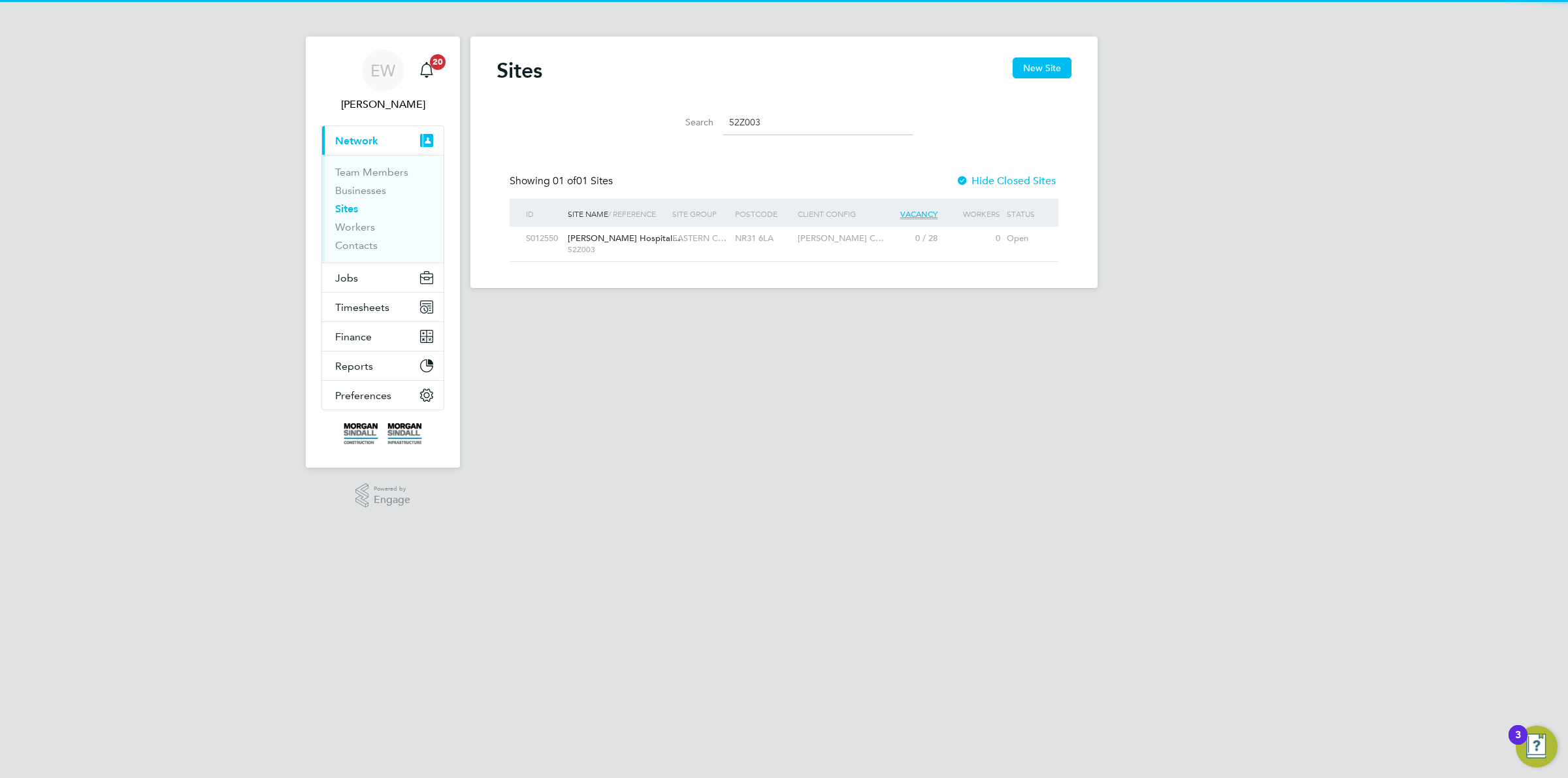
click at [691, 243] on span "EASTERN C…" at bounding box center [699, 238] width 54 height 11
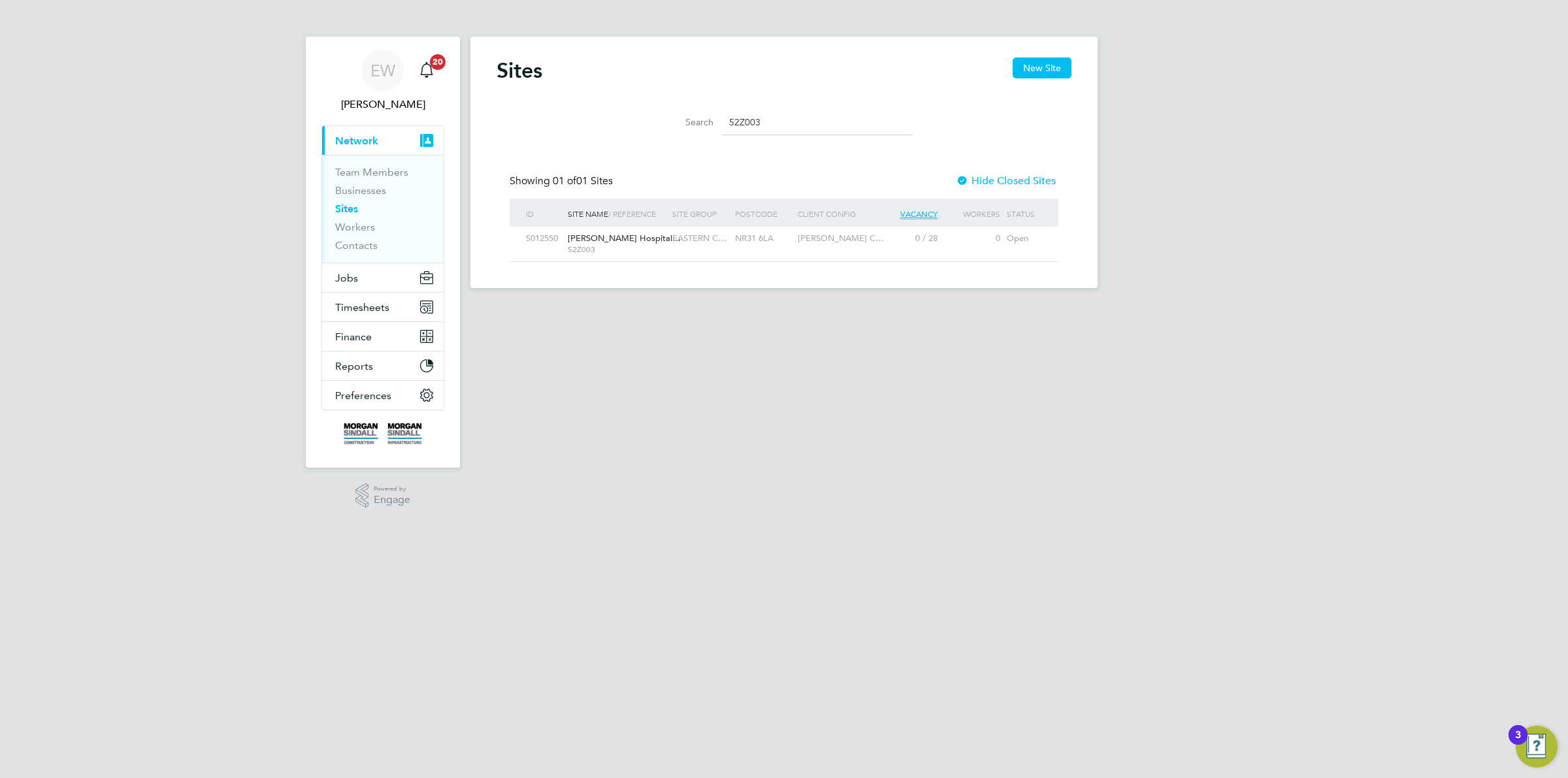
click at [739, 124] on input "52Z003" at bounding box center [818, 122] width 190 height 26
paste input "Berewood School"
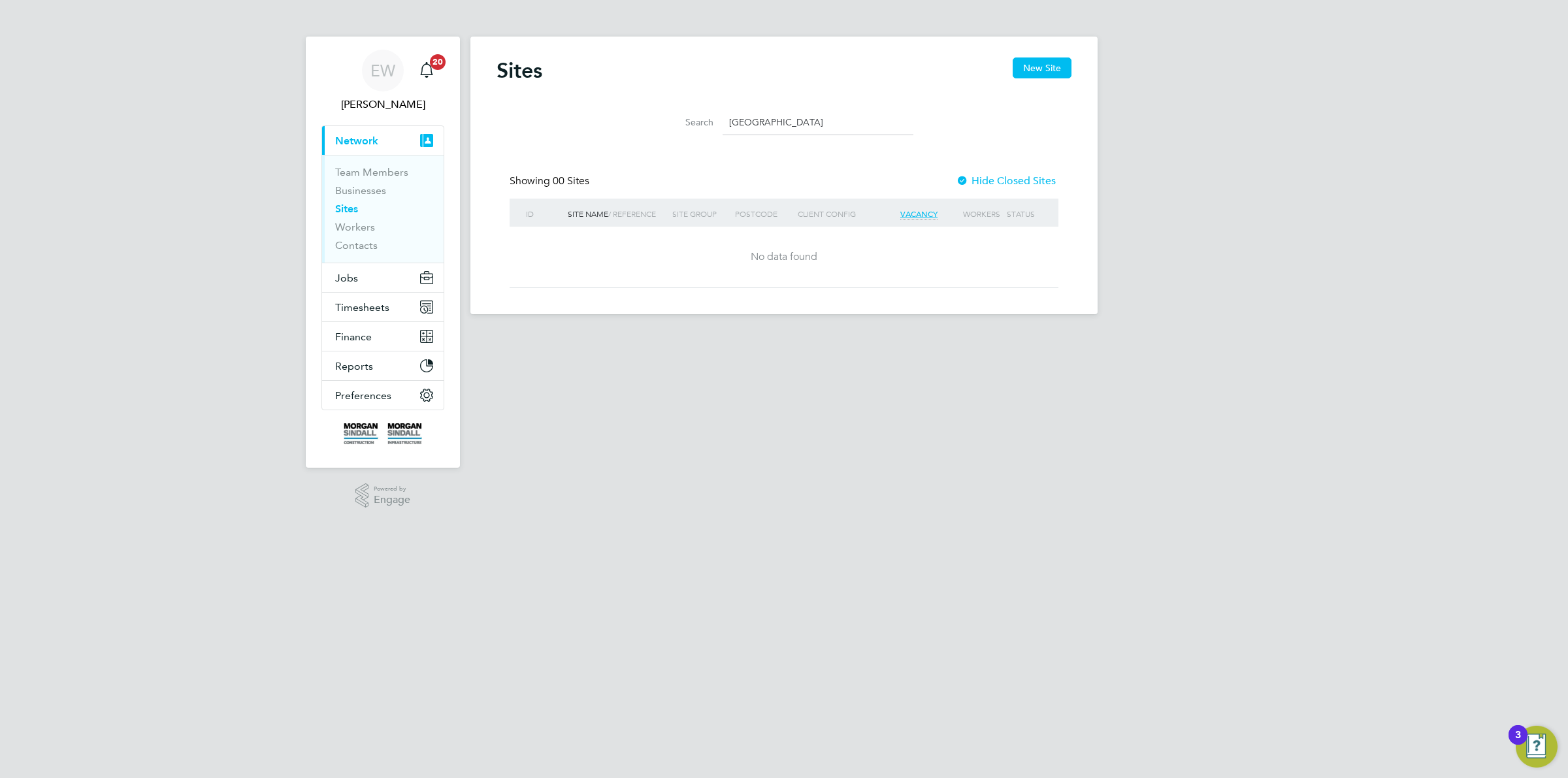
click at [781, 117] on input "Berewood School" at bounding box center [818, 122] width 190 height 26
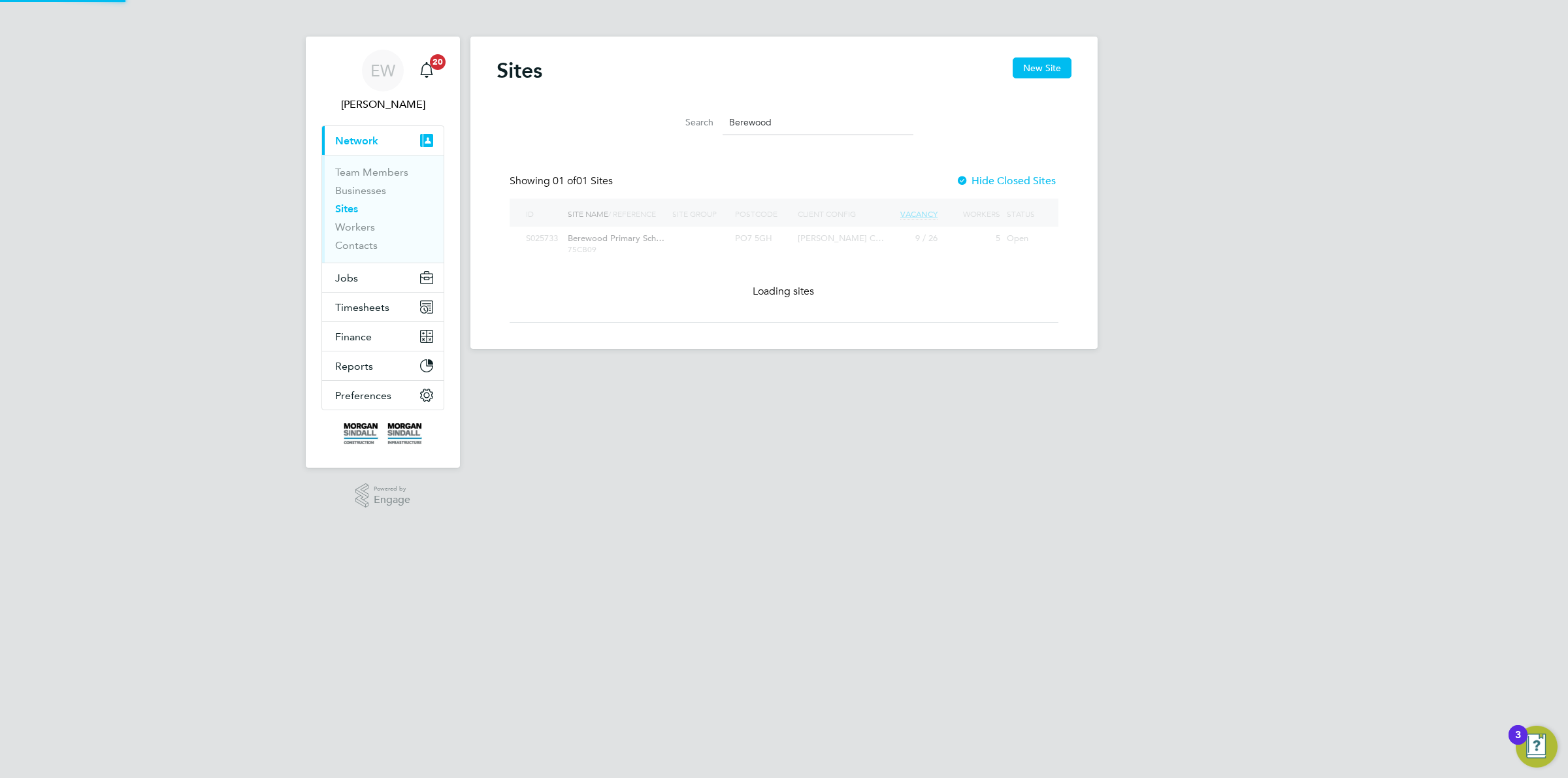
scroll to position [25, 84]
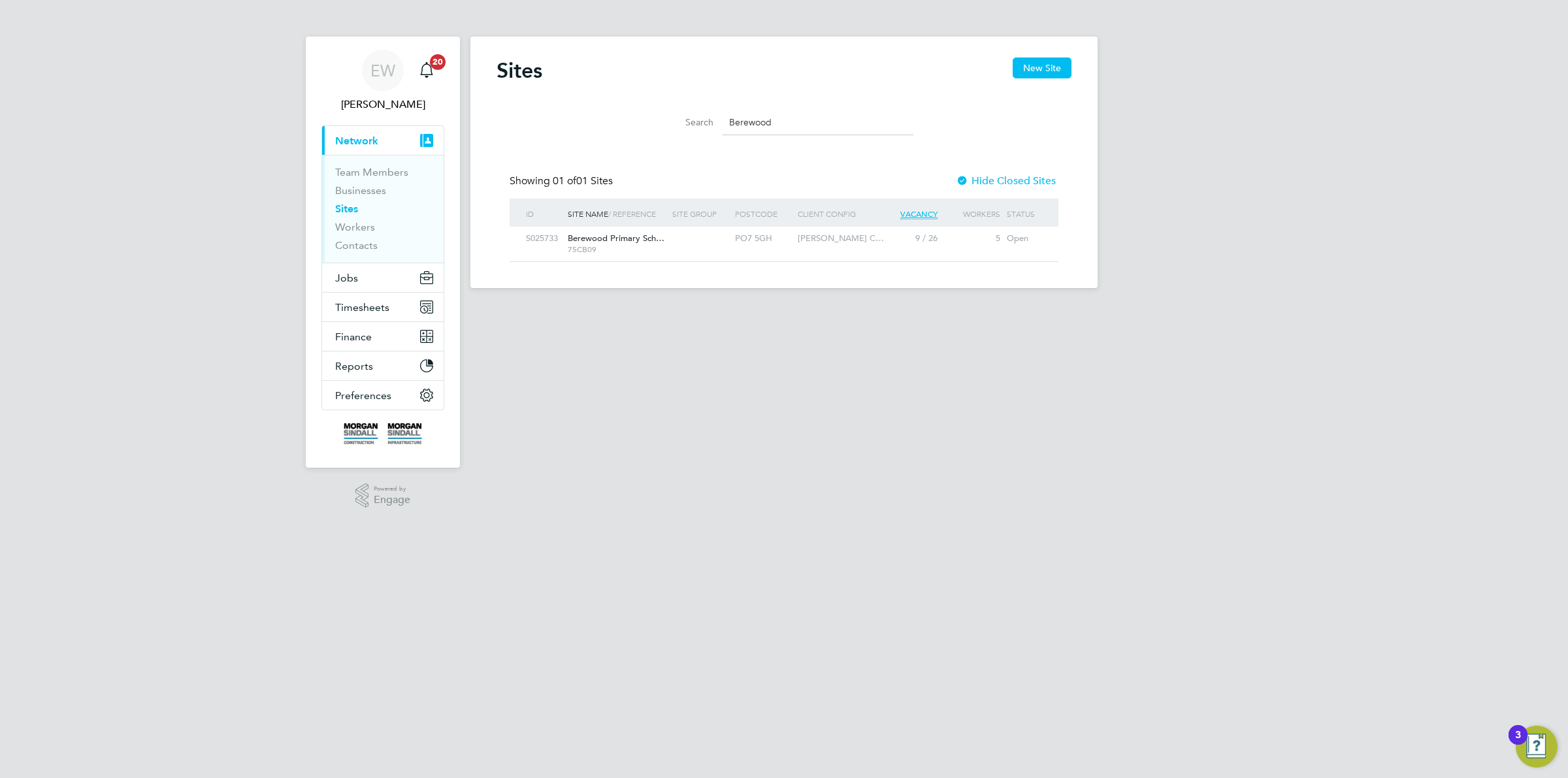
click at [612, 246] on span "75CB09" at bounding box center [616, 249] width 98 height 11
click at [761, 119] on input "Berewood" at bounding box center [818, 122] width 190 height 26
paste input "Oakmoor"
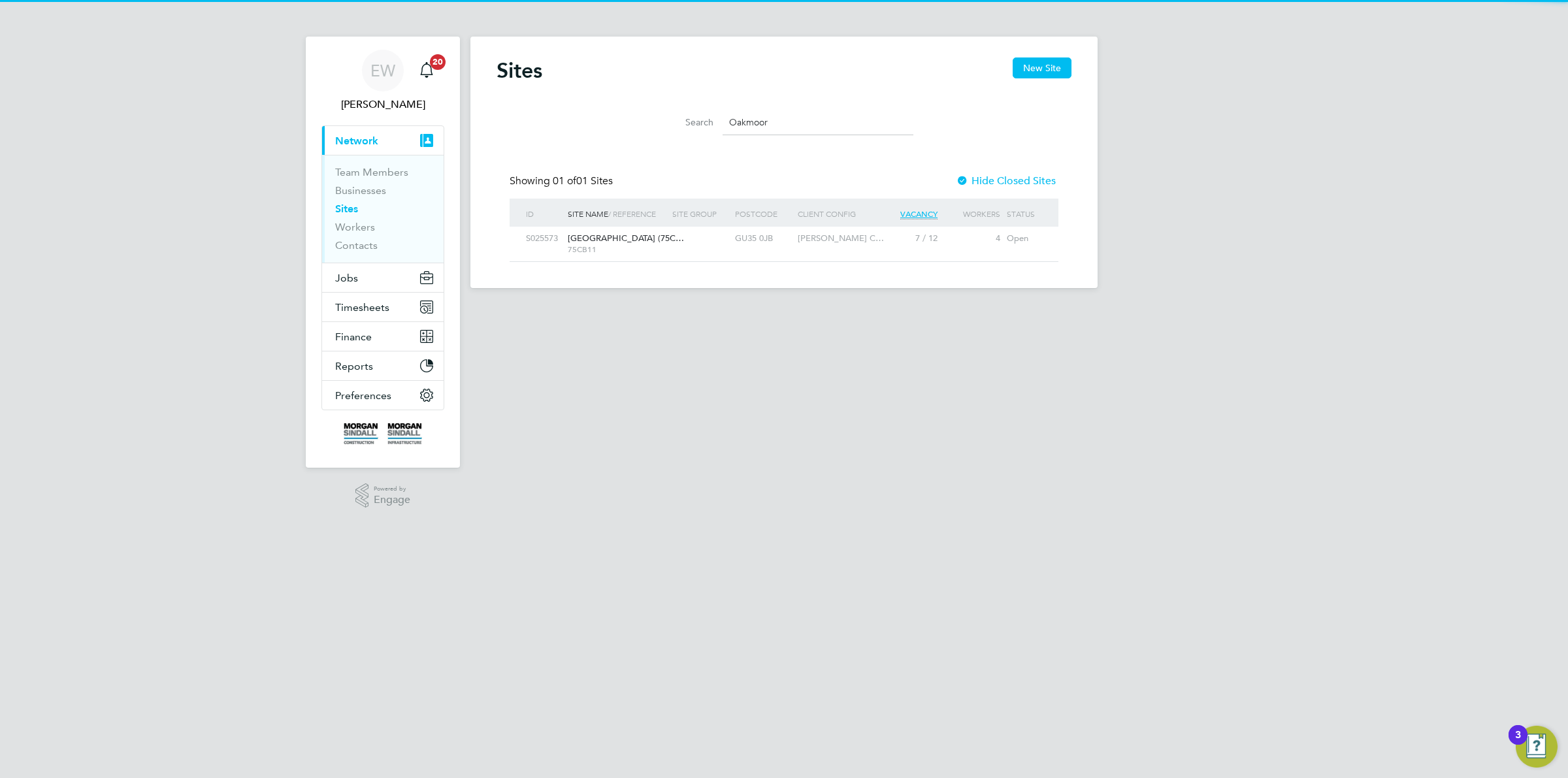
click at [603, 239] on span "Oakmoor School (75C…" at bounding box center [626, 238] width 116 height 11
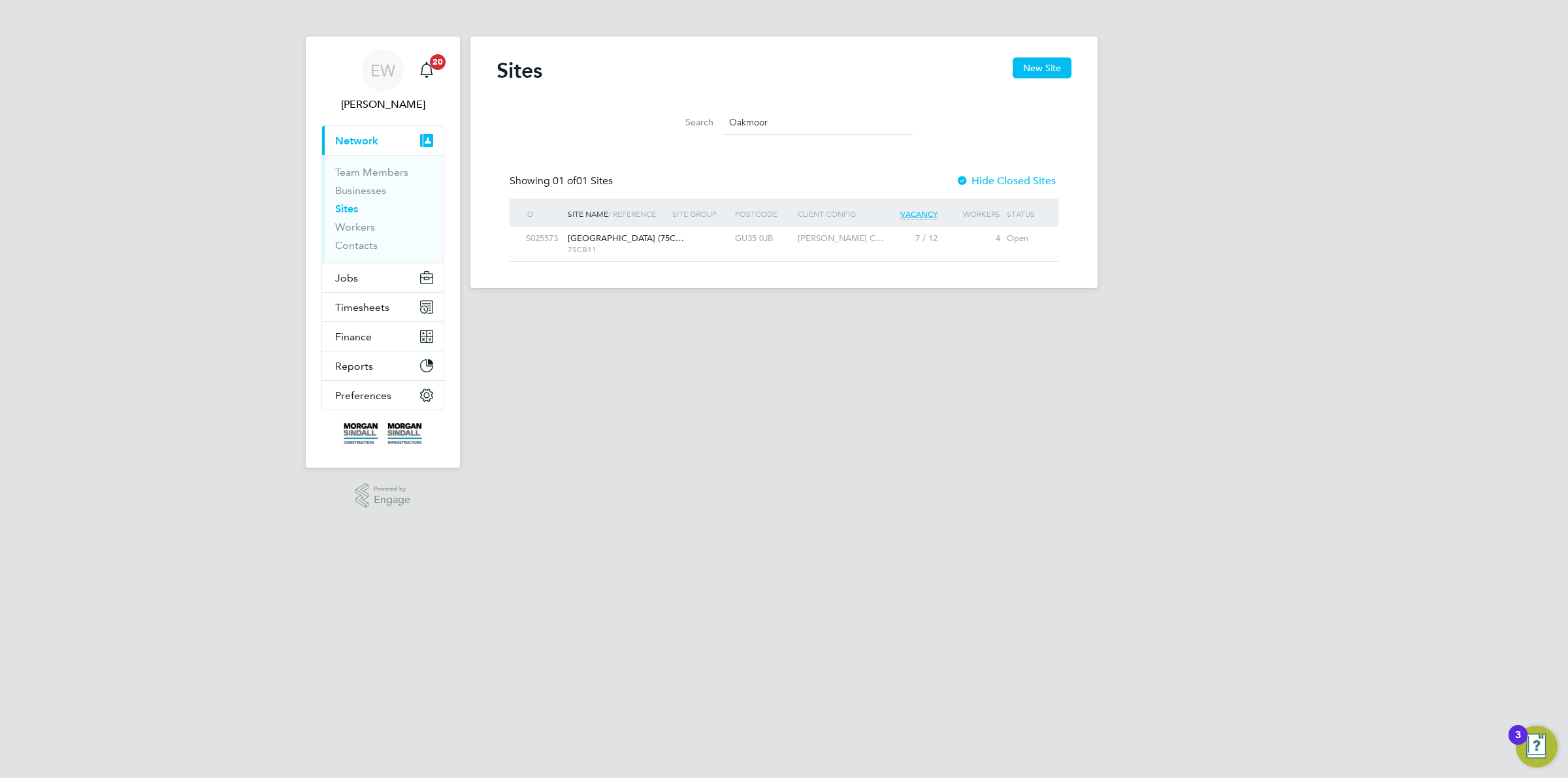
click at [745, 115] on input "Oakmoor" at bounding box center [818, 122] width 190 height 26
paste input "Southampton Art Gallery Roof"
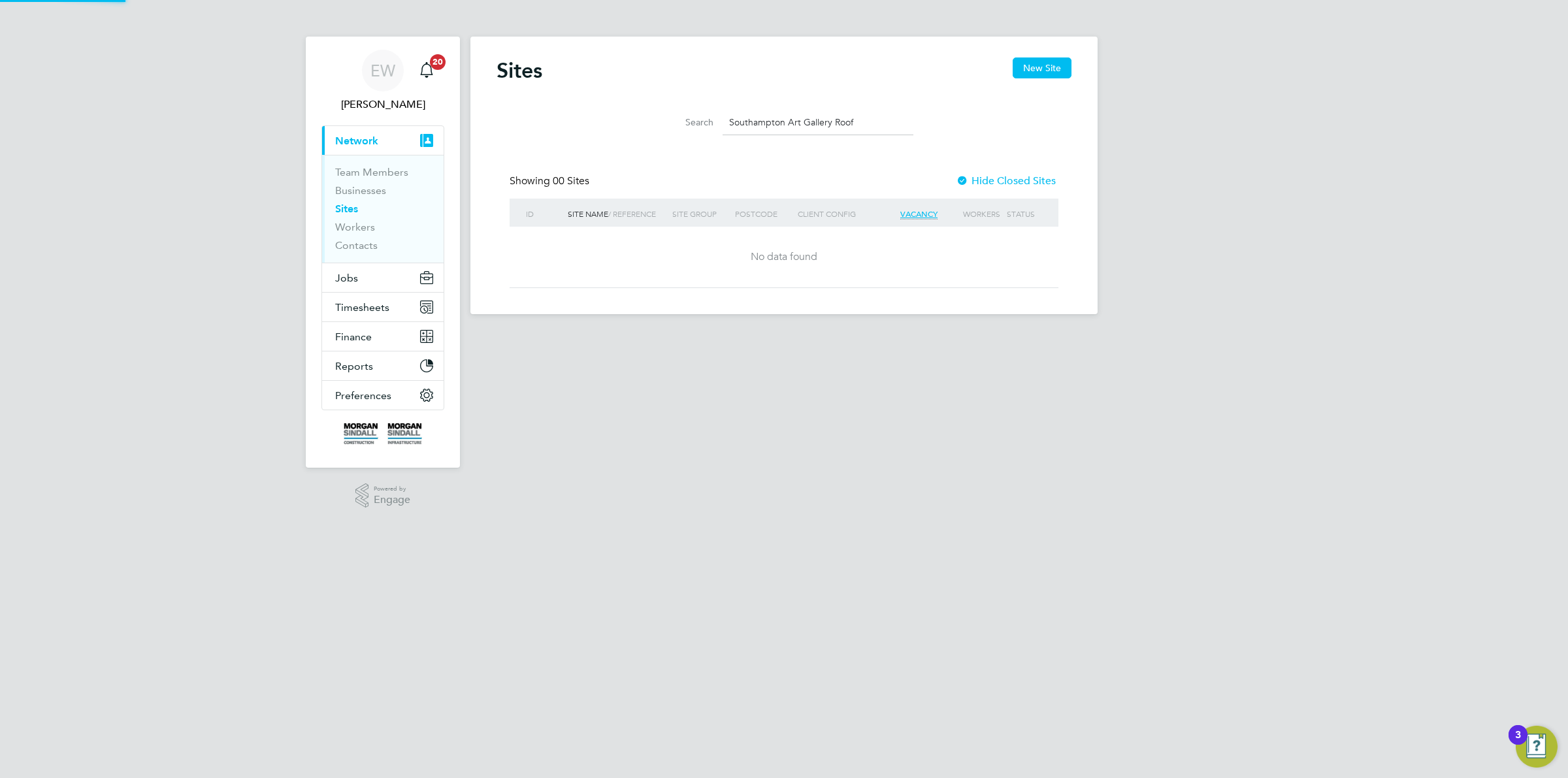
click at [816, 118] on input "Southampton Art Gallery Roof" at bounding box center [818, 122] width 190 height 26
drag, startPoint x: 816, startPoint y: 118, endPoint x: 860, endPoint y: 119, distance: 44.0
click at [860, 119] on input "Southampton Art Gallery Roof" at bounding box center [818, 122] width 190 height 26
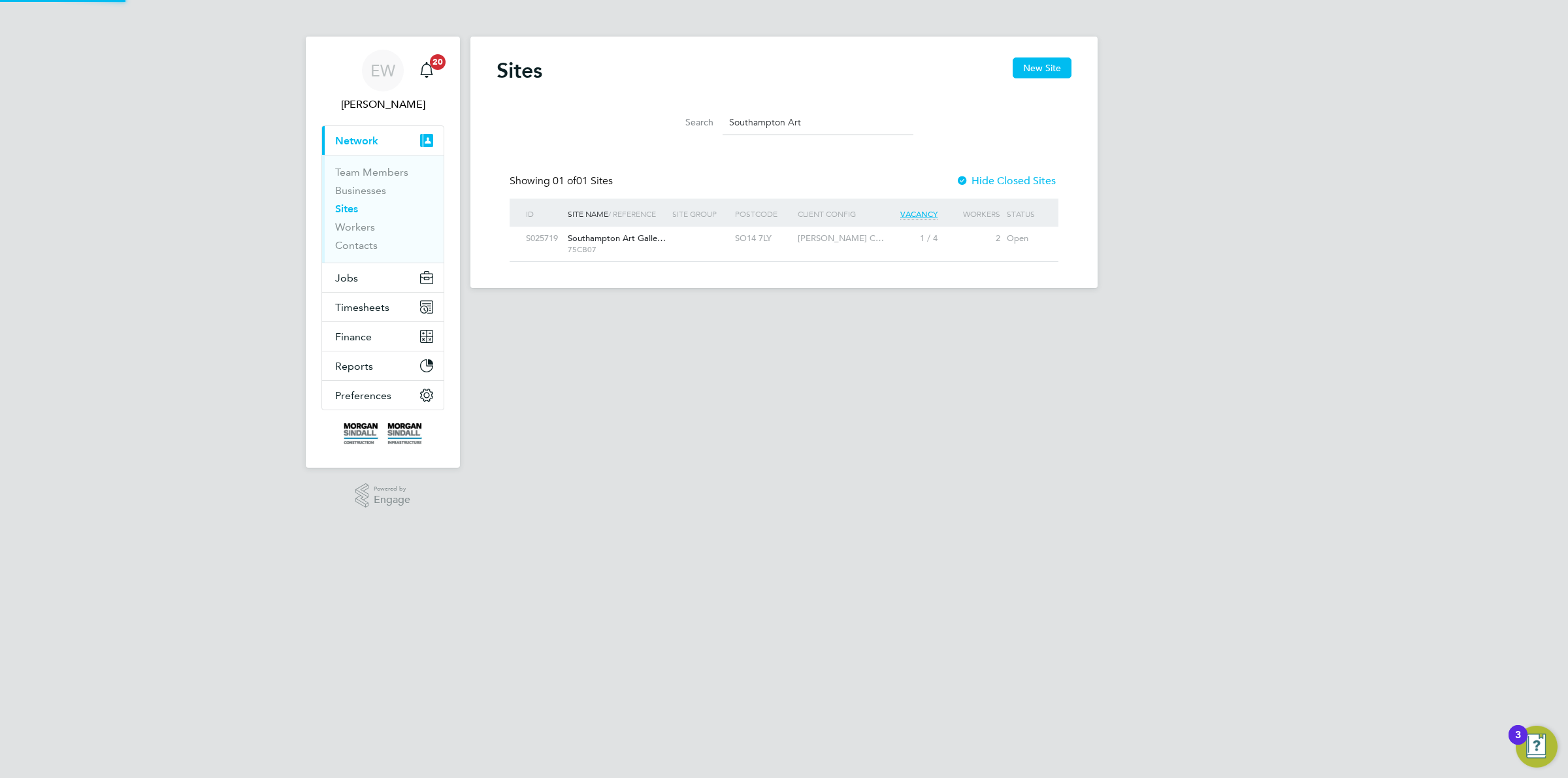
click at [769, 243] on div "SO14 7LY" at bounding box center [763, 239] width 63 height 25
click at [764, 129] on input "Southampton Art" at bounding box center [818, 122] width 190 height 26
drag, startPoint x: 764, startPoint y: 129, endPoint x: 821, endPoint y: 124, distance: 57.2
click at [821, 124] on input "Southampton Art" at bounding box center [818, 122] width 190 height 26
paste input "Ysgol y Deri"
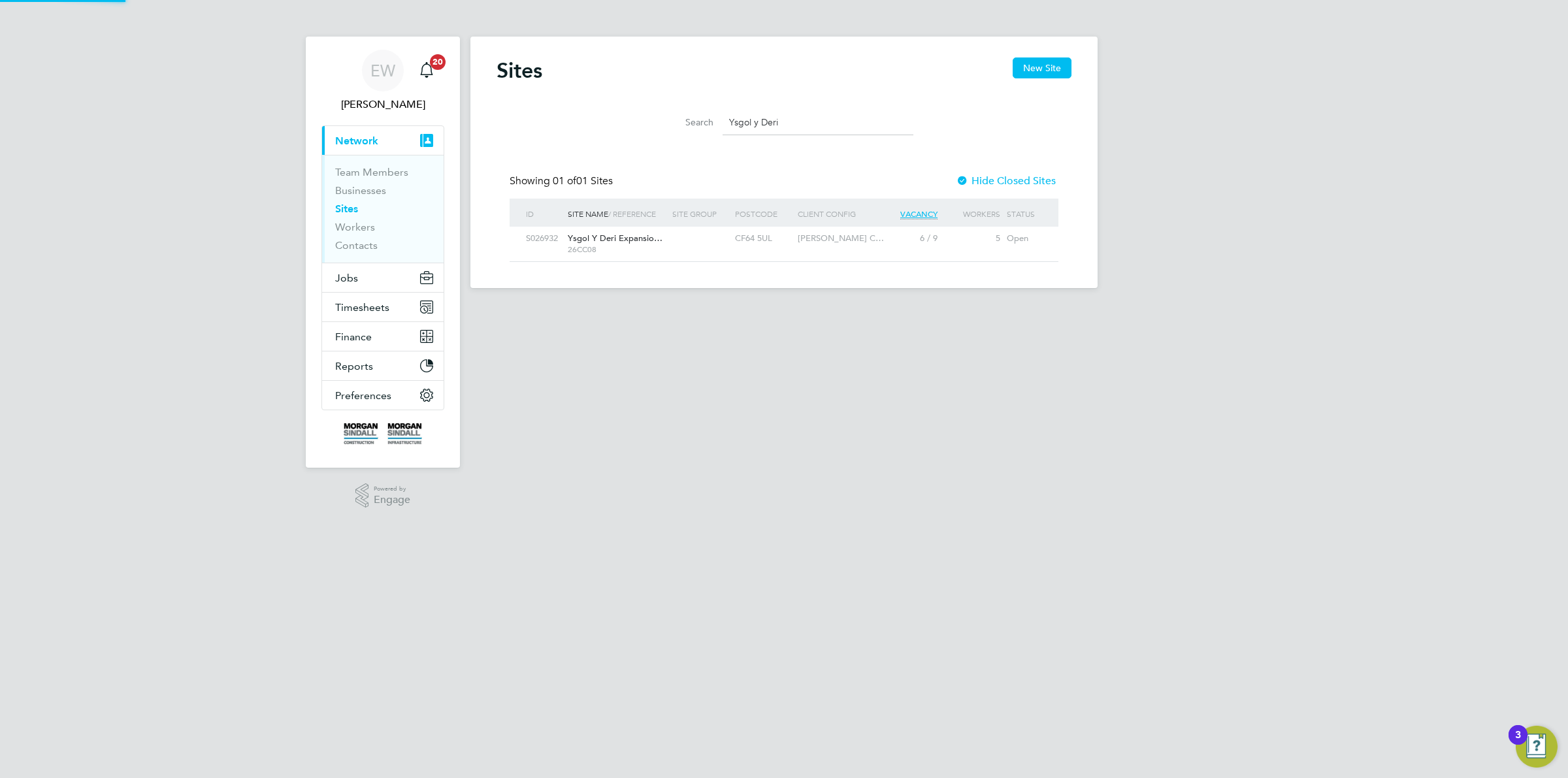
type input "Ysgol y Deri"
click at [621, 239] on span "Ysgol Y Deri Expansio…" at bounding box center [615, 238] width 95 height 11
click at [377, 282] on button "Jobs" at bounding box center [383, 277] width 121 height 29
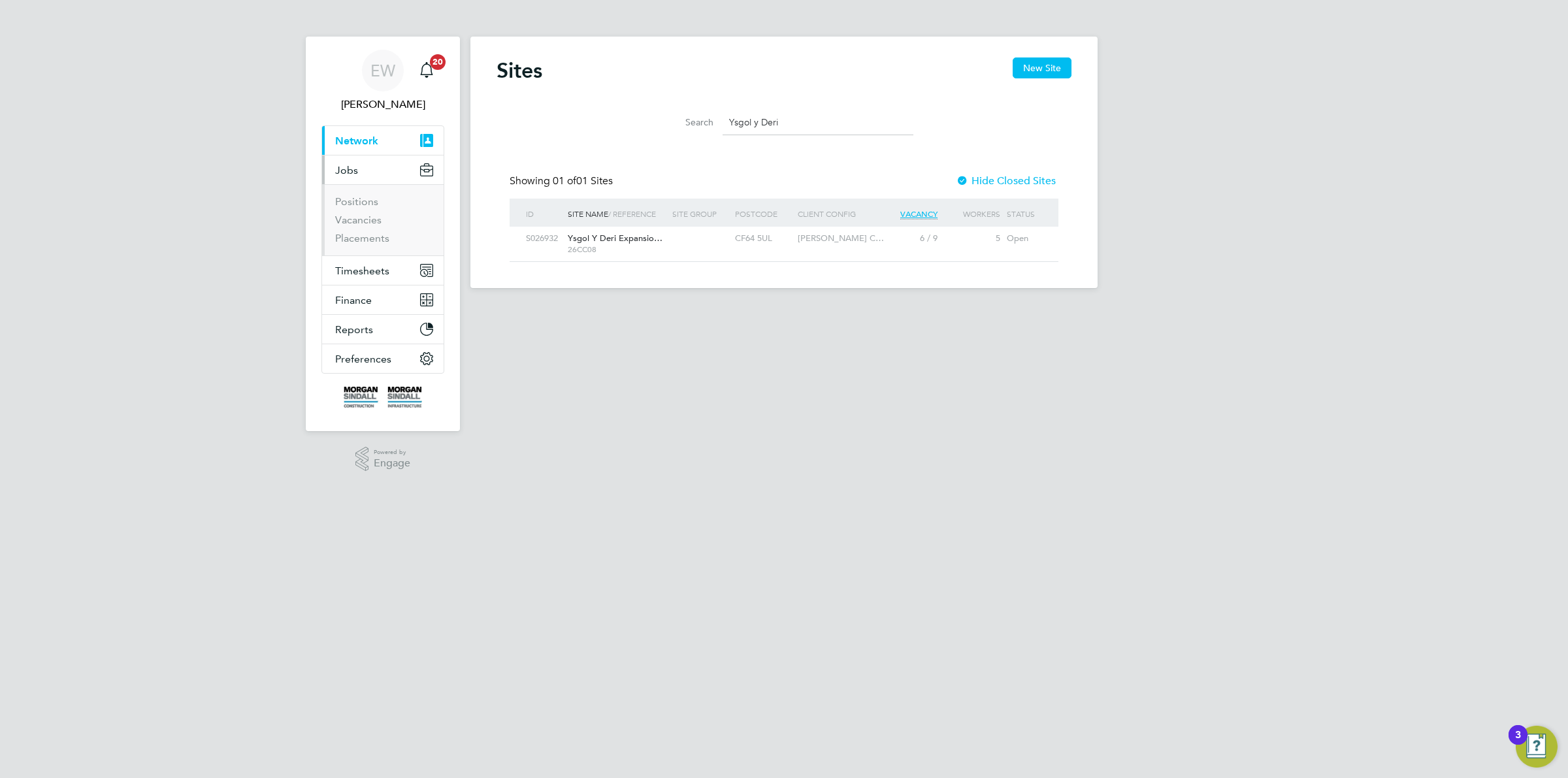
click at [366, 247] on ul "Positions Vacancies Placements" at bounding box center [383, 220] width 121 height 71
click at [365, 239] on link "Placements" at bounding box center [362, 238] width 54 height 13
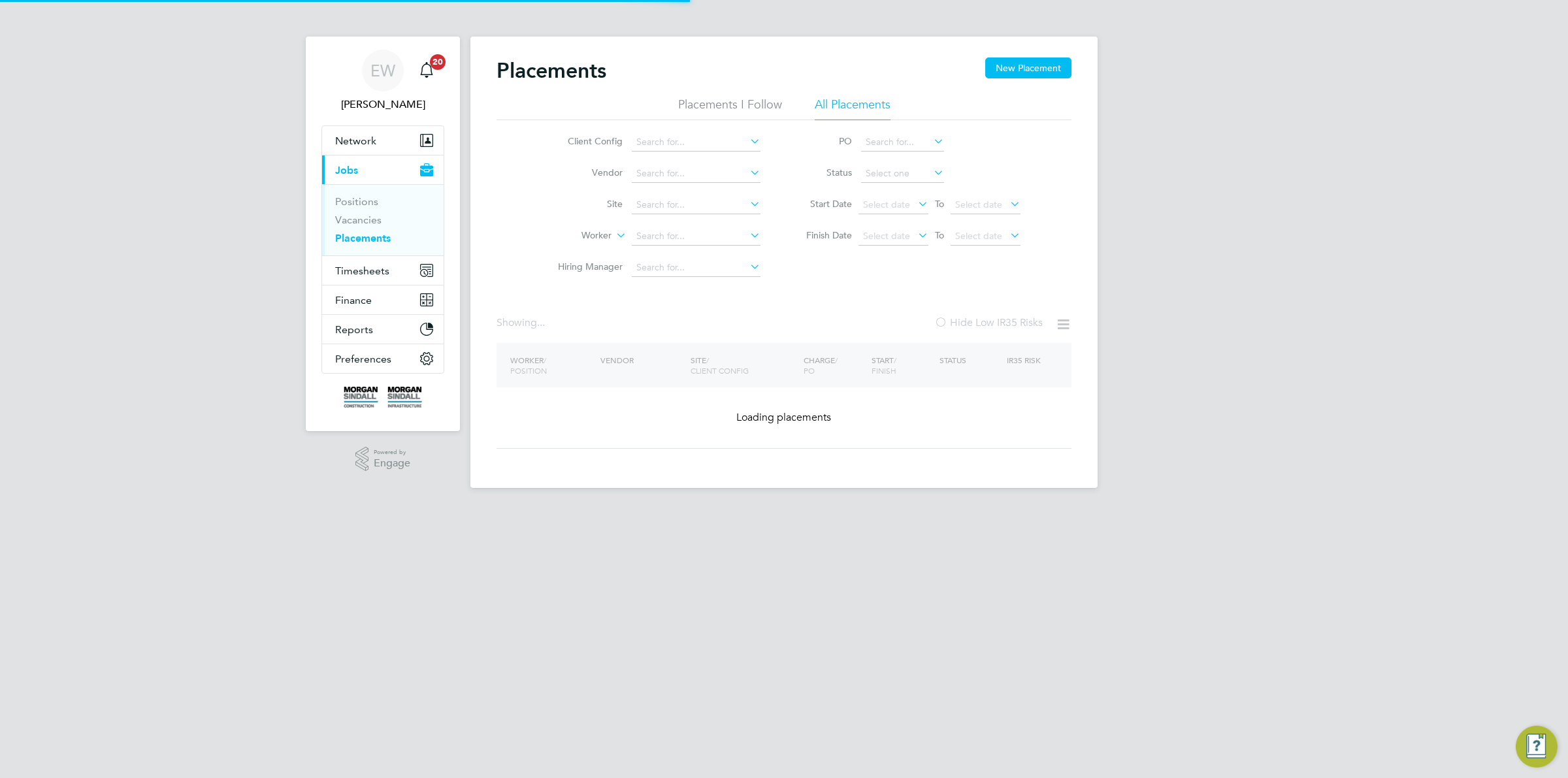
click at [915, 199] on icon at bounding box center [915, 203] width 0 height 19
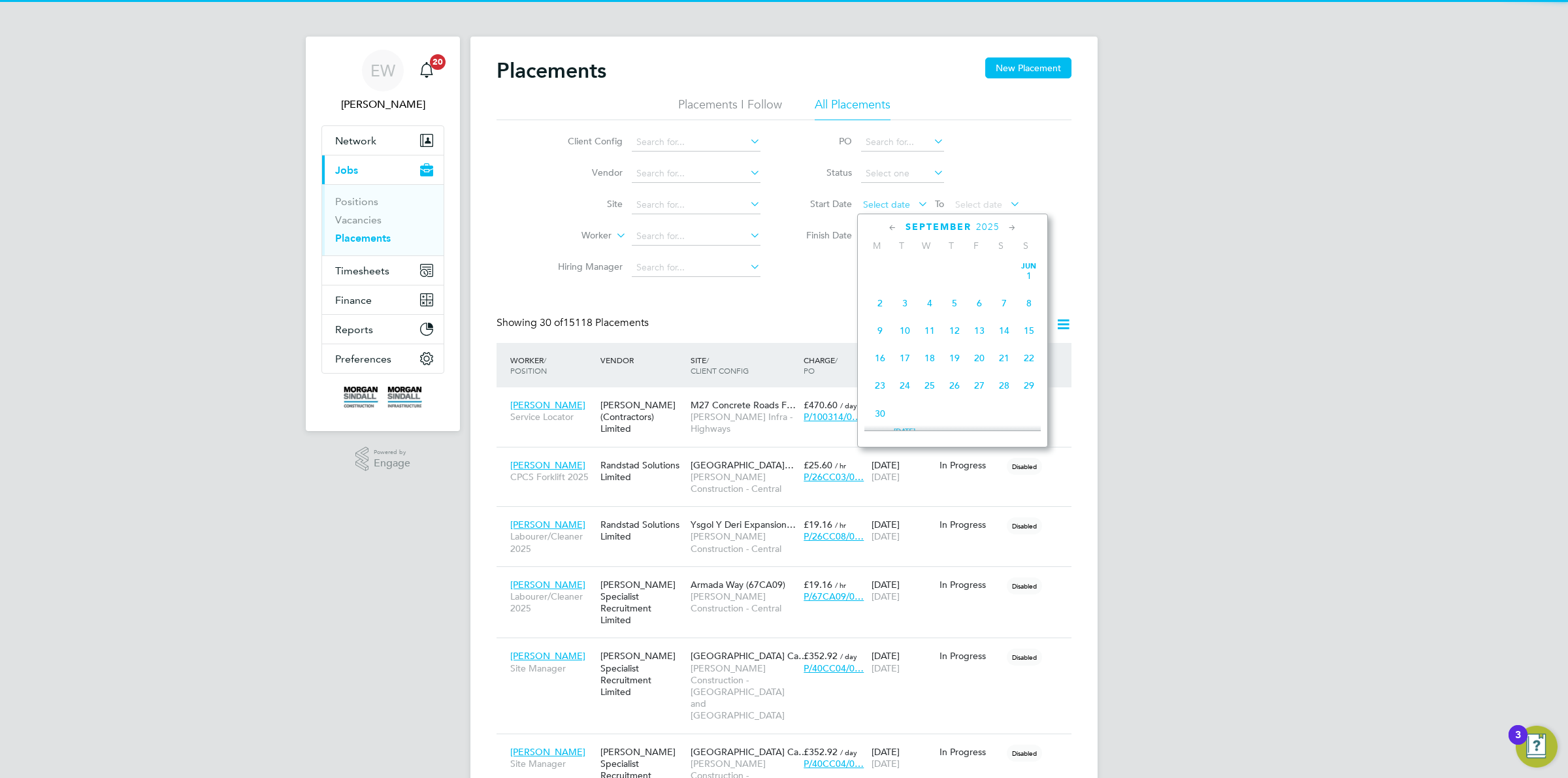
scroll to position [49, 113]
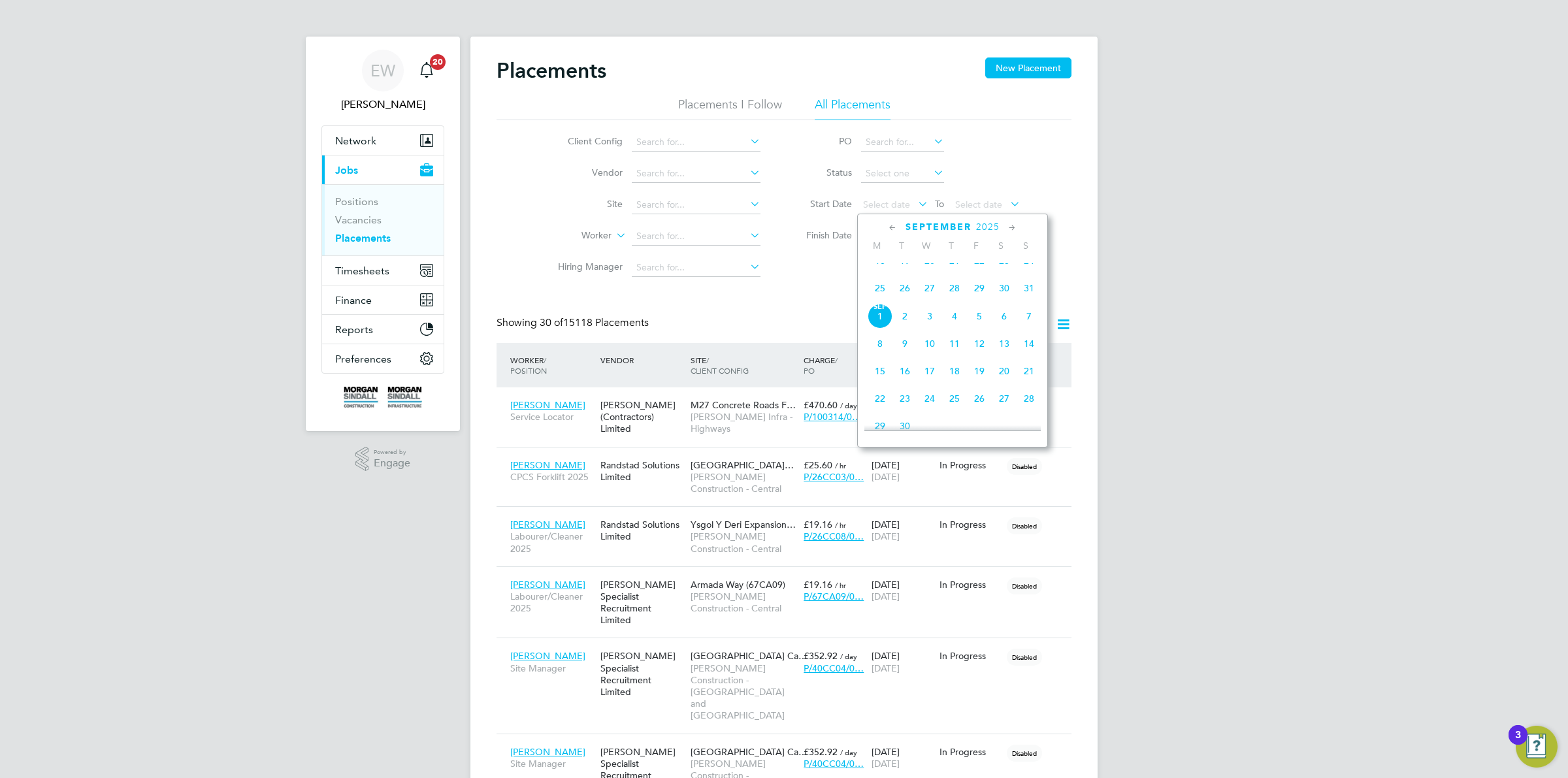
click at [895, 224] on icon at bounding box center [892, 228] width 13 height 15
click at [981, 276] on span "Aug 1" at bounding box center [978, 264] width 25 height 25
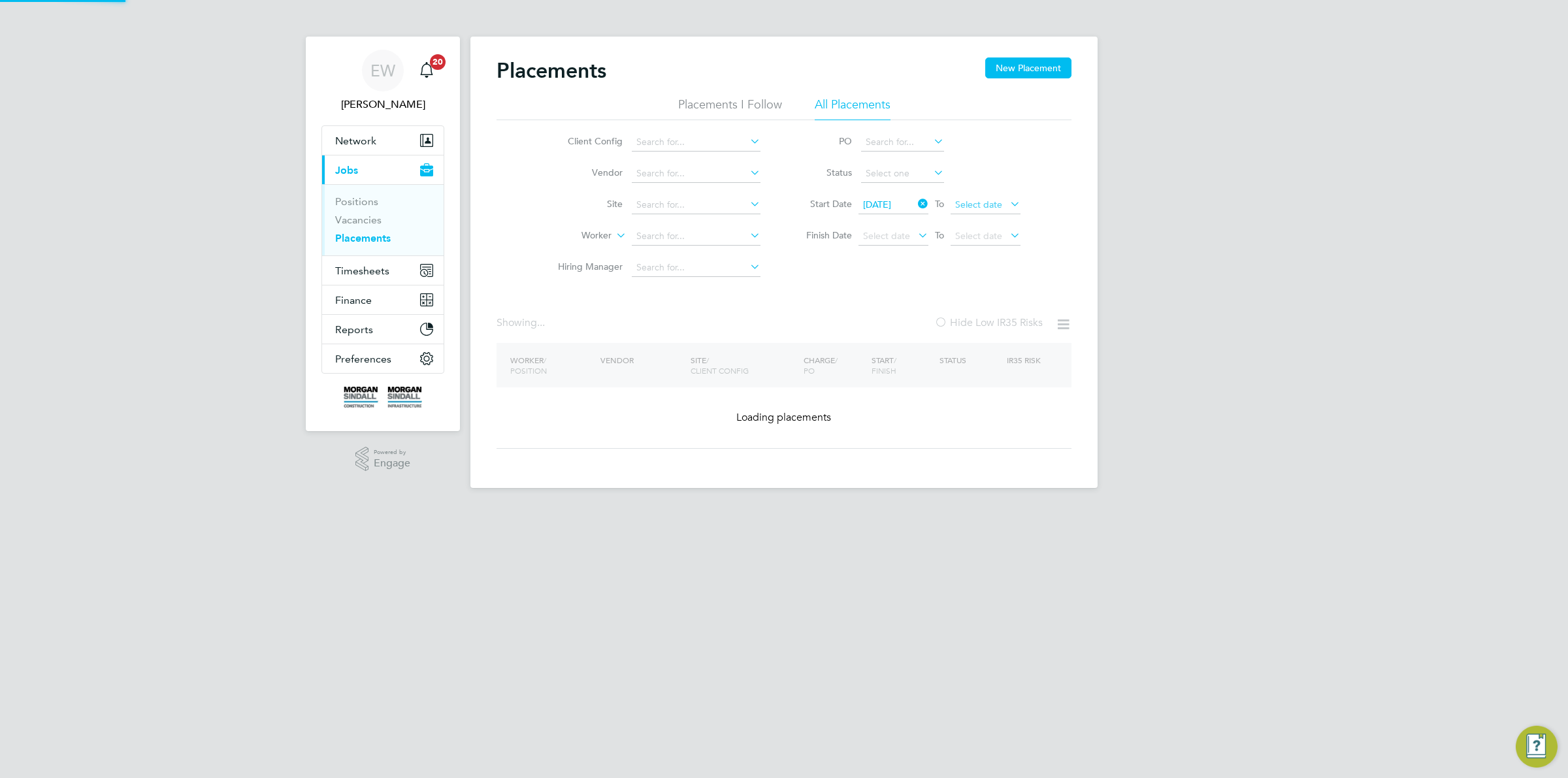
click at [970, 209] on span "Select date" at bounding box center [985, 205] width 70 height 18
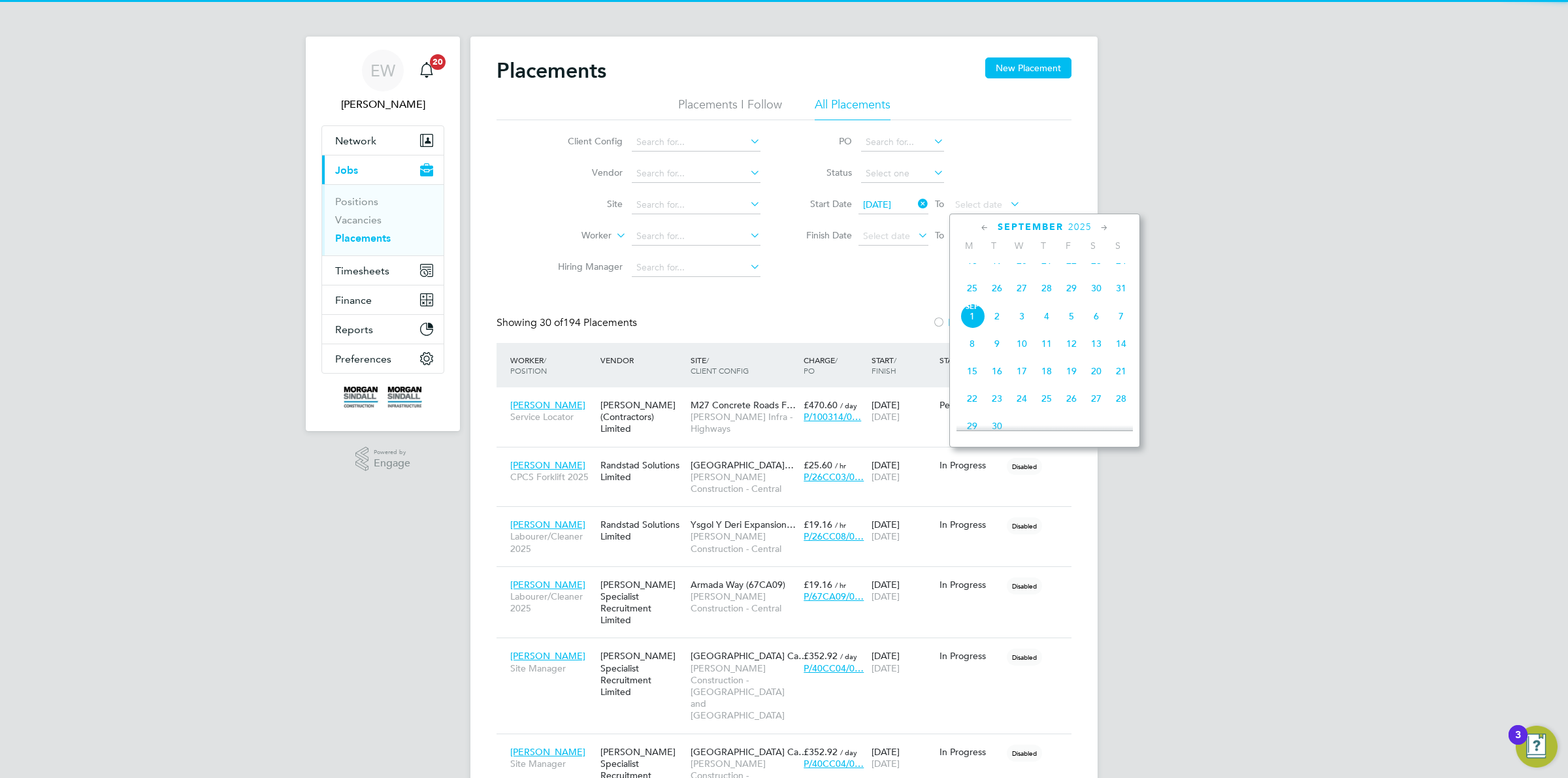
click at [988, 226] on icon at bounding box center [984, 228] width 13 height 15
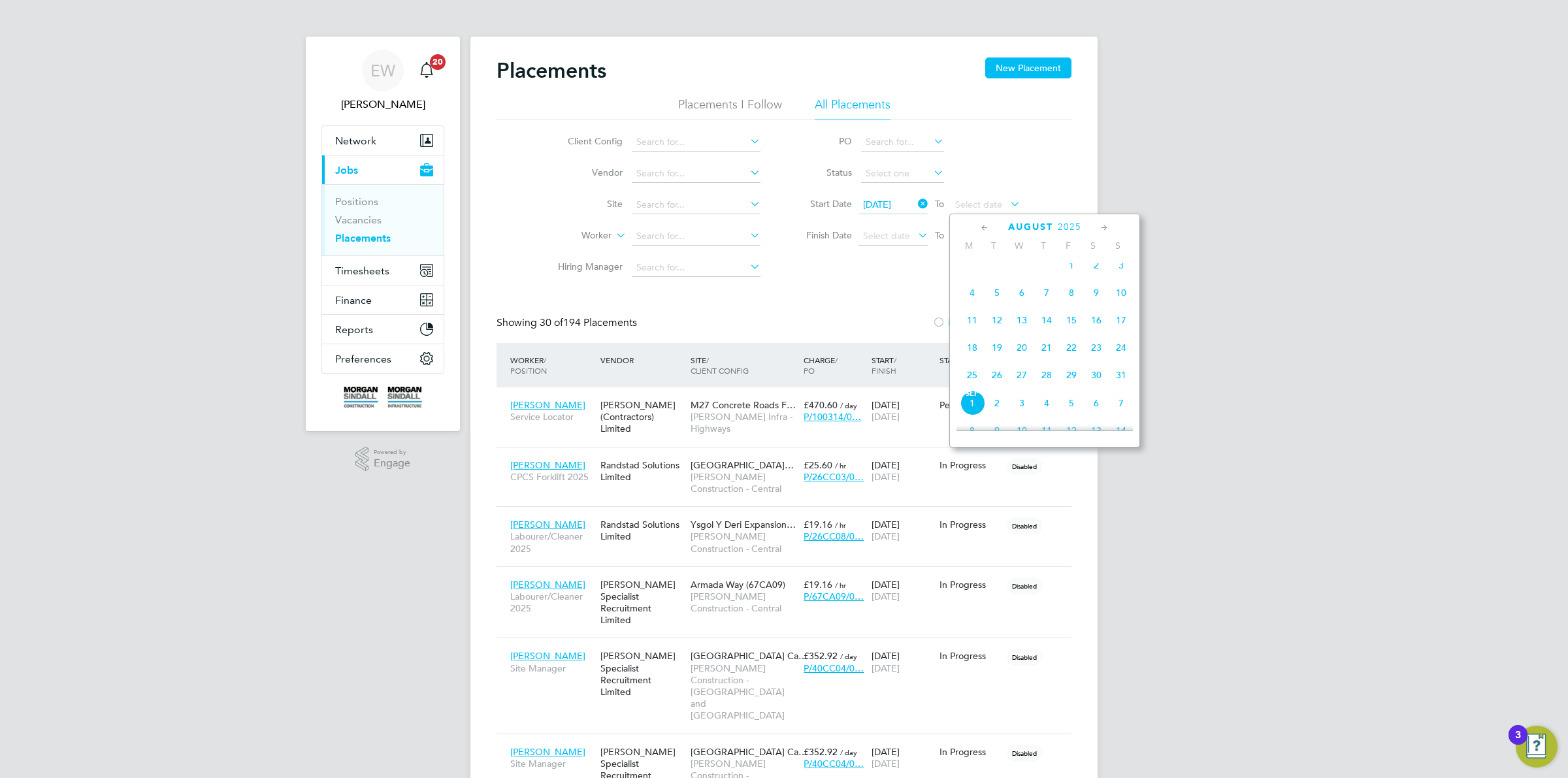
click at [1114, 387] on span "31" at bounding box center [1120, 375] width 25 height 25
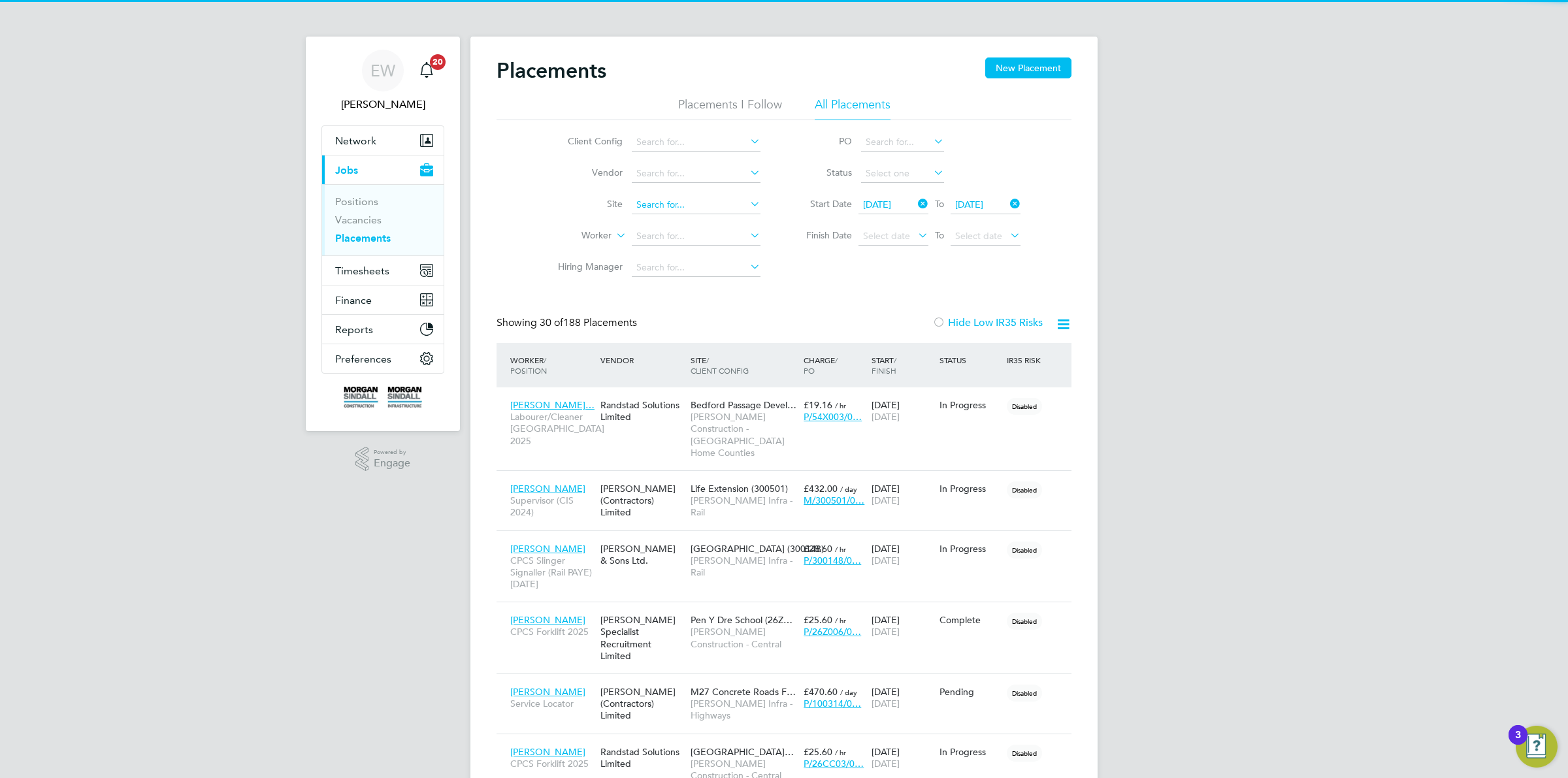
click at [647, 206] on input at bounding box center [696, 205] width 129 height 19
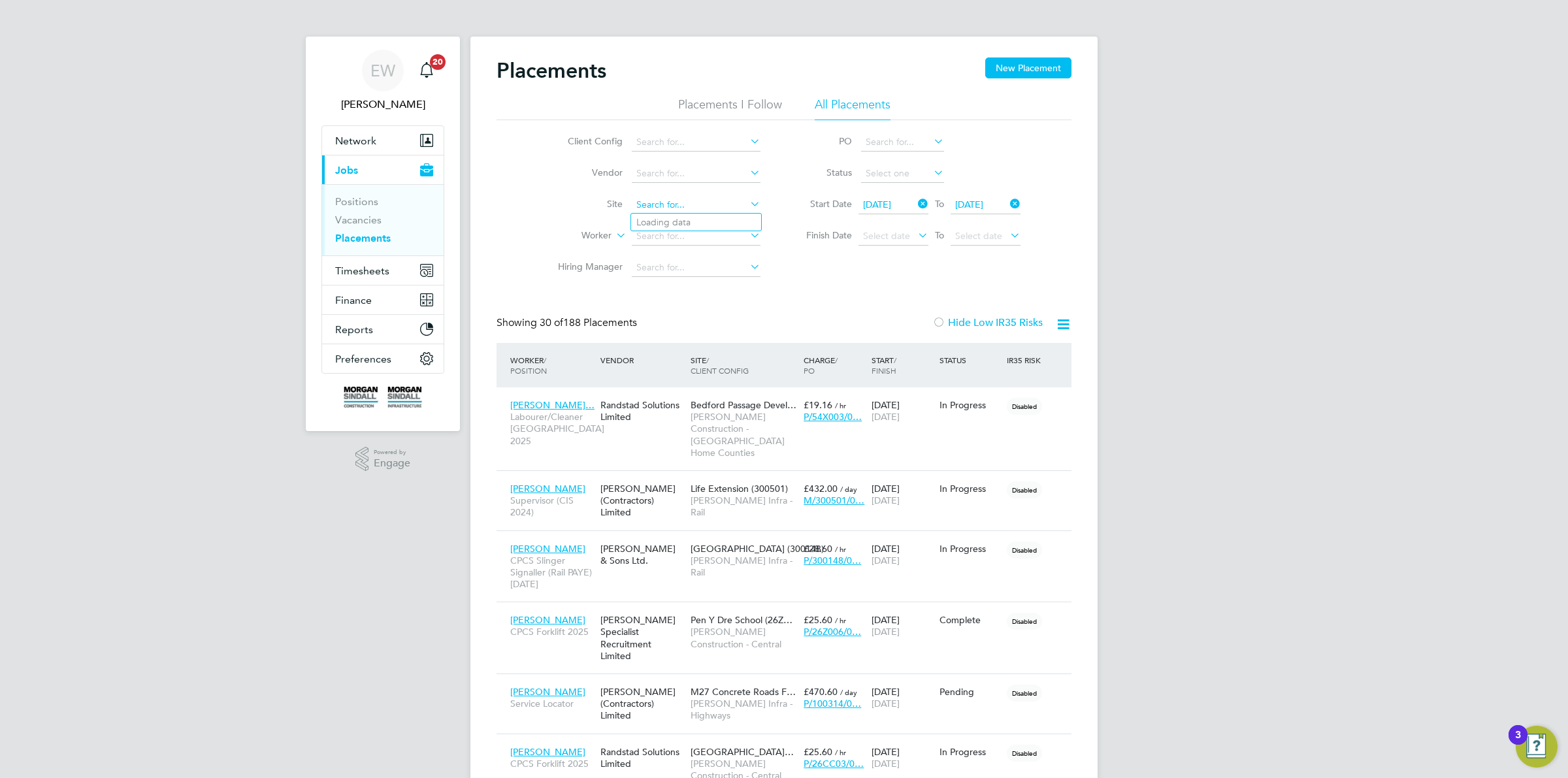
paste input "Abbeywood Community School"
click at [660, 217] on b "Abbeywood" at bounding box center [663, 222] width 53 height 11
type input "Abbeywood Community School (26CC01)"
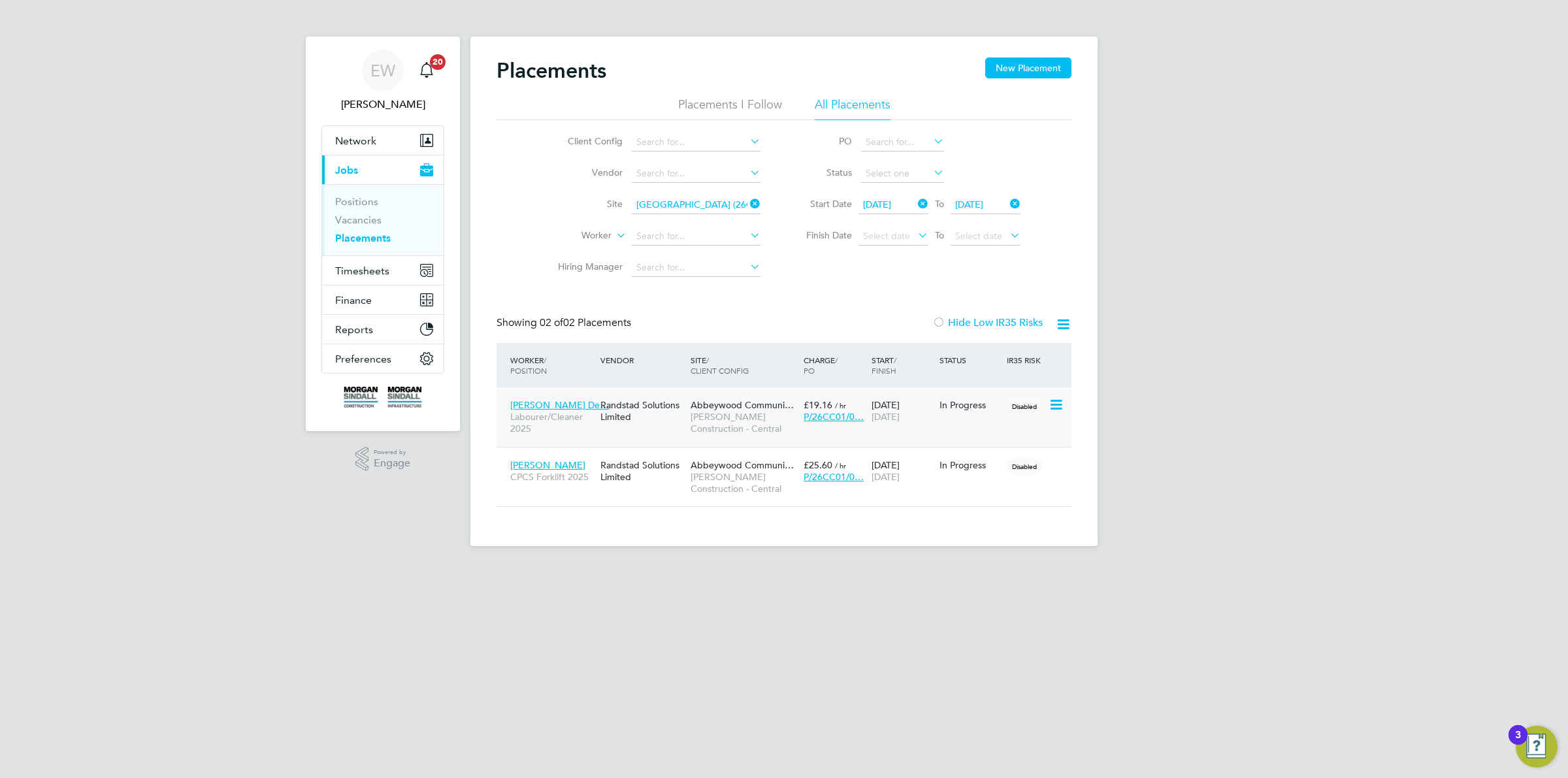
click at [546, 401] on span "Marya Borges De…" at bounding box center [559, 405] width 99 height 12
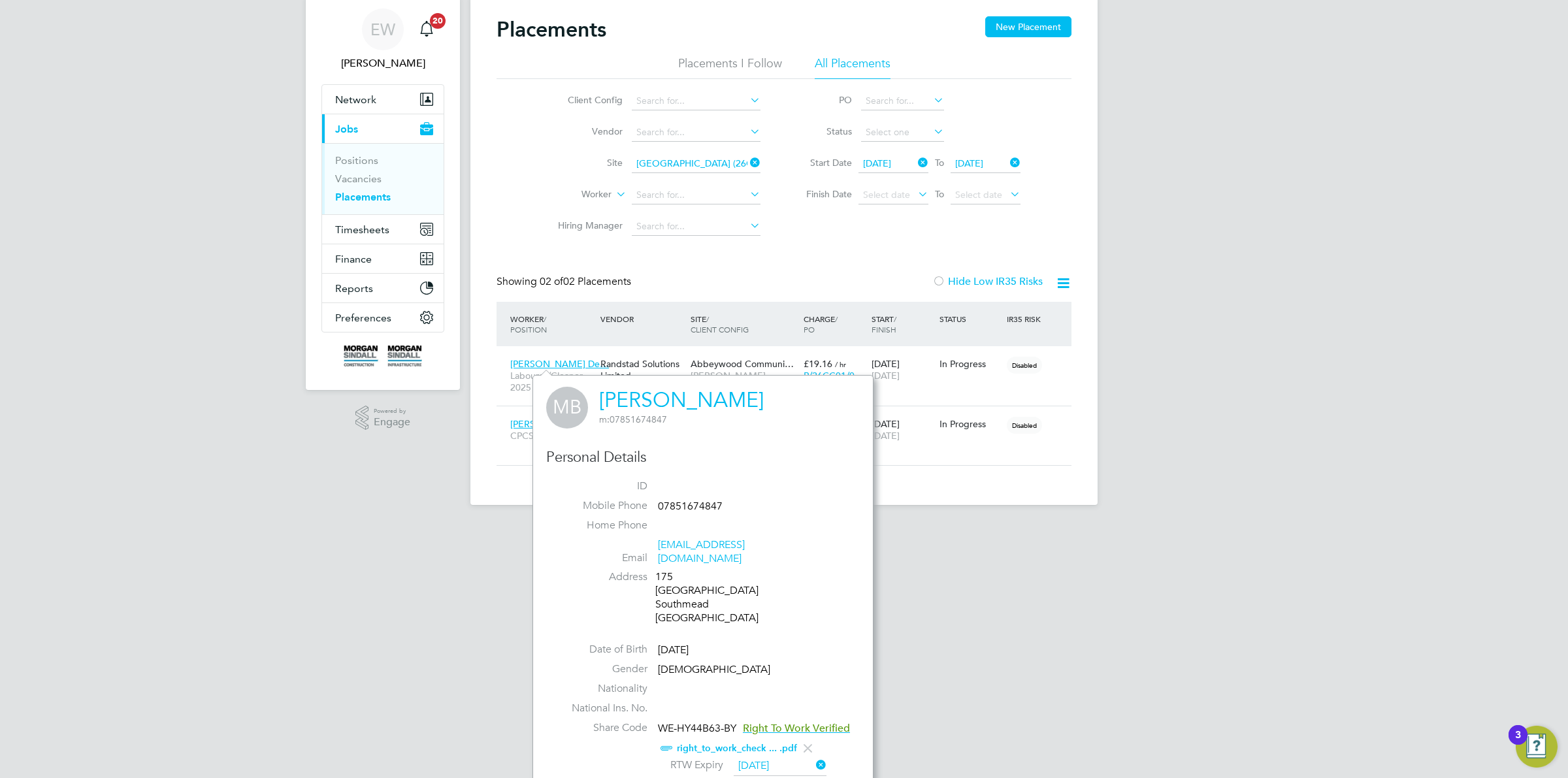
click at [667, 570] on div "175 Ullswater Road Southmead United Kingdom" at bounding box center [717, 597] width 124 height 54
drag, startPoint x: 667, startPoint y: 563, endPoint x: 722, endPoint y: 582, distance: 58.2
click at [722, 582] on div "175 Ullswater Road Southmead United Kingdom" at bounding box center [717, 597] width 124 height 54
copy div "175 Ullswater Road"
click at [458, 445] on div ".st0{fill:#C0C1C2;} Powered by Engage" at bounding box center [383, 417] width 154 height 56
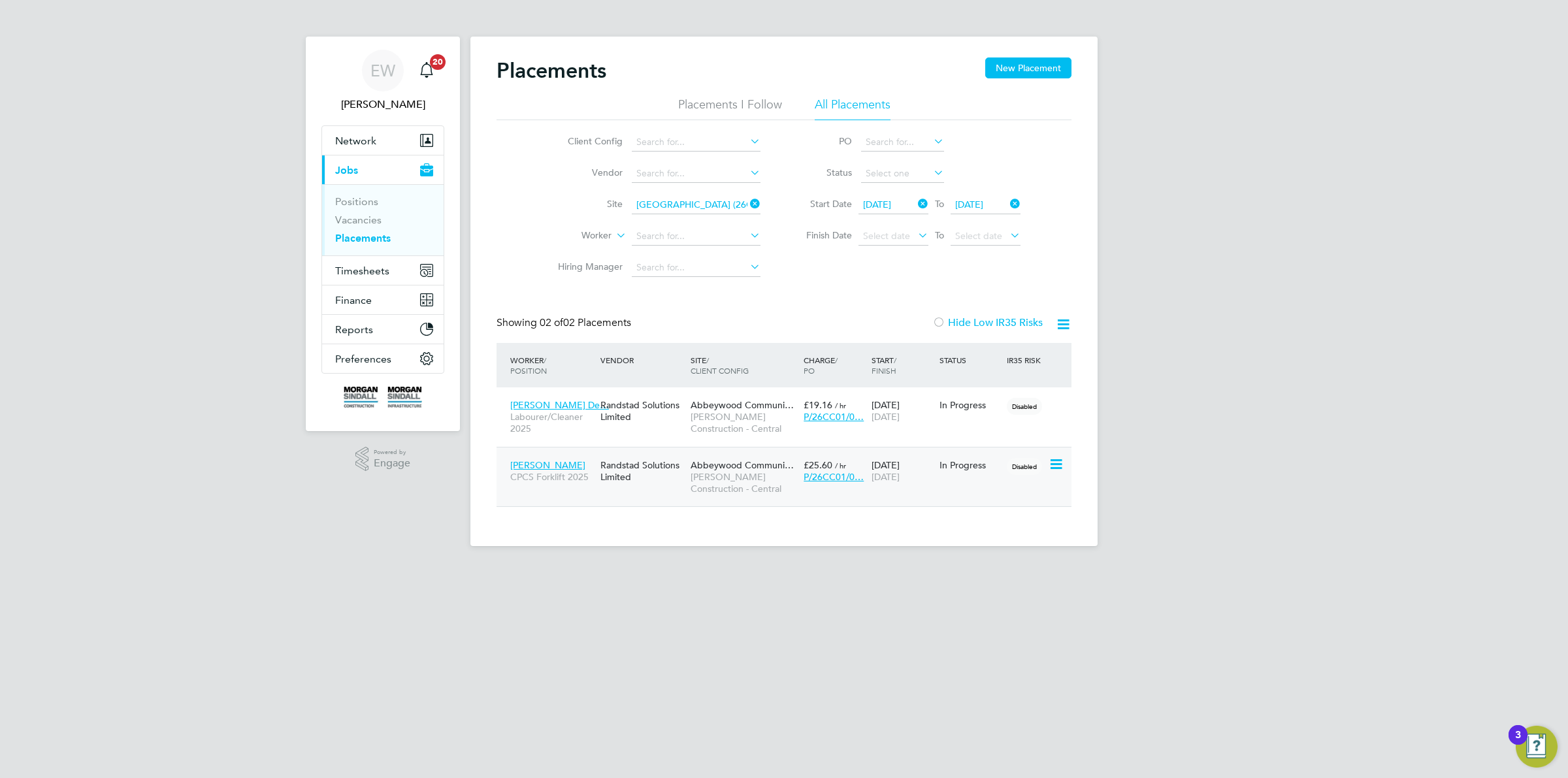
click at [518, 465] on span "Antonio Leon Perez" at bounding box center [547, 465] width 75 height 12
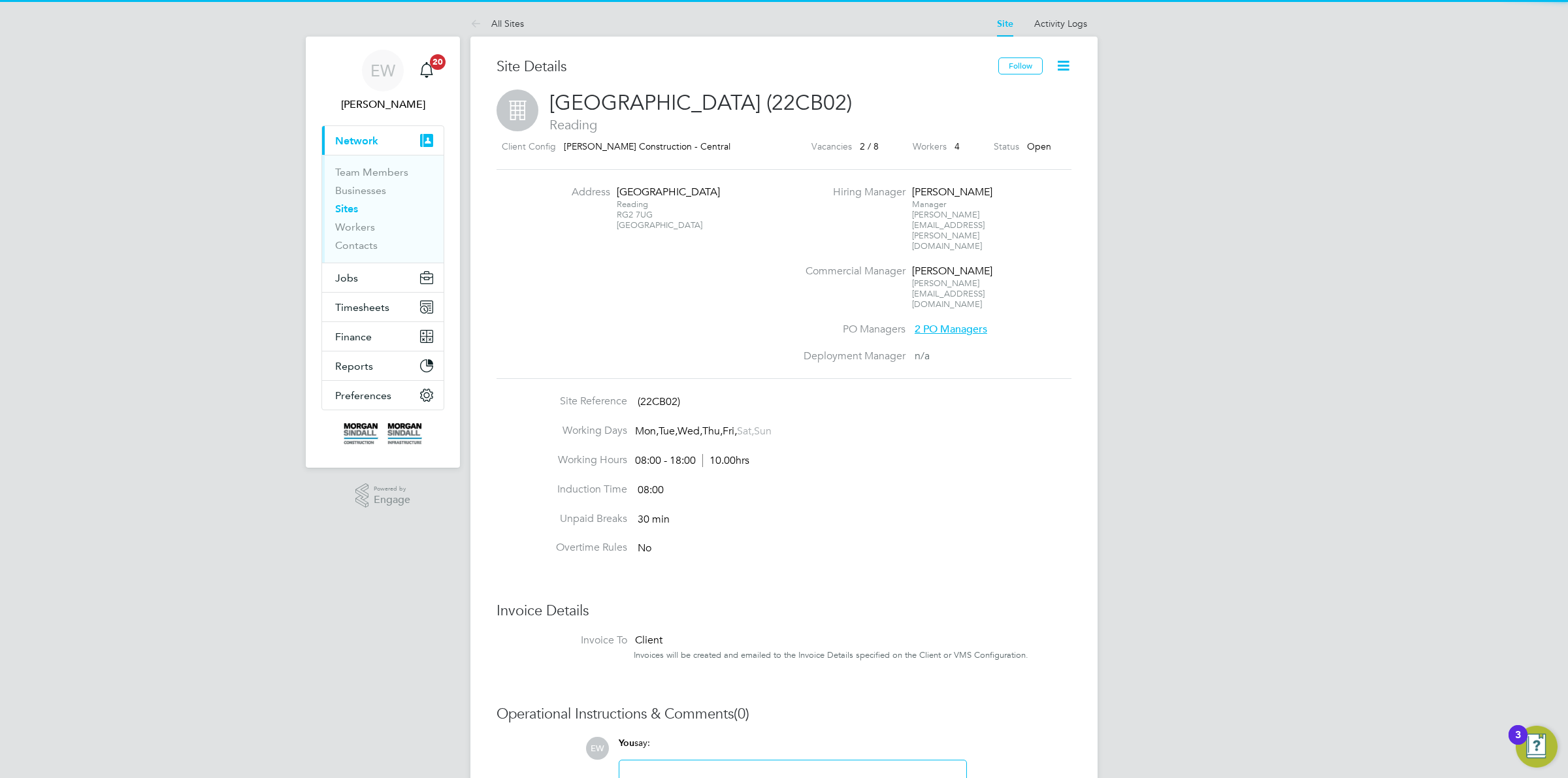
click at [622, 214] on div "Reading RG2 7UG United Kingdom" at bounding box center [657, 215] width 82 height 32
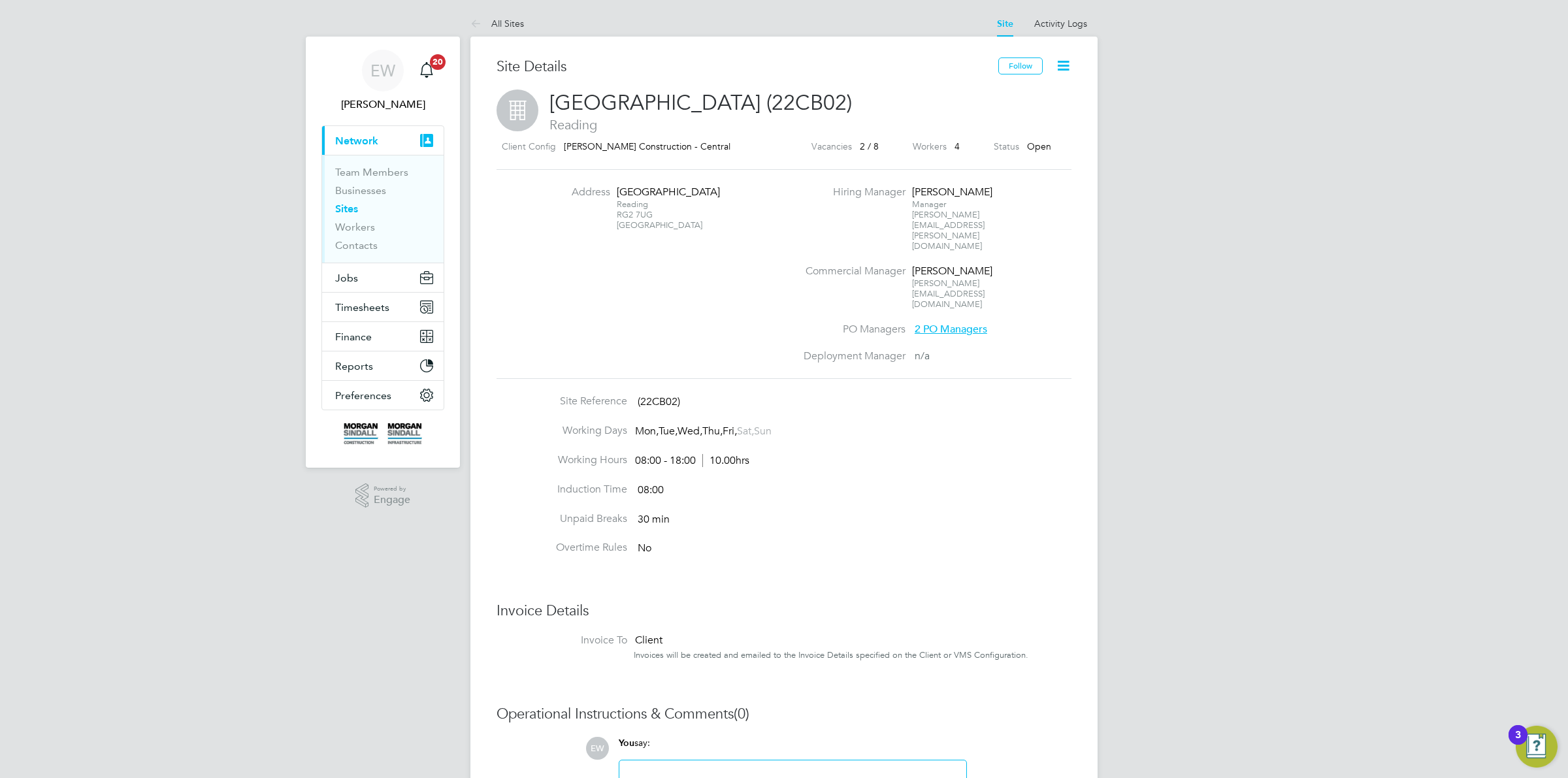
drag, startPoint x: 622, startPoint y: 214, endPoint x: 639, endPoint y: 213, distance: 17.0
click at [639, 213] on div "Reading RG2 7UG United Kingdom" at bounding box center [657, 215] width 82 height 32
copy div "RG2 7UG"
click at [622, 213] on div "Reading RG2 7UG United Kingdom" at bounding box center [657, 215] width 82 height 32
drag, startPoint x: 622, startPoint y: 213, endPoint x: 645, endPoint y: 213, distance: 23.0
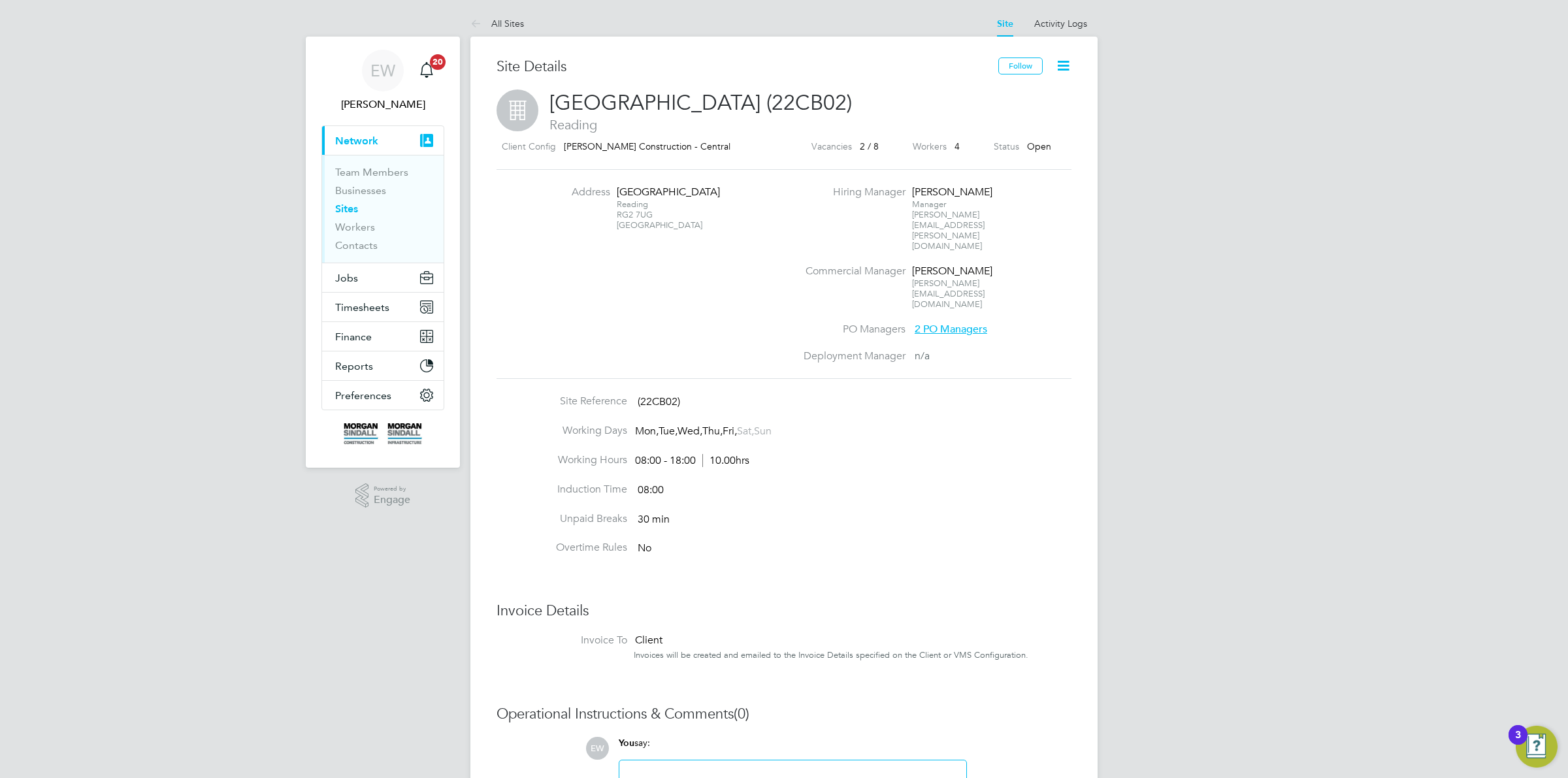
click at [645, 213] on div "Reading RG2 7UG United Kingdom" at bounding box center [657, 215] width 82 height 32
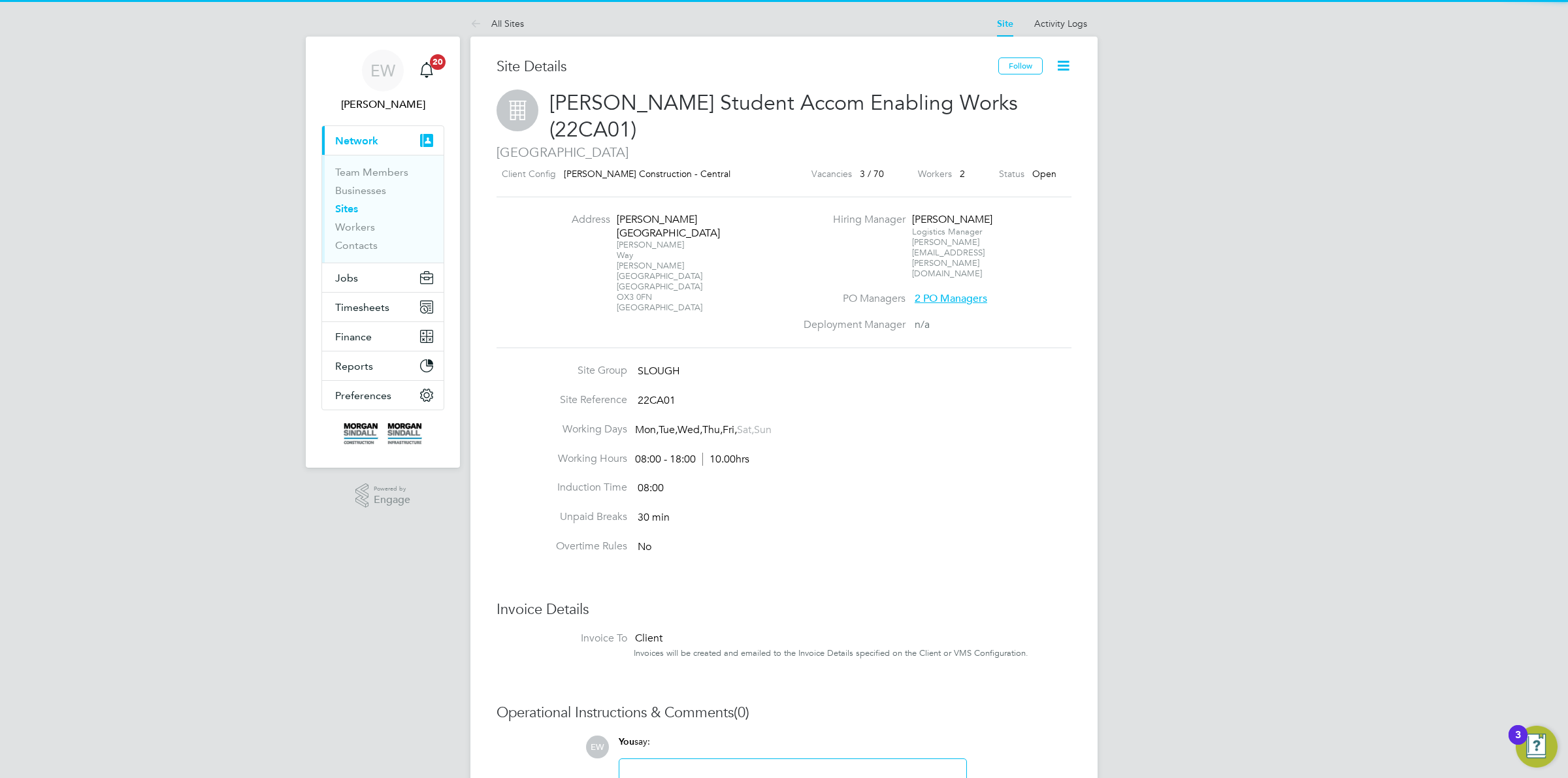
click at [618, 250] on div "[GEOGRAPHIC_DATA][STREET_ADDRESS][PERSON_NAME]" at bounding box center [657, 276] width 82 height 73
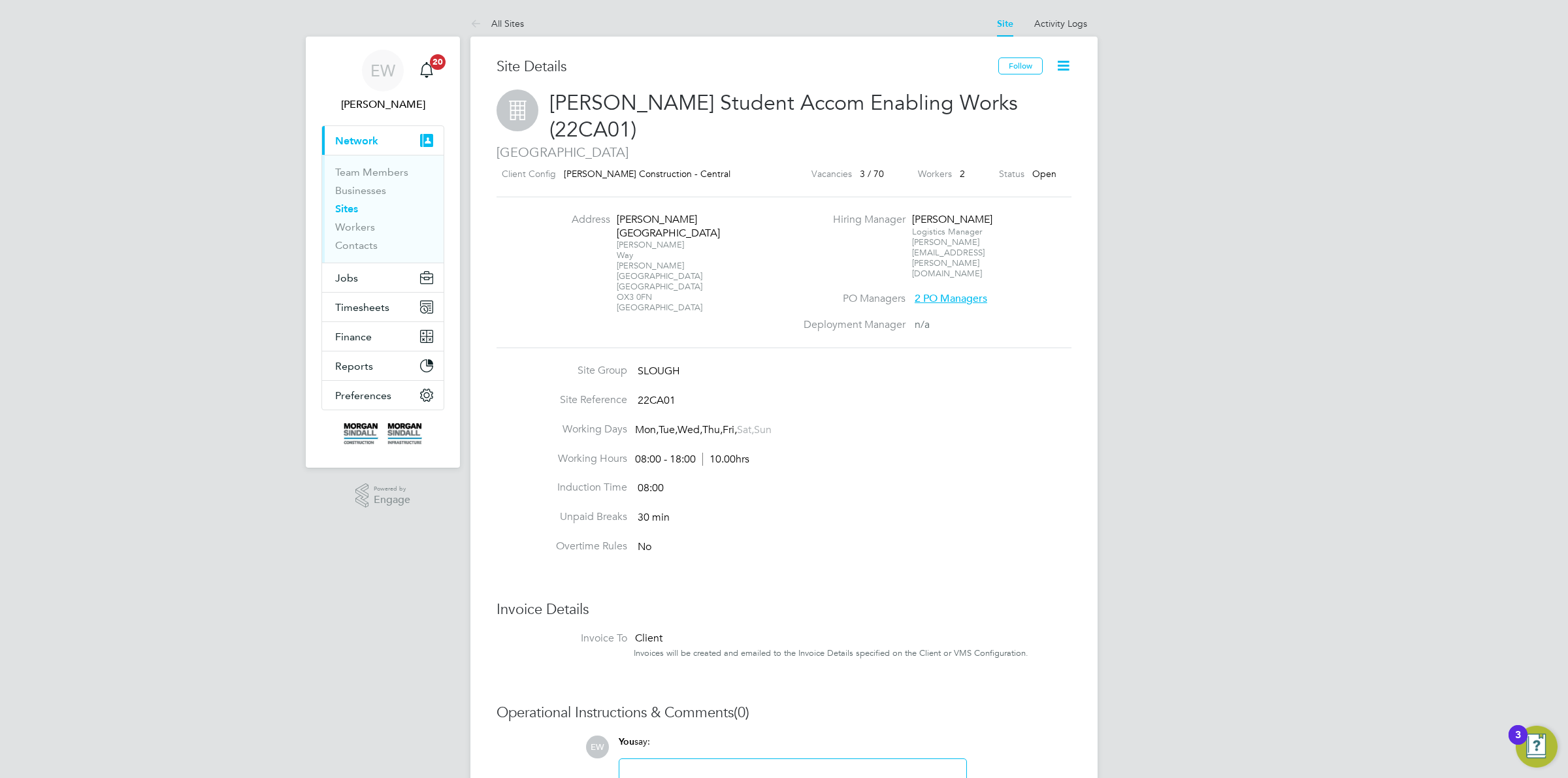
drag, startPoint x: 618, startPoint y: 250, endPoint x: 638, endPoint y: 249, distance: 20.0
click at [638, 249] on div "[GEOGRAPHIC_DATA][STREET_ADDRESS][PERSON_NAME]" at bounding box center [657, 276] width 82 height 73
copy div "OX3 0FN"
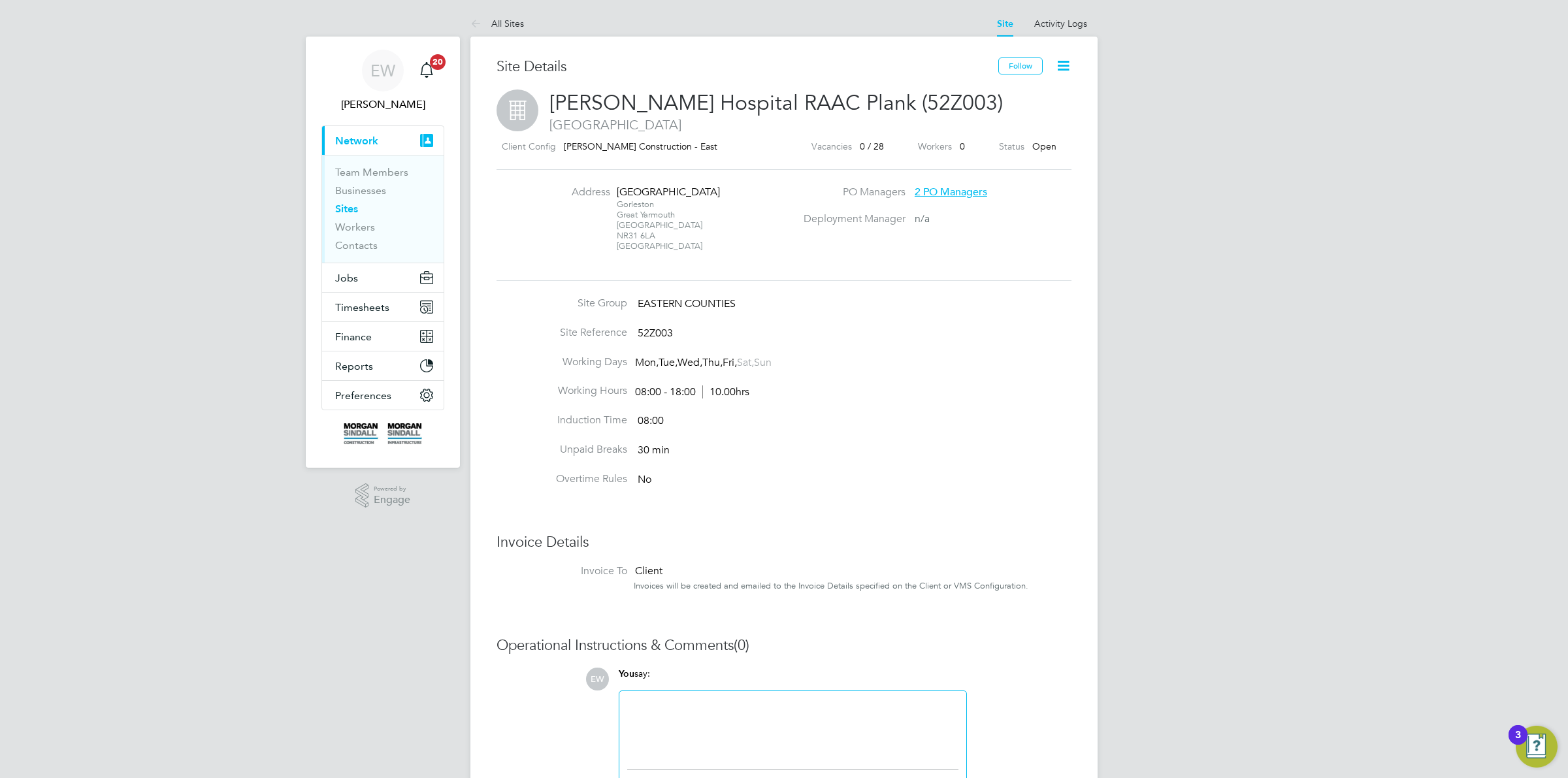
click at [630, 235] on div "[GEOGRAPHIC_DATA] [GEOGRAPHIC_DATA]" at bounding box center [657, 225] width 82 height 52
drag, startPoint x: 630, startPoint y: 235, endPoint x: 645, endPoint y: 233, distance: 15.1
click at [645, 233] on div "Gorleston Great Yarmouth Norfolk NR31 6LA United Kingdom" at bounding box center [657, 225] width 82 height 52
copy div "NR31 6LA"
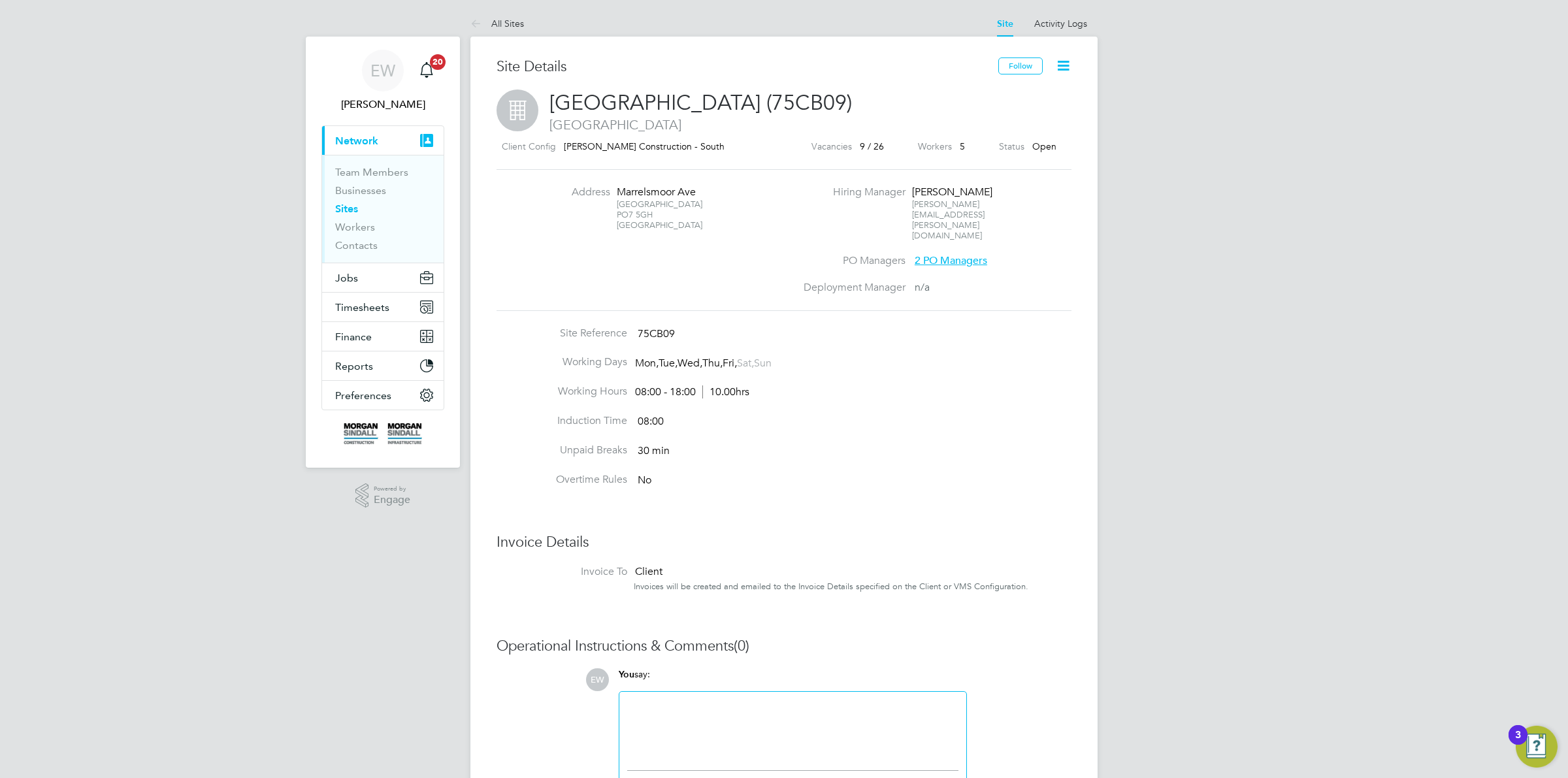
click at [621, 212] on div "[STREET_ADDRESS]" at bounding box center [657, 215] width 82 height 32
drag, startPoint x: 621, startPoint y: 212, endPoint x: 644, endPoint y: 212, distance: 23.0
click at [644, 212] on div "[STREET_ADDRESS]" at bounding box center [657, 215] width 82 height 32
copy div "PO7 5GH"
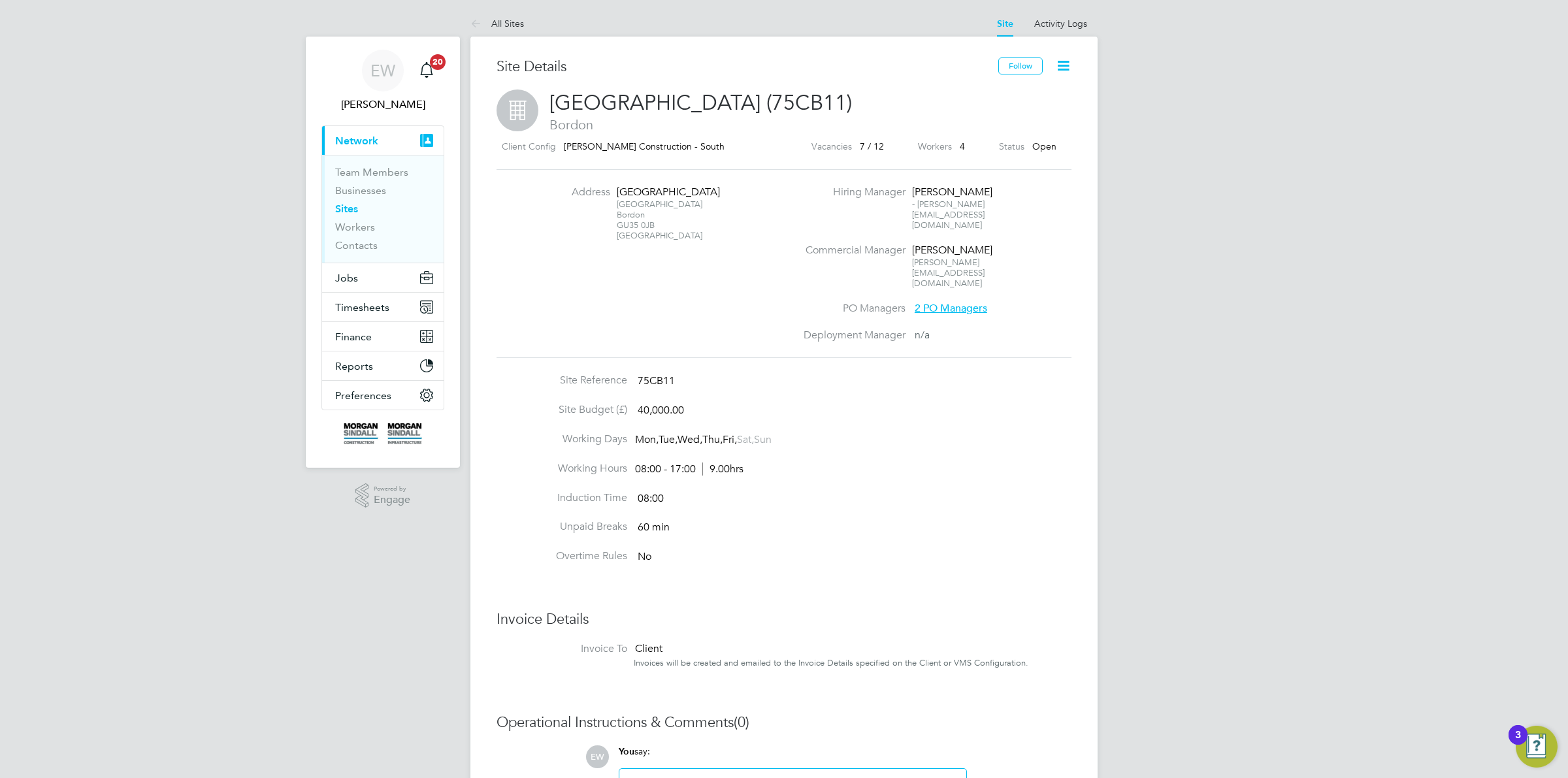
click at [625, 224] on div "Budds Lane Bordon GU35 0JB United Kingdom" at bounding box center [657, 220] width 82 height 41
drag, startPoint x: 625, startPoint y: 224, endPoint x: 642, endPoint y: 222, distance: 17.1
click at [642, 222] on div "Budds Lane Bordon GU35 0JB United Kingdom" at bounding box center [657, 220] width 82 height 41
copy div "GU35 0JB"
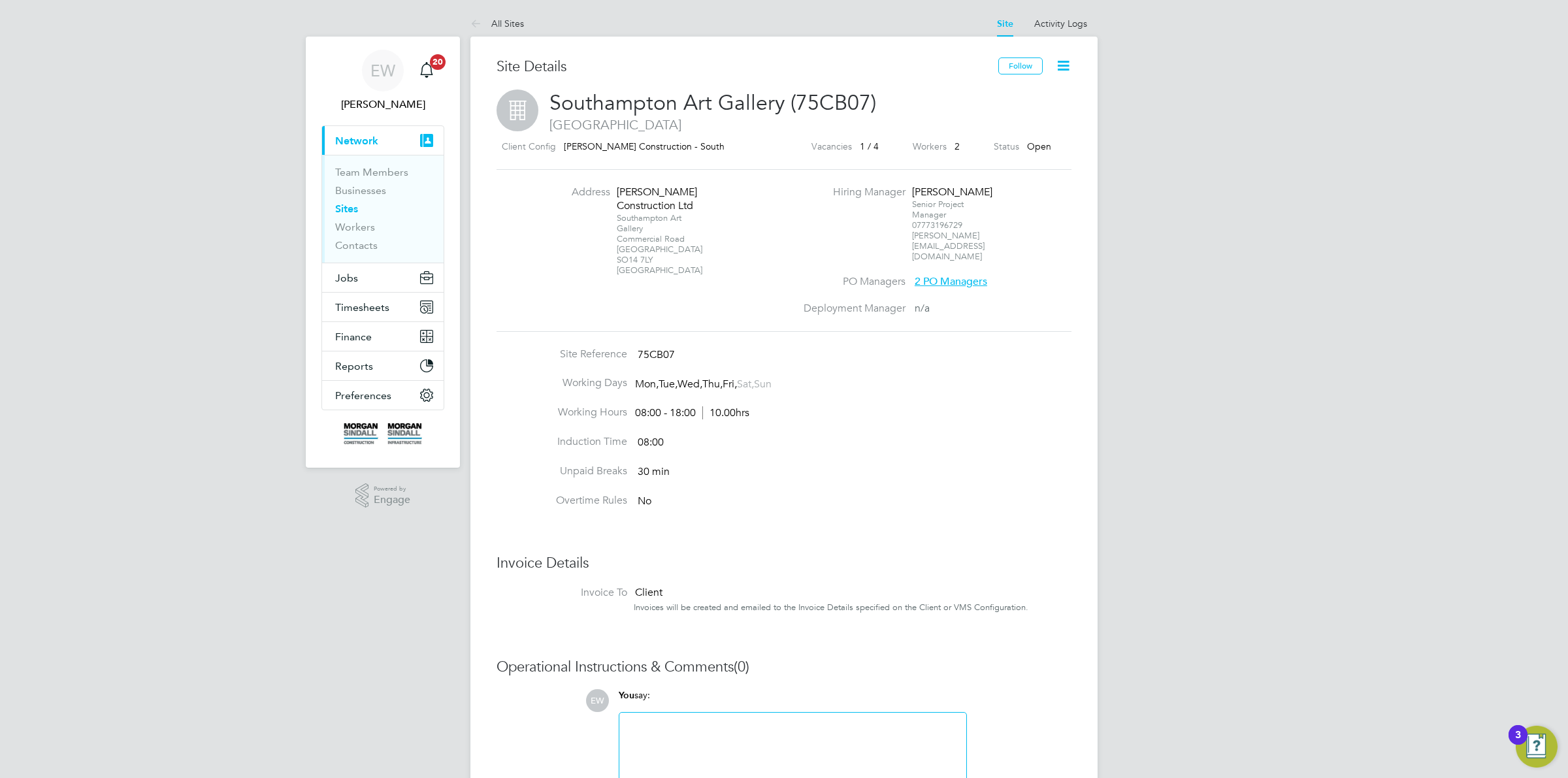
click at [622, 253] on div "[GEOGRAPHIC_DATA] [STREET_ADDRESS]" at bounding box center [657, 245] width 82 height 63
drag, startPoint x: 622, startPoint y: 253, endPoint x: 647, endPoint y: 258, distance: 25.5
click at [647, 258] on div "[GEOGRAPHIC_DATA] [STREET_ADDRESS]" at bounding box center [657, 245] width 82 height 63
copy div "SO14 7LY"
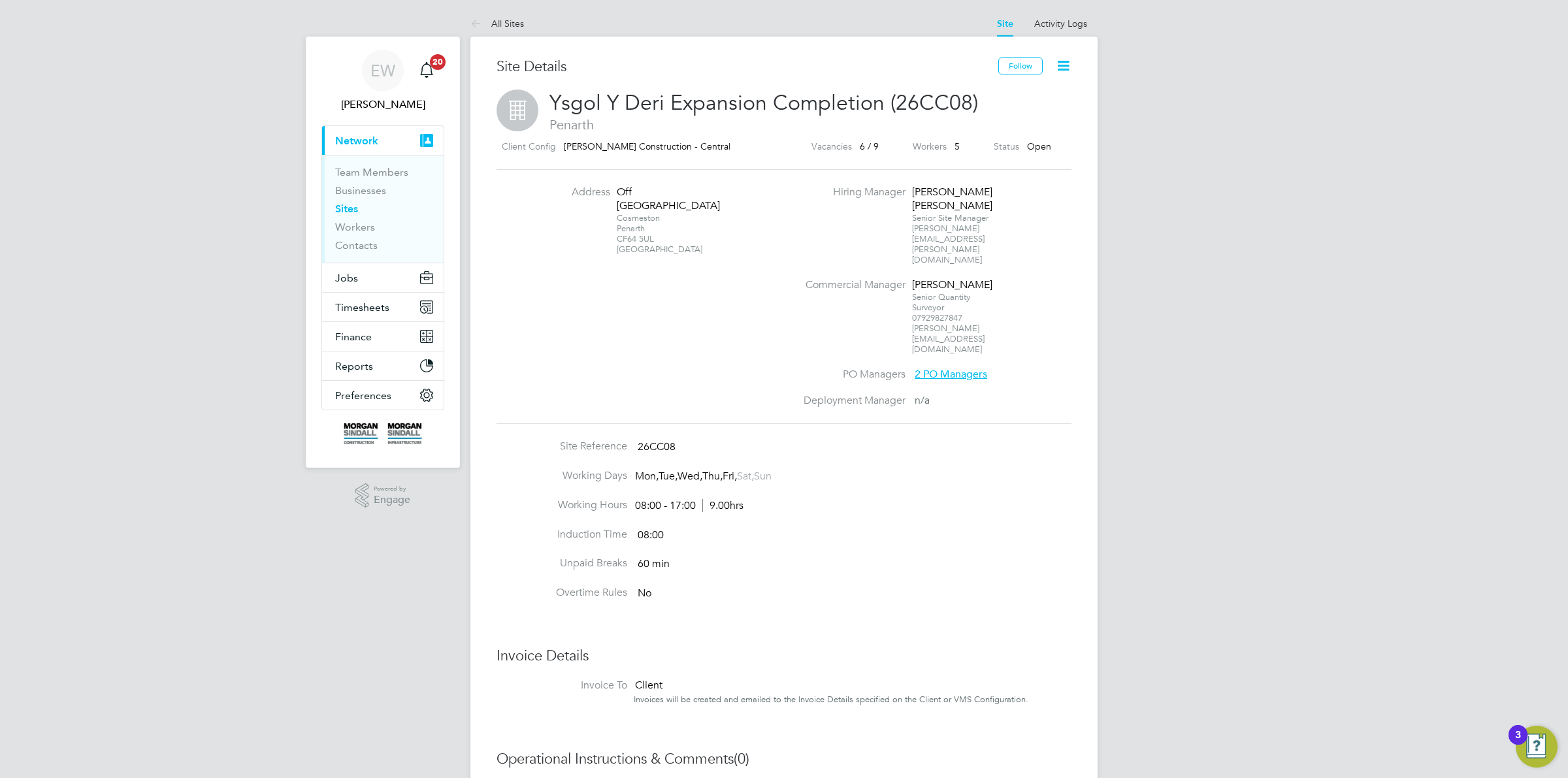
click at [630, 231] on div "Cosmeston Penarth CF64 5UL [GEOGRAPHIC_DATA]" at bounding box center [657, 234] width 82 height 41
drag, startPoint x: 630, startPoint y: 231, endPoint x: 641, endPoint y: 228, distance: 11.4
click at [641, 228] on div "Cosmeston Penarth CF64 5UL [GEOGRAPHIC_DATA]" at bounding box center [657, 234] width 82 height 41
click at [641, 227] on div "Cosmeston Penarth CF64 5UL [GEOGRAPHIC_DATA]" at bounding box center [657, 234] width 82 height 41
drag, startPoint x: 641, startPoint y: 227, endPoint x: 628, endPoint y: 226, distance: 13.0
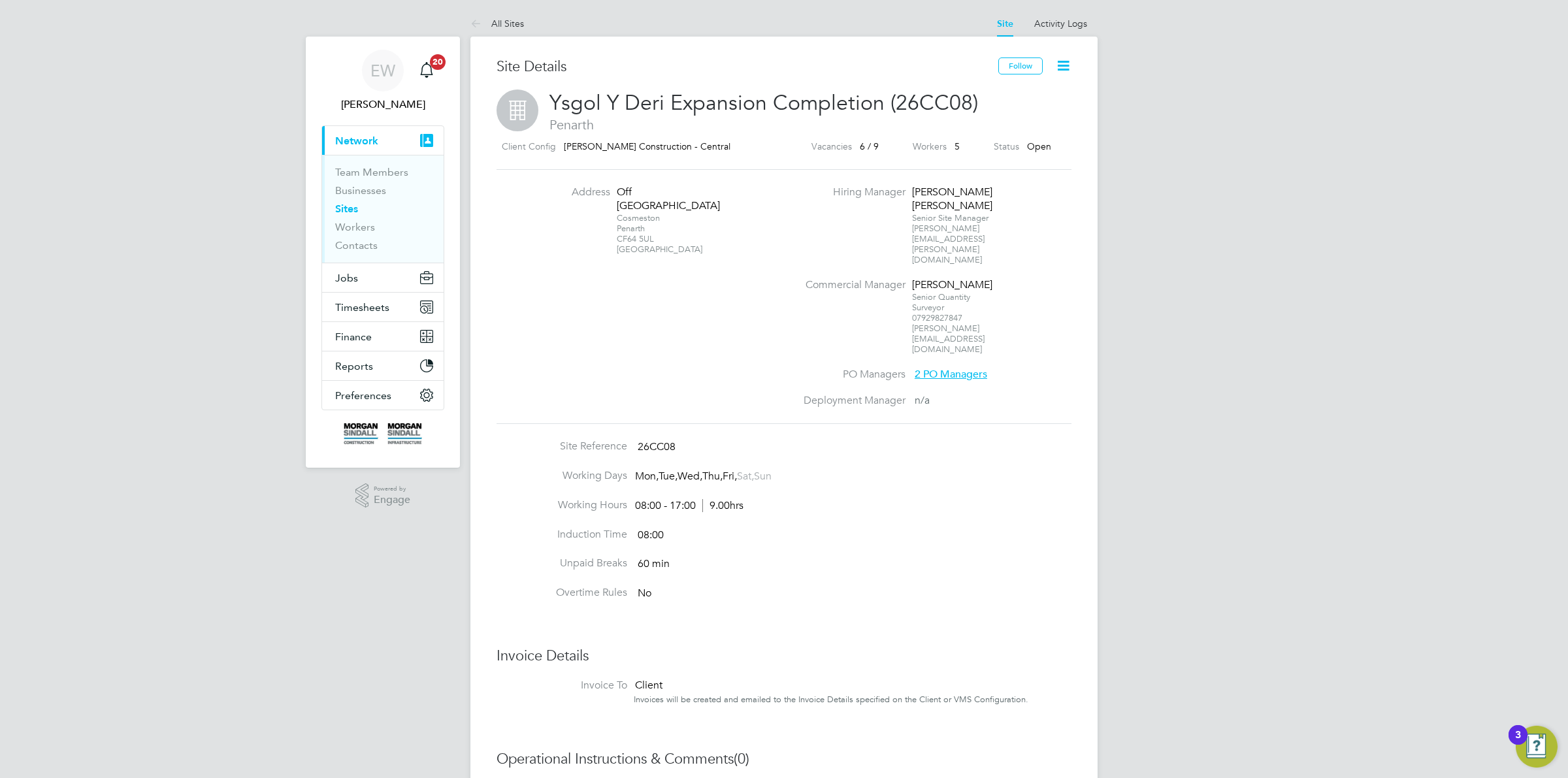
click at [628, 226] on div "Cosmeston Penarth CF64 5UL [GEOGRAPHIC_DATA]" at bounding box center [657, 234] width 82 height 41
